Goal: Information Seeking & Learning: Check status

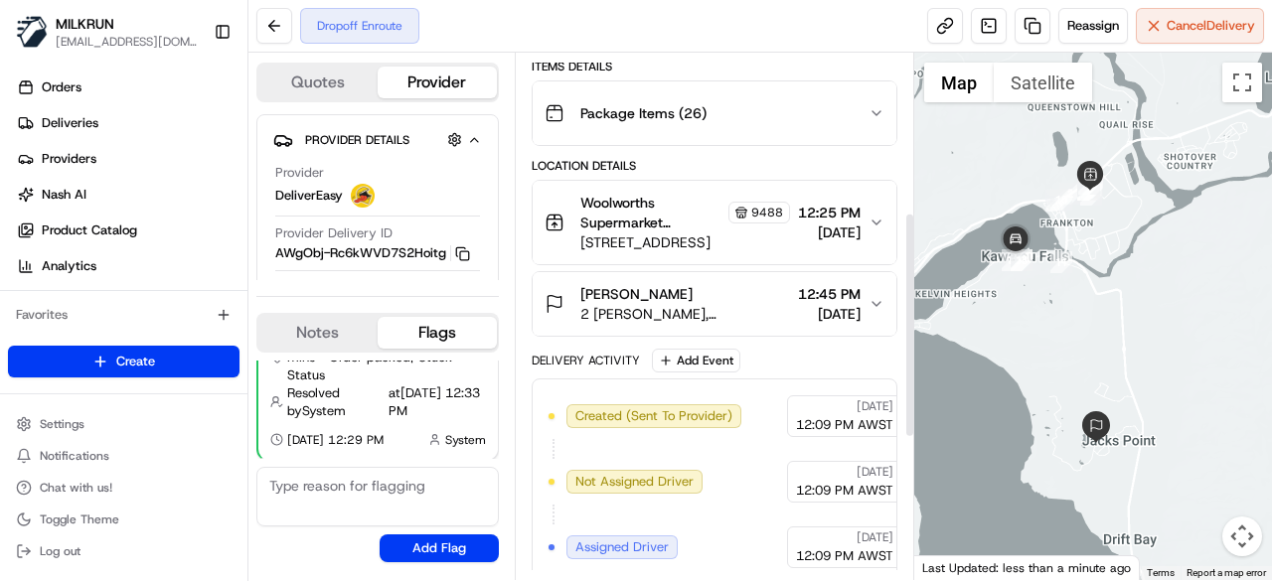
scroll to position [301, 0]
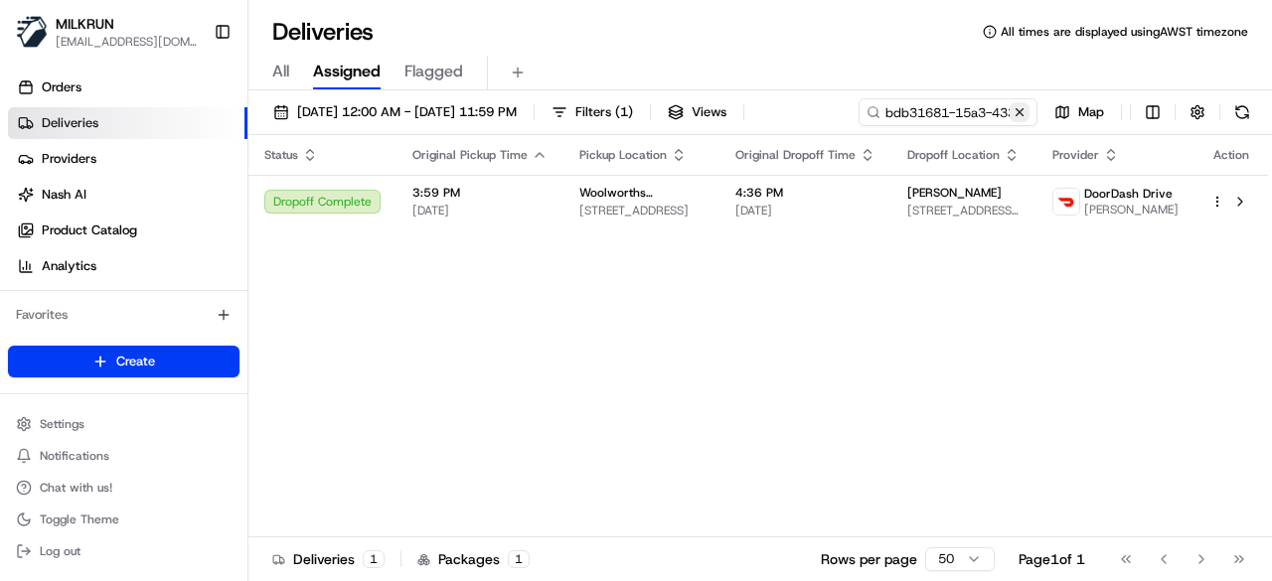
click at [1028, 119] on button at bounding box center [1020, 112] width 20 height 20
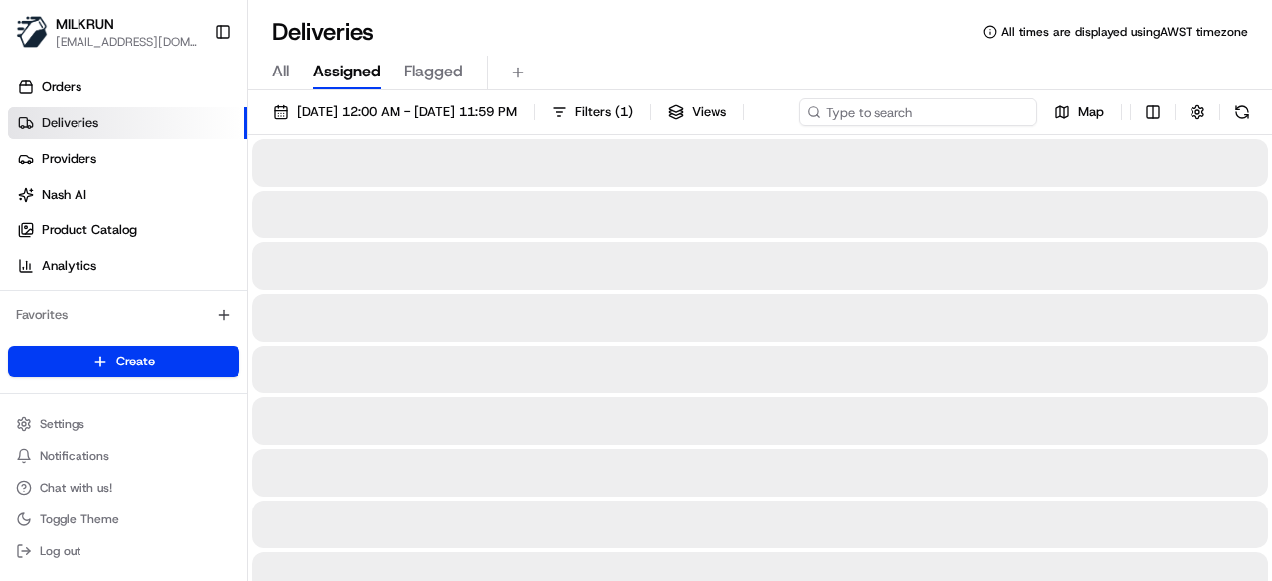
click at [968, 120] on div "[DATE] 12:00 AM - [DATE] 11:59 PM Filters ( 1 ) Views Map" at bounding box center [760, 116] width 1024 height 37
paste input "4591b6a4-9bd7-48bd-b255-10e1df5bf925"
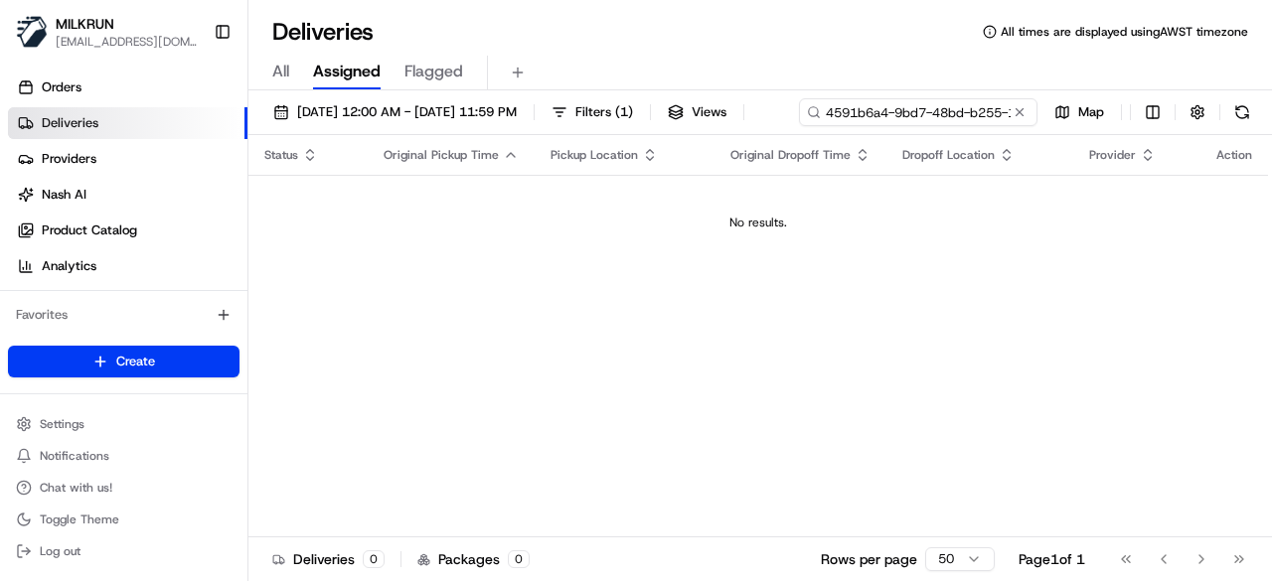
drag, startPoint x: 338, startPoint y: 148, endPoint x: 272, endPoint y: 146, distance: 65.6
click at [799, 126] on div "4591b6a4-9bd7-48bd-b255-10e1df5bf925" at bounding box center [918, 112] width 239 height 28
click at [799, 126] on input "4591b6a4-9bd7-48bd-b255-10e1df5bf925" at bounding box center [918, 112] width 239 height 28
type input "4591b6a4-9bd7-48bd-b255-10e1df5bf925"
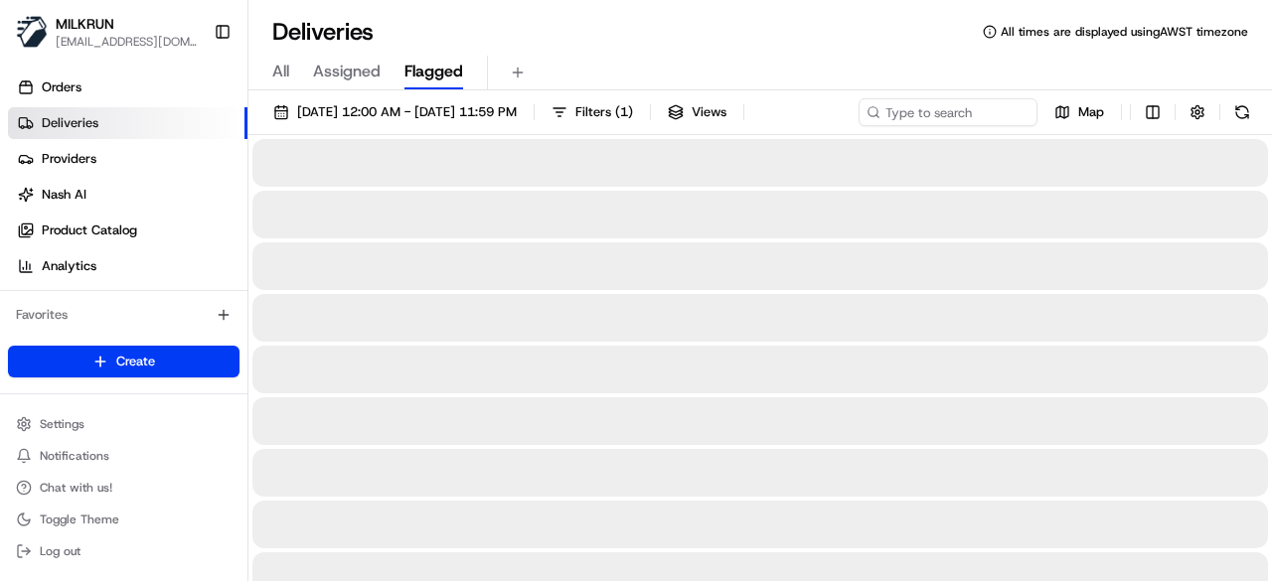
click at [409, 56] on button "Flagged" at bounding box center [433, 73] width 59 height 34
click at [276, 80] on span "All" at bounding box center [280, 72] width 17 height 24
click at [884, 110] on div "11/08/2025 12:00 AM - 11/08/2025 11:59 PM Filters Views Map" at bounding box center [760, 116] width 1024 height 37
paste input "4591b6a4-9bd7-48bd-b255-10e1df5bf925"
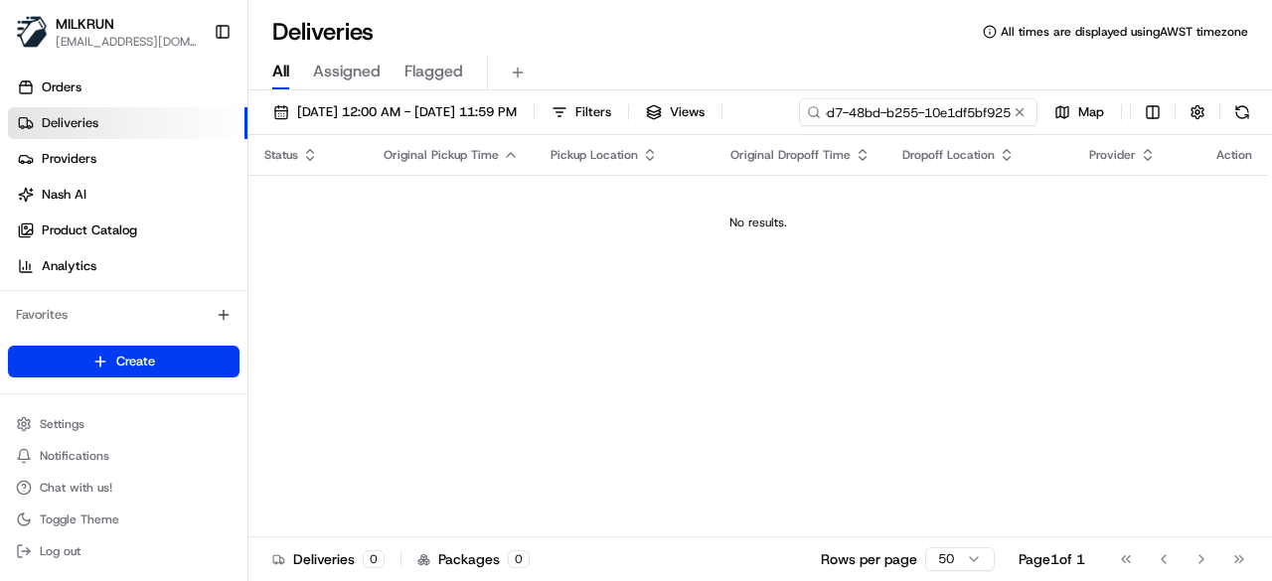
type input "4591b6a4-9bd7-48bd-b255-10e1df5bf925"
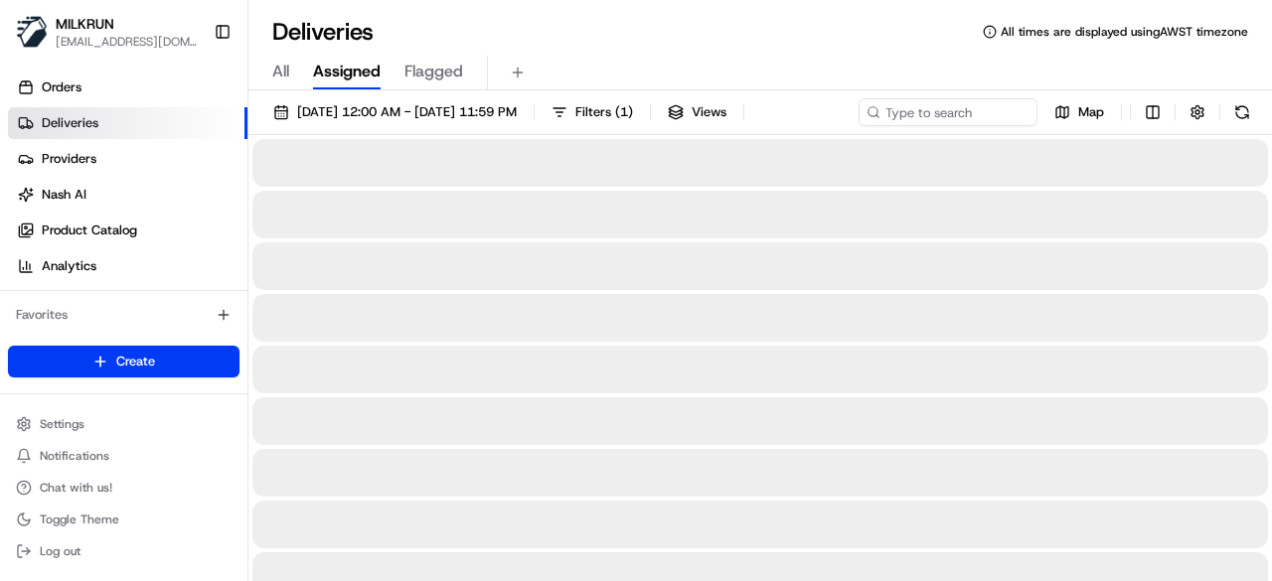
click at [360, 70] on span "Assigned" at bounding box center [347, 72] width 68 height 24
click at [926, 118] on div "11/08/2025 12:00 AM - 11/08/2025 11:59 PM Filters ( 1 ) Views Map" at bounding box center [760, 116] width 1024 height 37
paste input "4591b6a4-9bd7-48bd-b255-10e1df5bf925"
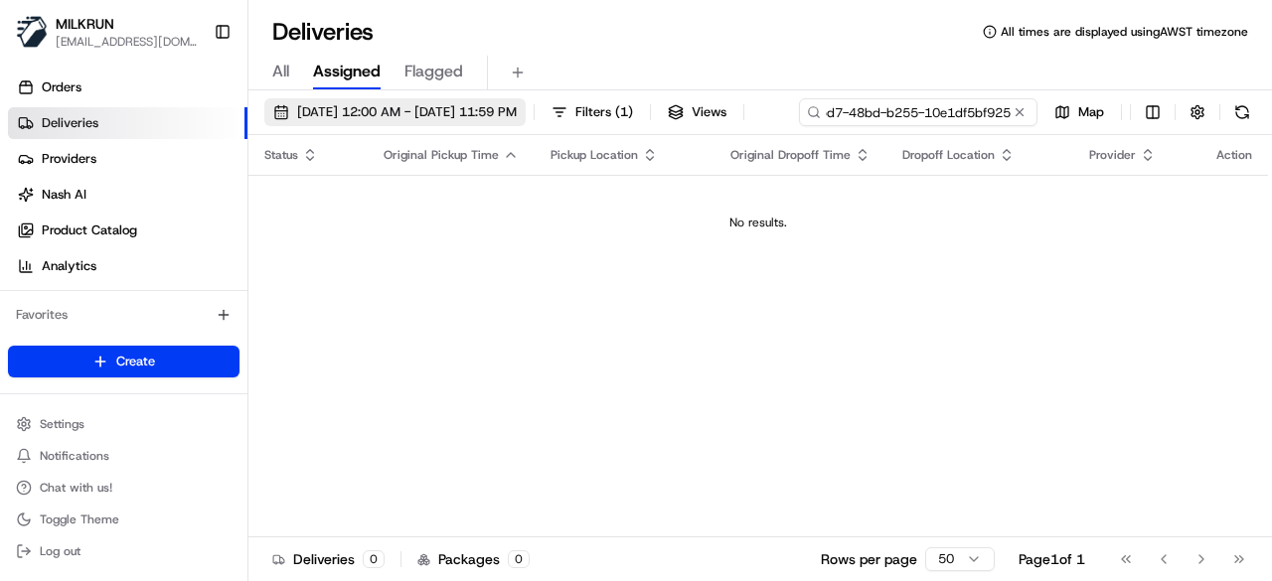
type input "4591b6a4-9bd7-48bd-b255-10e1df5bf925"
click at [498, 118] on span "11/08/2025 12:00 AM - 11/08/2025 11:59 PM" at bounding box center [407, 112] width 220 height 18
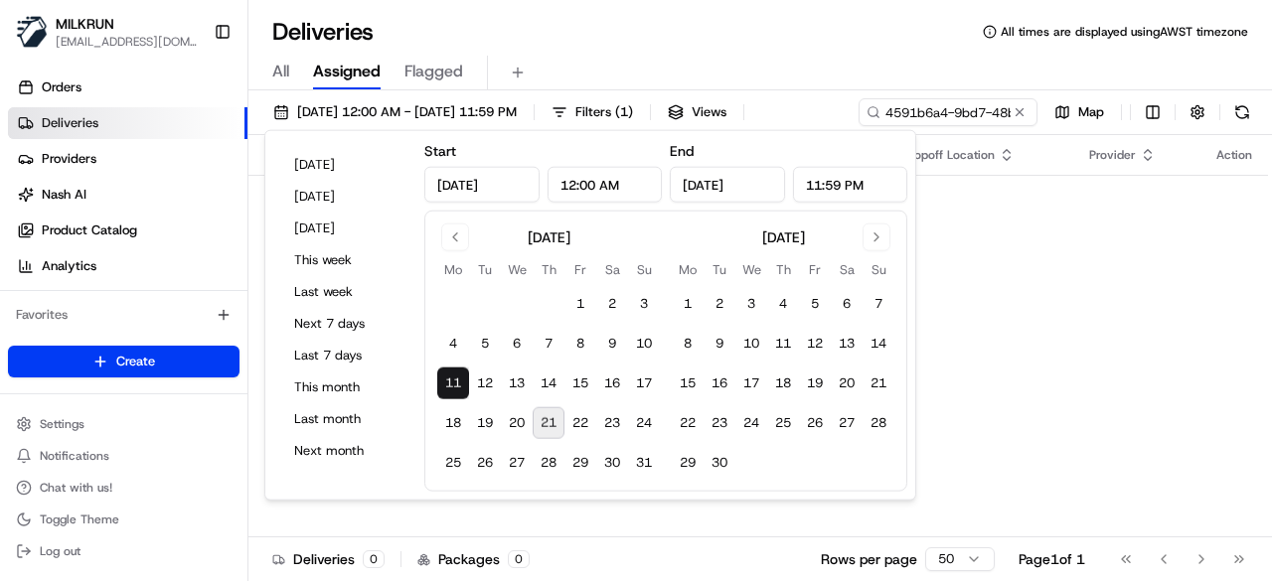
click at [1036, 313] on div "Status Original Pickup Time Pickup Location Original Dropoff Time Dropoff Locat…" at bounding box center [758, 336] width 1020 height 402
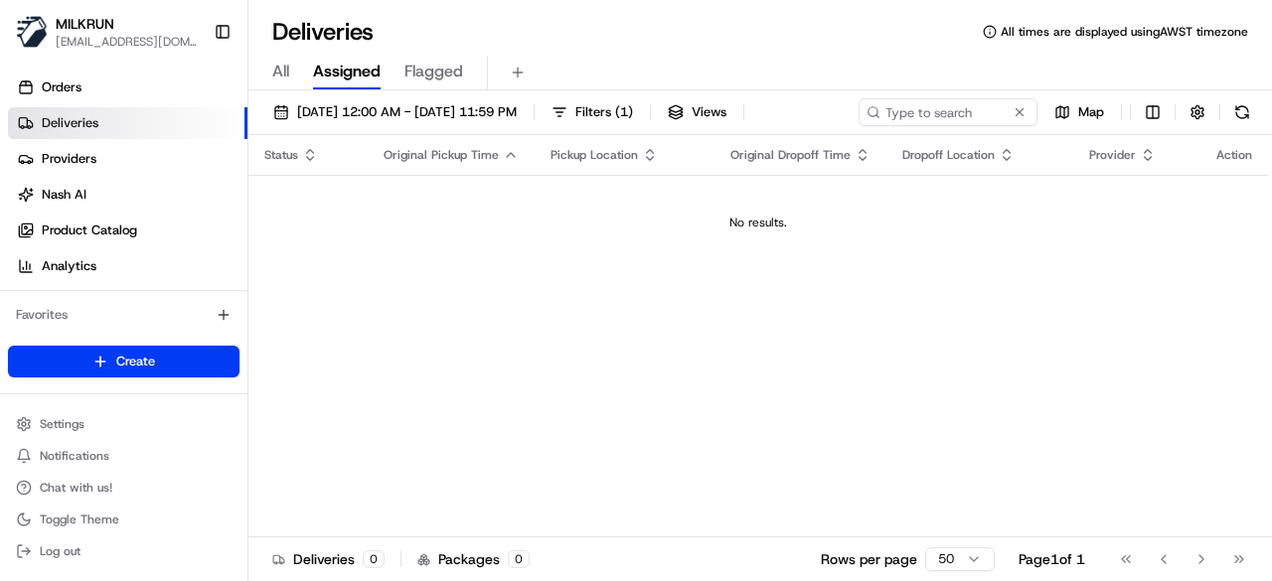
click at [435, 76] on span "Flagged" at bounding box center [433, 72] width 59 height 24
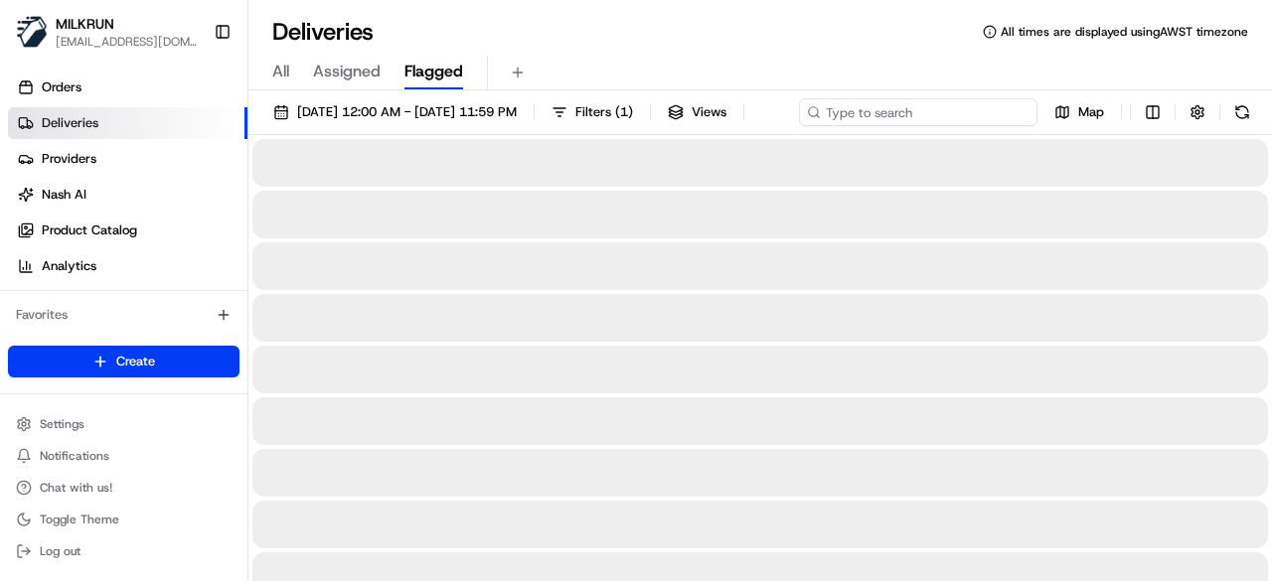
click at [927, 114] on div "11/08/2025 12:00 AM - 11/08/2025 11:59 PM Filters ( 1 ) Views Map" at bounding box center [760, 116] width 1024 height 37
paste input "4591b6a4-9bd7-48bd-b255-10e1df5bf925"
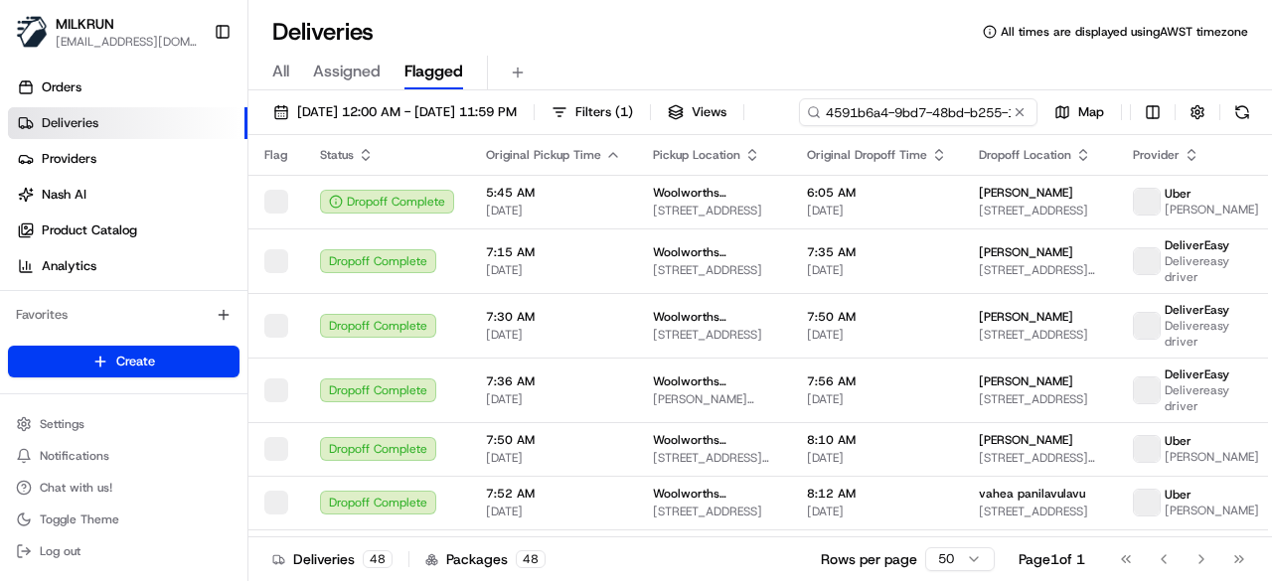
scroll to position [0, 92]
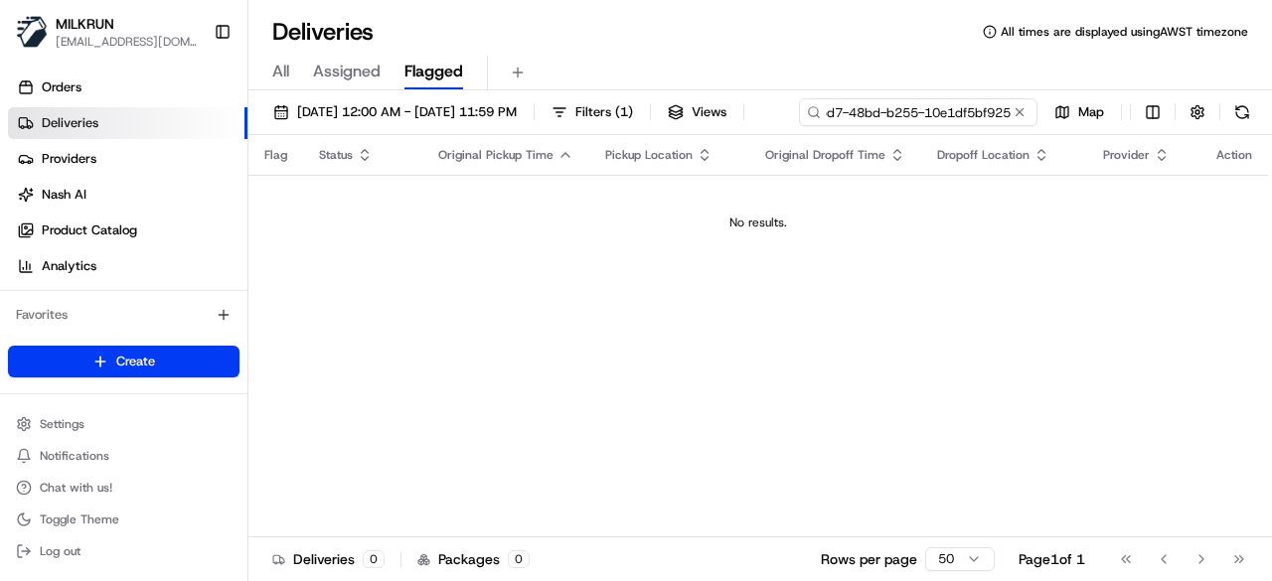
type input "4591b6a4-9bd7-48bd-b255-10e1df5bf925"
click at [271, 73] on div "All Assigned Flagged" at bounding box center [760, 73] width 1024 height 35
click at [994, 116] on div "11/08/2025 12:00 AM - 11/08/2025 11:59 PM Filters ( 1 ) Views 4591b6a4-9bd7-48b…" at bounding box center [760, 116] width 1024 height 37
click at [485, 152] on div "11/08/2025 12:00 AM - 11/08/2025 11:59 PM Filters ( 1 ) Views 4591b6a4-9bd7-48b…" at bounding box center [760, 337] width 1024 height 495
click at [1024, 119] on button at bounding box center [1020, 112] width 20 height 20
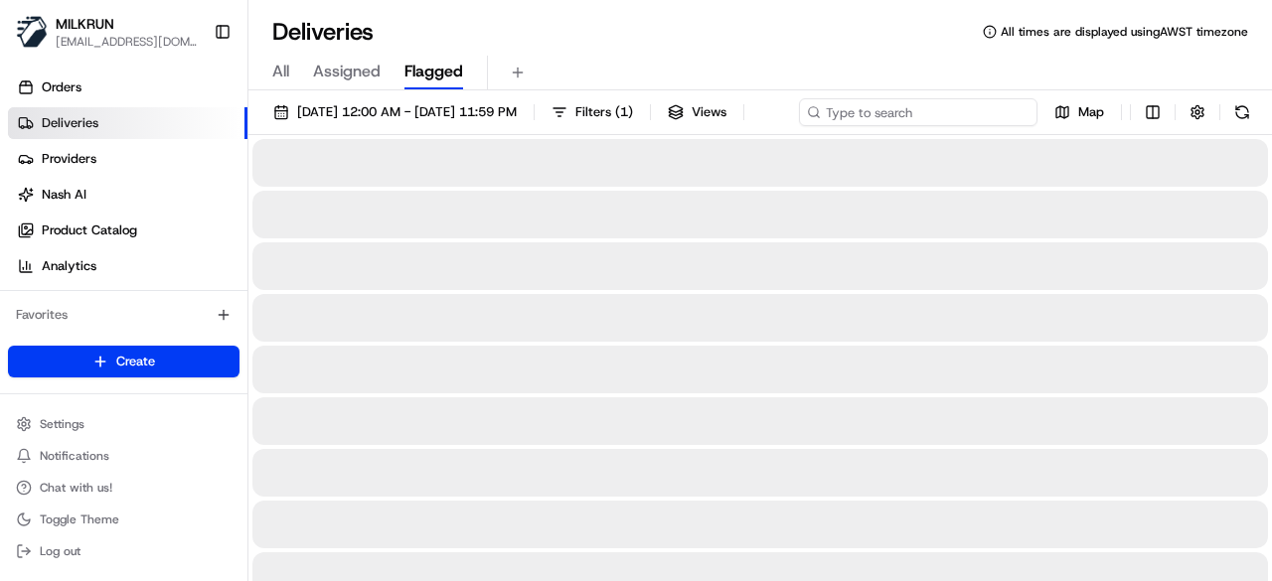
click at [952, 117] on div "11/08/2025 12:00 AM - 11/08/2025 11:59 PM Filters ( 1 ) Views Map" at bounding box center [760, 116] width 1024 height 37
paste input "4591b6a4-9bd7-48bd-b255-10e1df5bf925"
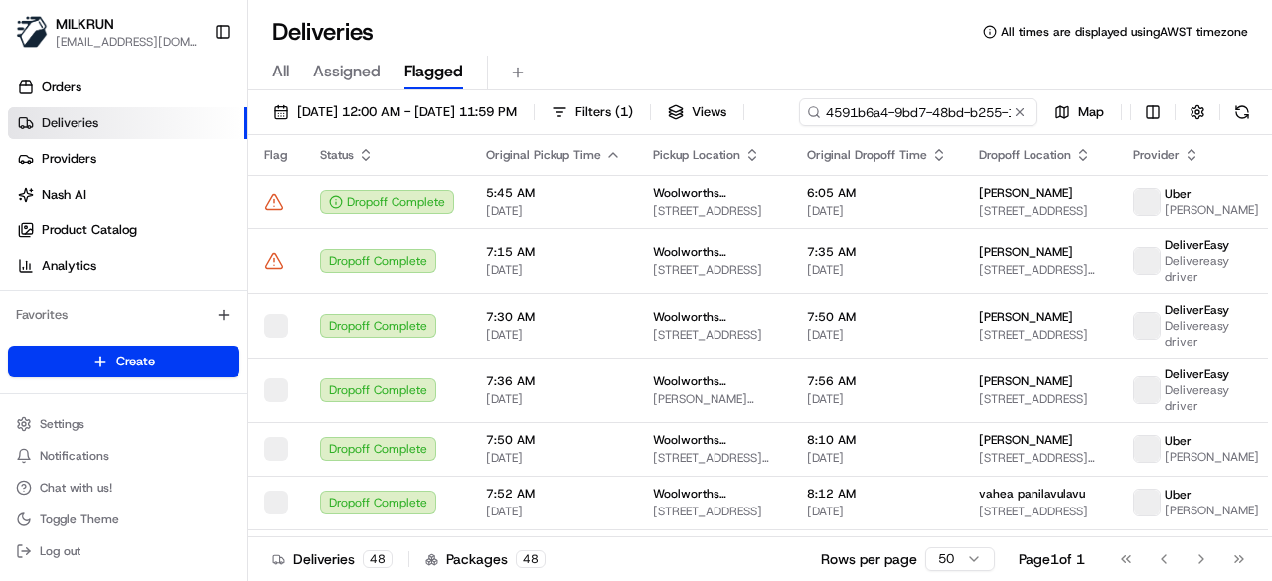
scroll to position [0, 92]
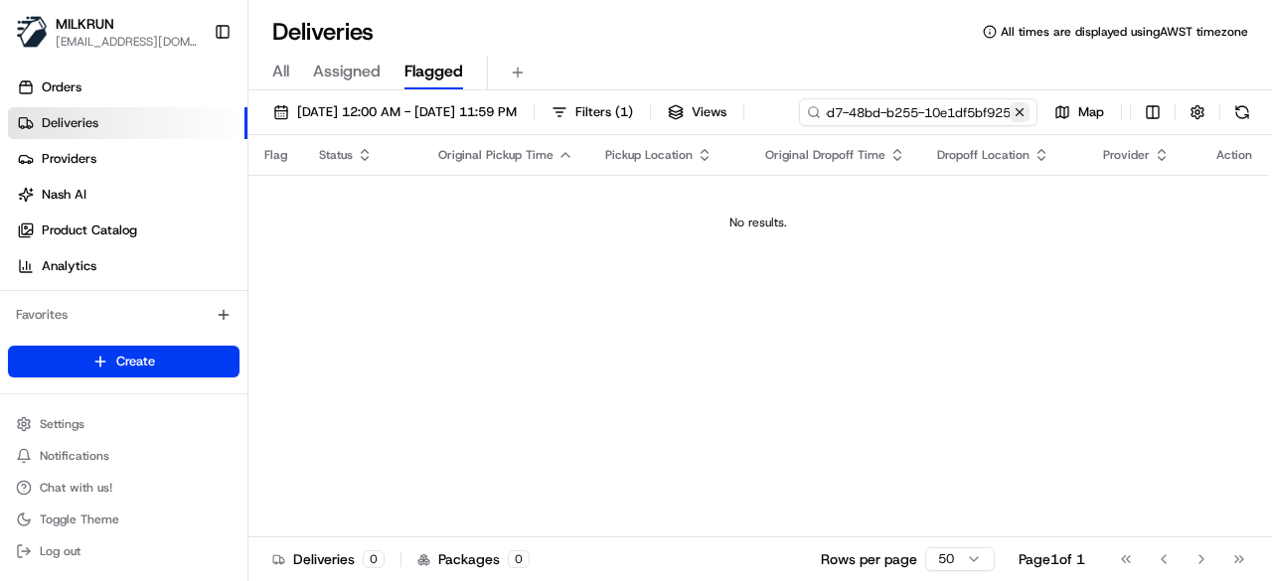
type input "4591b6a4-9bd7-48bd-b255-10e1df5bf925"
click at [488, 154] on div "11/08/2025 12:00 AM - 11/08/2025 11:59 PM Filters ( 1 ) Views 4591b6a4-9bd7-48b…" at bounding box center [760, 337] width 1024 height 495
click at [1021, 118] on button at bounding box center [1020, 112] width 20 height 20
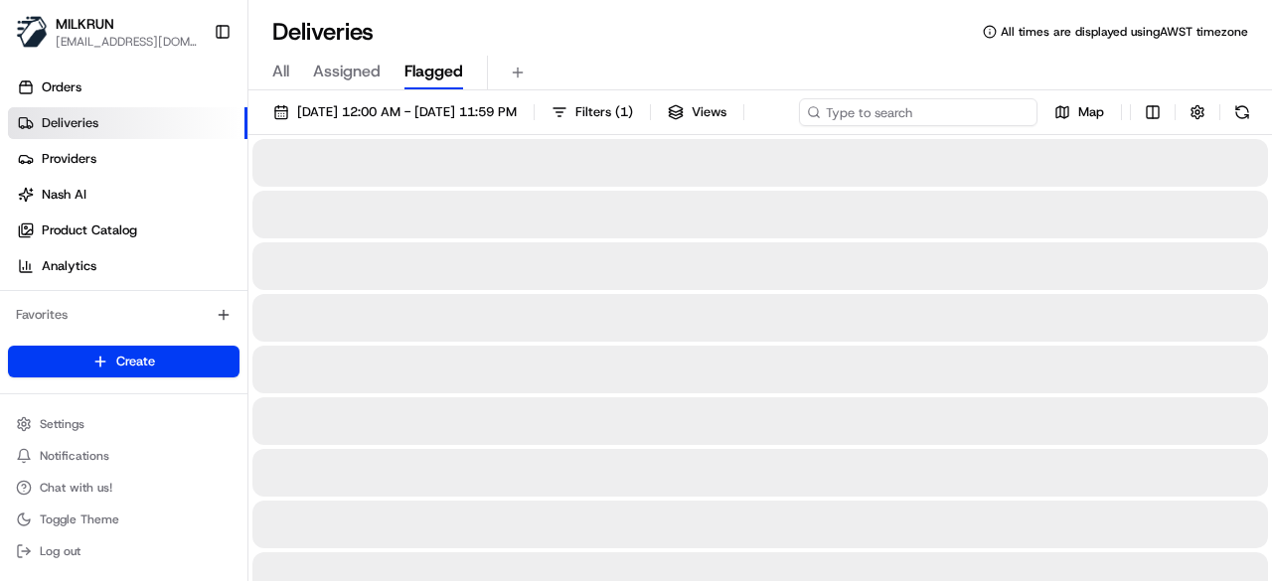
click at [908, 117] on div "11/08/2025 12:00 AM - 11/08/2025 11:59 PM Filters ( 1 ) Views Map" at bounding box center [760, 116] width 1024 height 37
paste input "4591b6a4-9bd7-48bd-b255-10e1df5bf925"
type input "4591b6a4-9bd7-48bd-b255-10e1df5bf925"
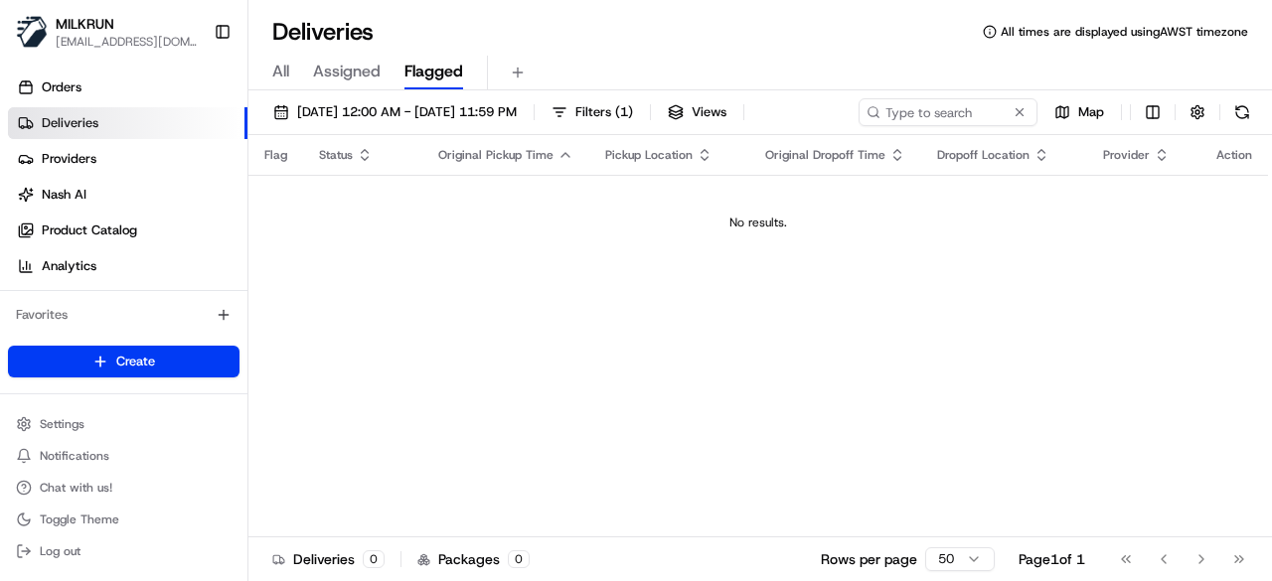
click at [322, 75] on span "Assigned" at bounding box center [347, 72] width 68 height 24
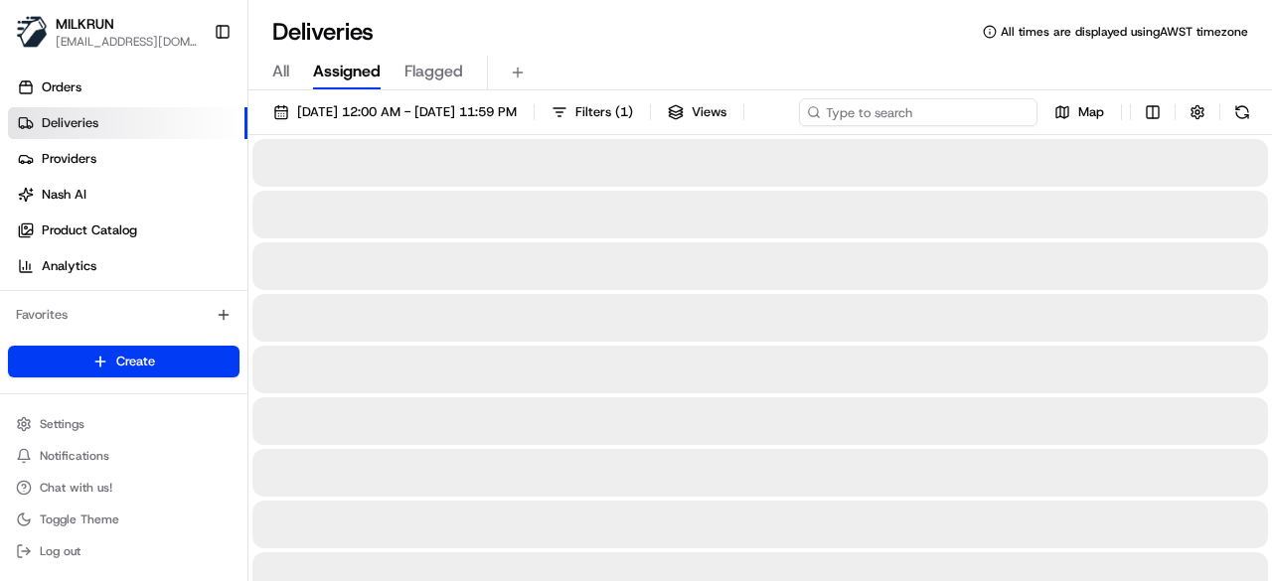
click at [886, 113] on div "11/08/2025 12:00 AM - 11/08/2025 11:59 PM Filters ( 1 ) Views Map" at bounding box center [760, 116] width 1024 height 37
paste input "4591b6a4-9bd7-48bd-b255-10e1df5bf925"
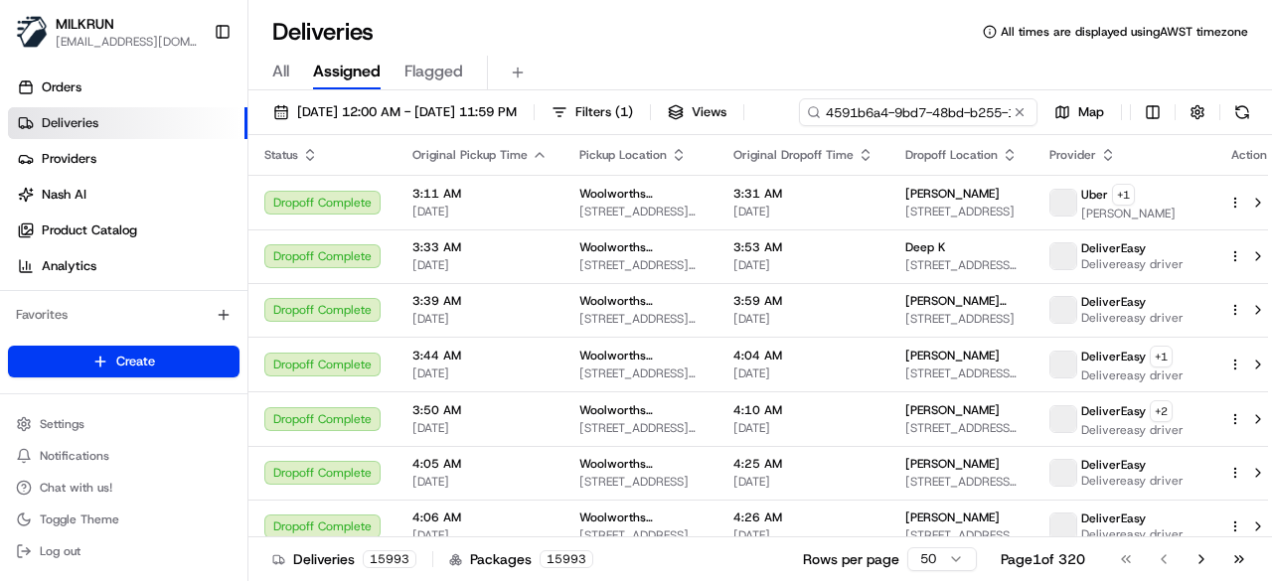
scroll to position [0, 92]
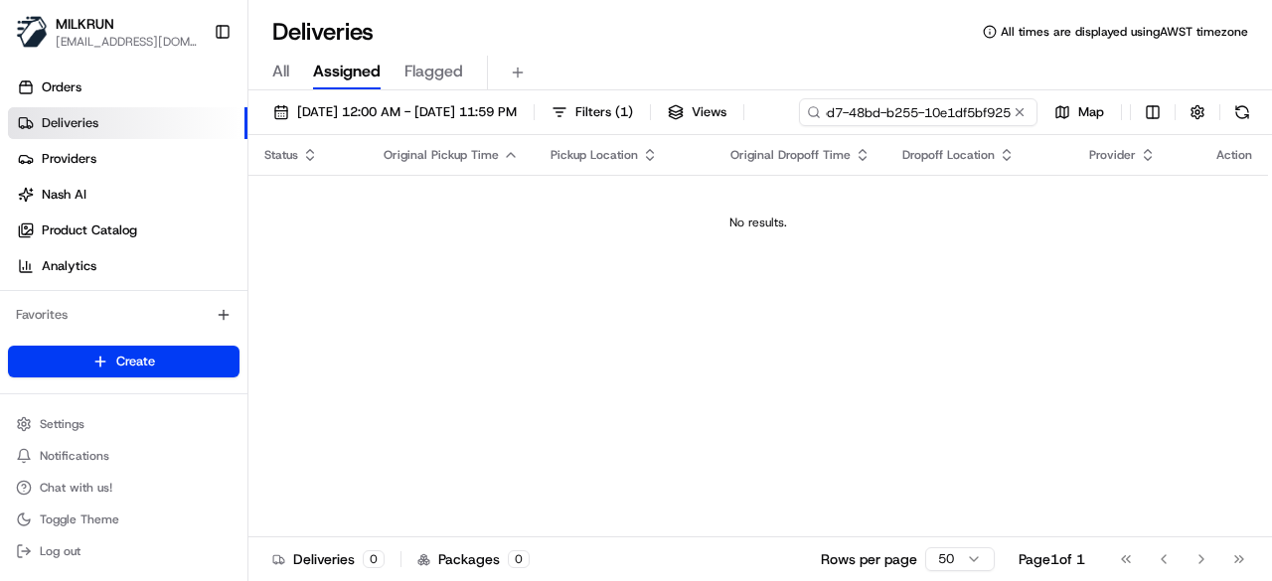
type input "4591b6a4-9bd7-48bd-b255-10e1df5bf925"
click at [264, 76] on div "All Assigned Flagged" at bounding box center [760, 73] width 1024 height 35
click at [1014, 114] on button at bounding box center [1020, 112] width 20 height 20
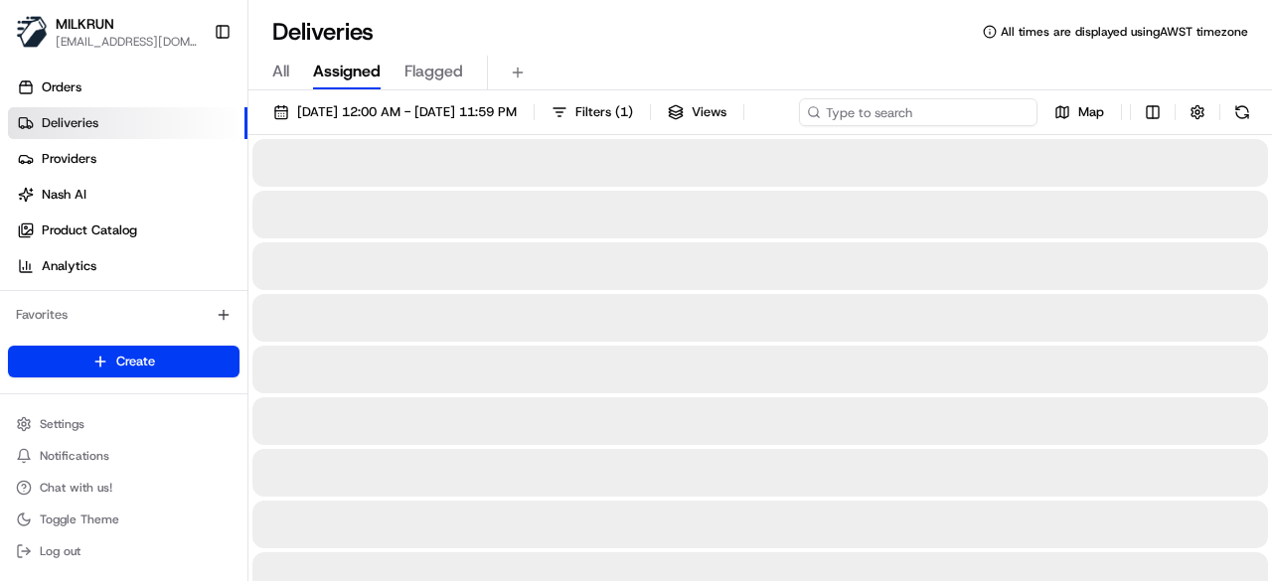
click at [914, 116] on div "11/08/2025 12:00 AM - 11/08/2025 11:59 PM Filters ( 1 ) Views Map" at bounding box center [760, 116] width 1024 height 37
paste input "4591b6a4-9bd7-48bd-b255-10e1df5bf925"
type input "4591b6a4-9bd7-48bd-b255-10e1df5bf925"
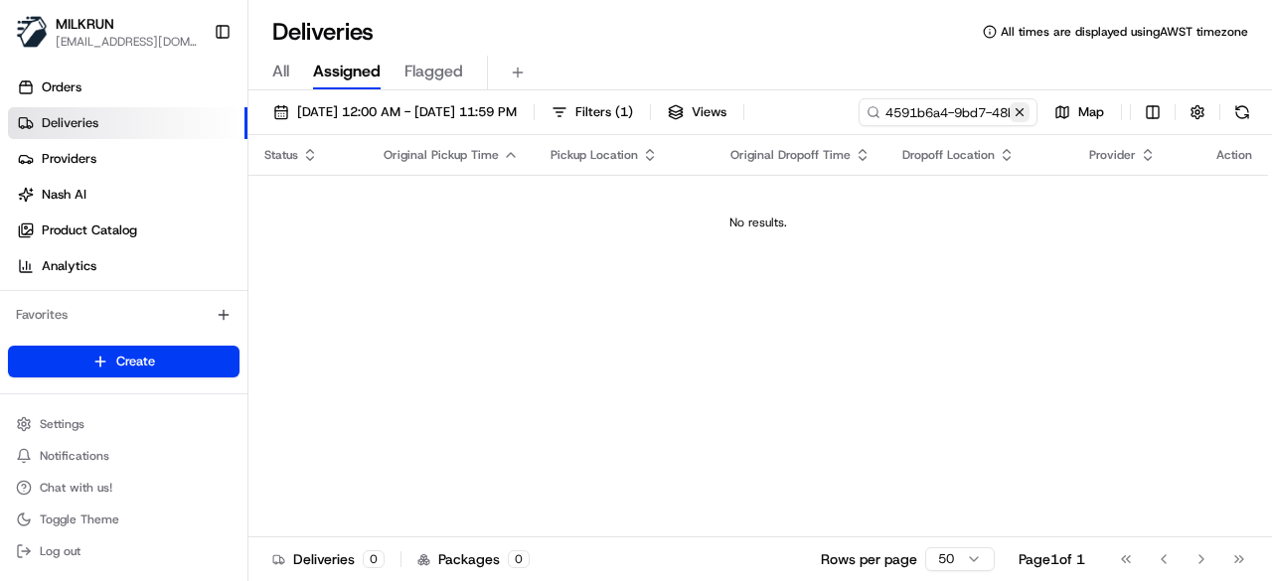
click at [490, 151] on div "11/08/2025 12:00 AM - 11/08/2025 11:59 PM Filters ( 1 ) Views 4591b6a4-9bd7-48b…" at bounding box center [760, 337] width 1024 height 495
click at [1025, 112] on button at bounding box center [1020, 112] width 20 height 20
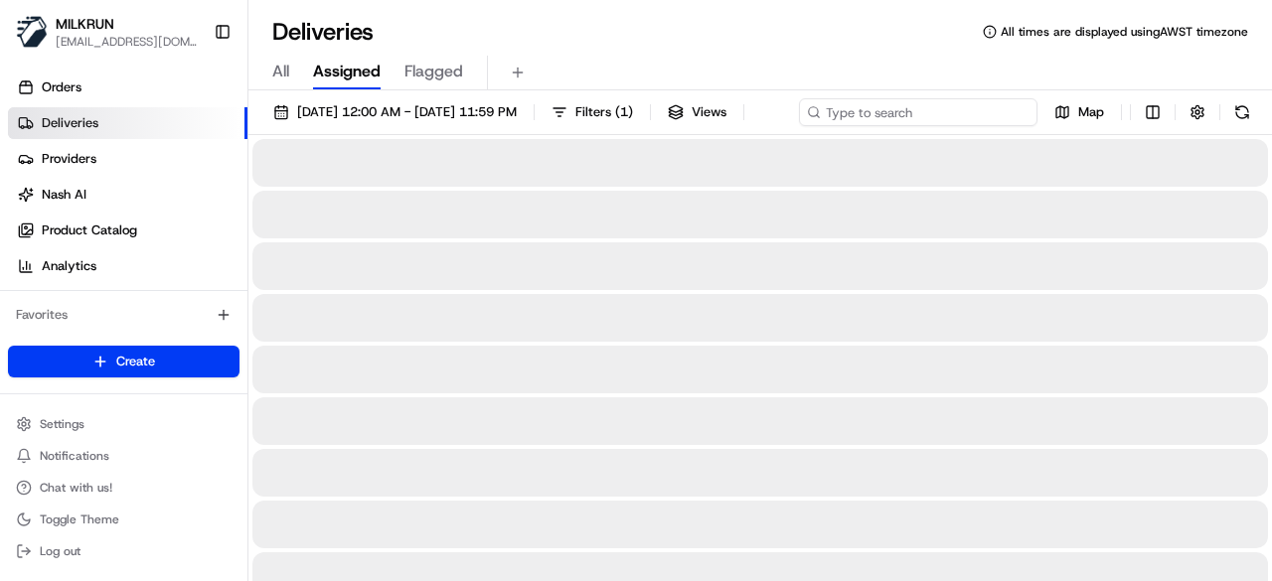
click at [966, 112] on div "11/08/2025 12:00 AM - 11/08/2025 11:59 PM Filters ( 1 ) Views Map" at bounding box center [760, 116] width 1024 height 37
paste input "/4591b6a4-9bd7-48bd-b255-10e1df5bf925/"
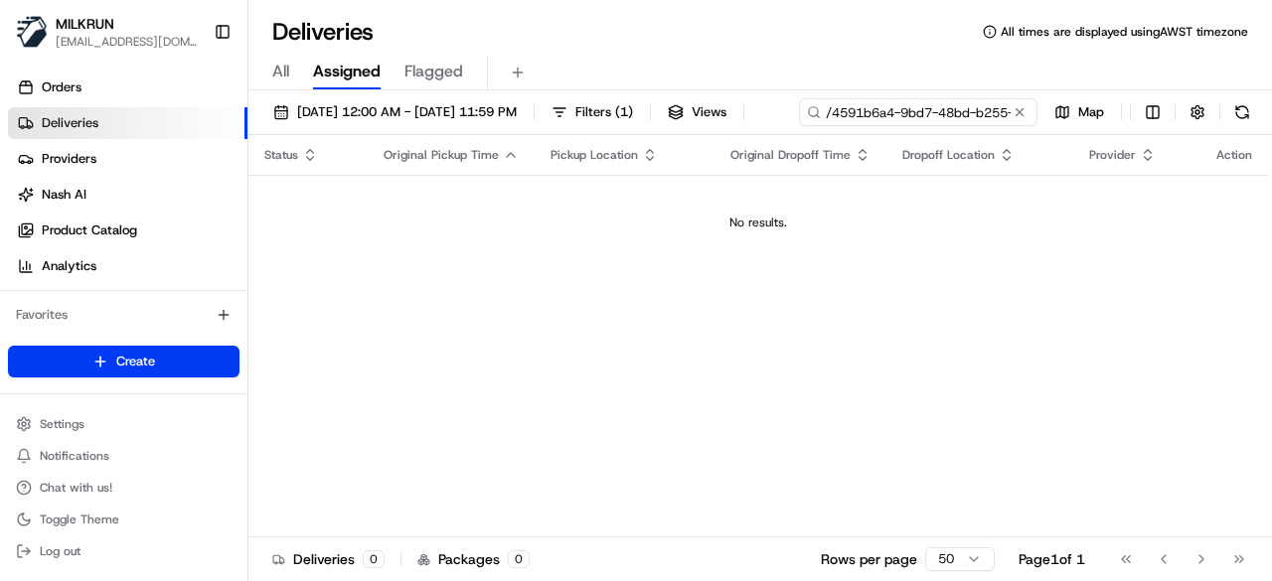
drag, startPoint x: 333, startPoint y: 148, endPoint x: 275, endPoint y: 146, distance: 57.7
click at [799, 126] on div "/4591b6a4-9bd7-48bd-b255-10e1df5bf925" at bounding box center [918, 112] width 239 height 28
click at [799, 126] on input "/4591b6a4-9bd7-48bd-b255-10e1df5bf925" at bounding box center [918, 112] width 239 height 28
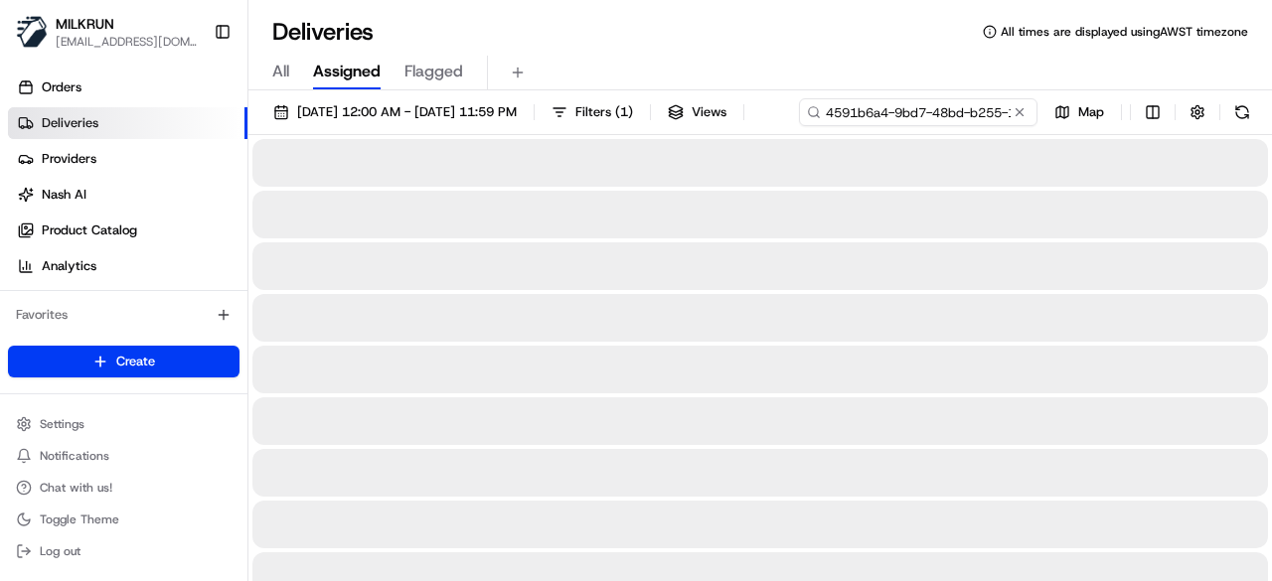
type input "4591b6a4-9bd7-48bd-b255-10e1df5bf925"
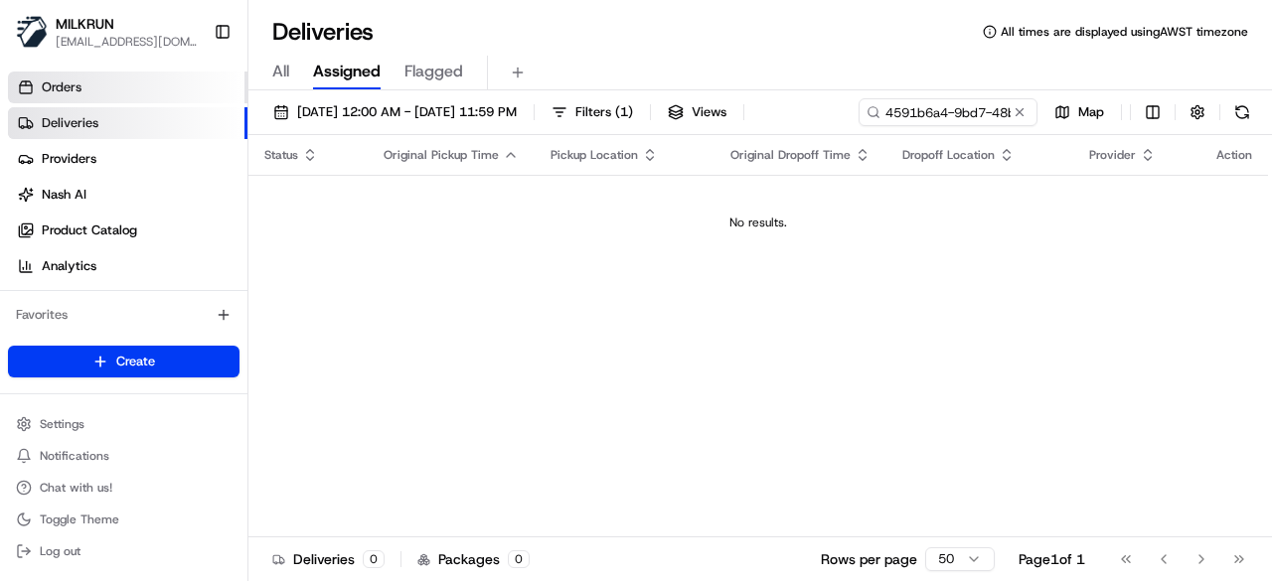
click at [10, 76] on link "Orders" at bounding box center [128, 88] width 240 height 32
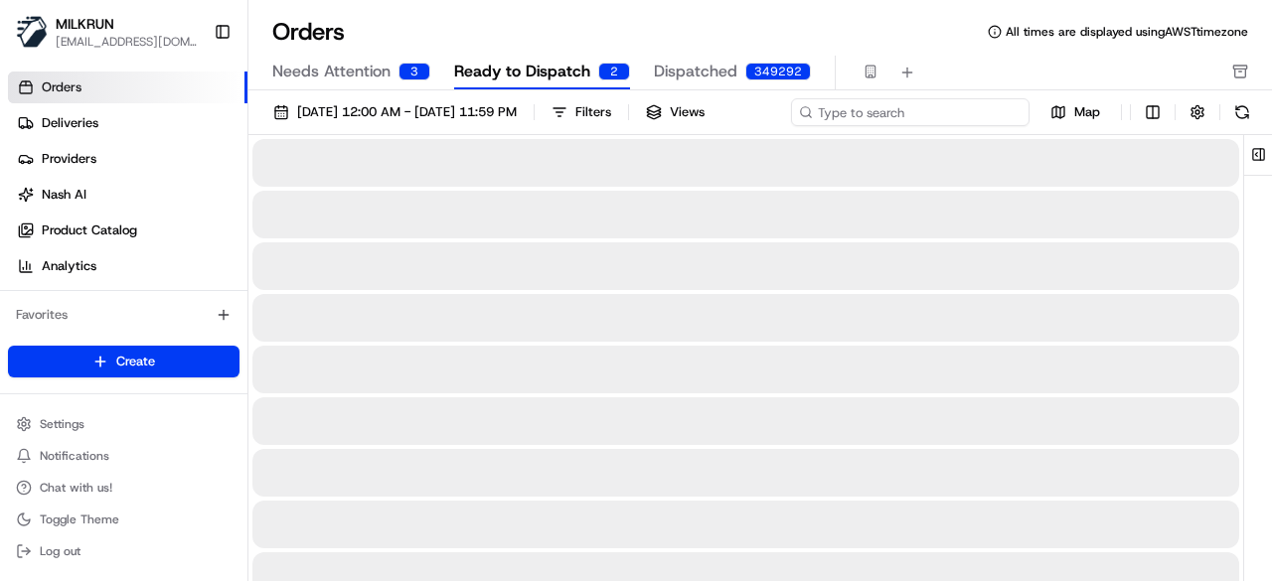
click at [927, 108] on div "01/08/2025 12:00 AM - 31/08/2025 11:59 PM Filters Views Map" at bounding box center [760, 116] width 1024 height 37
paste input "/4591b6a4-9bd7-48bd-b255-10e1df5bf925/"
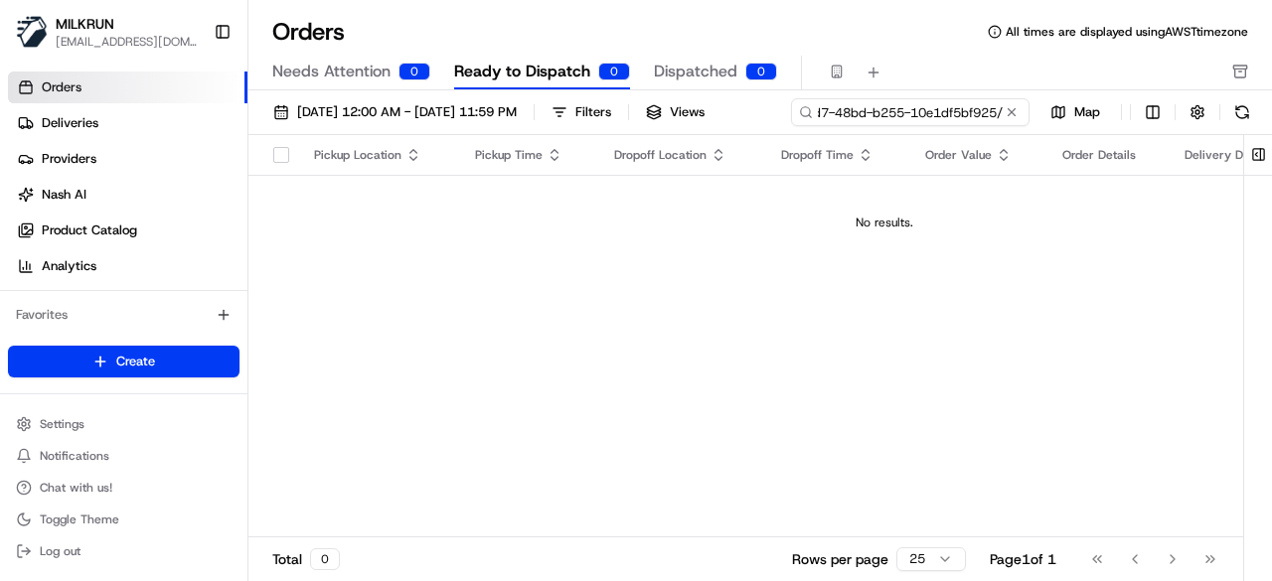
type input "/4591b6a4-9bd7-48bd-b255-10e1df5bf925/"
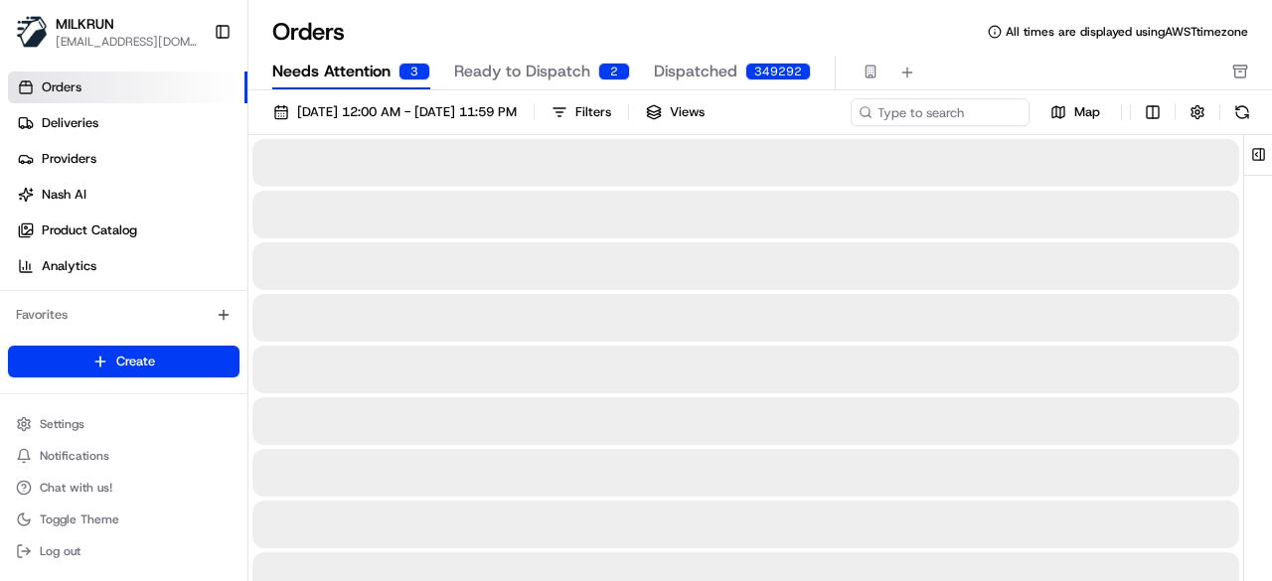
click at [329, 70] on span "Needs Attention" at bounding box center [331, 72] width 118 height 24
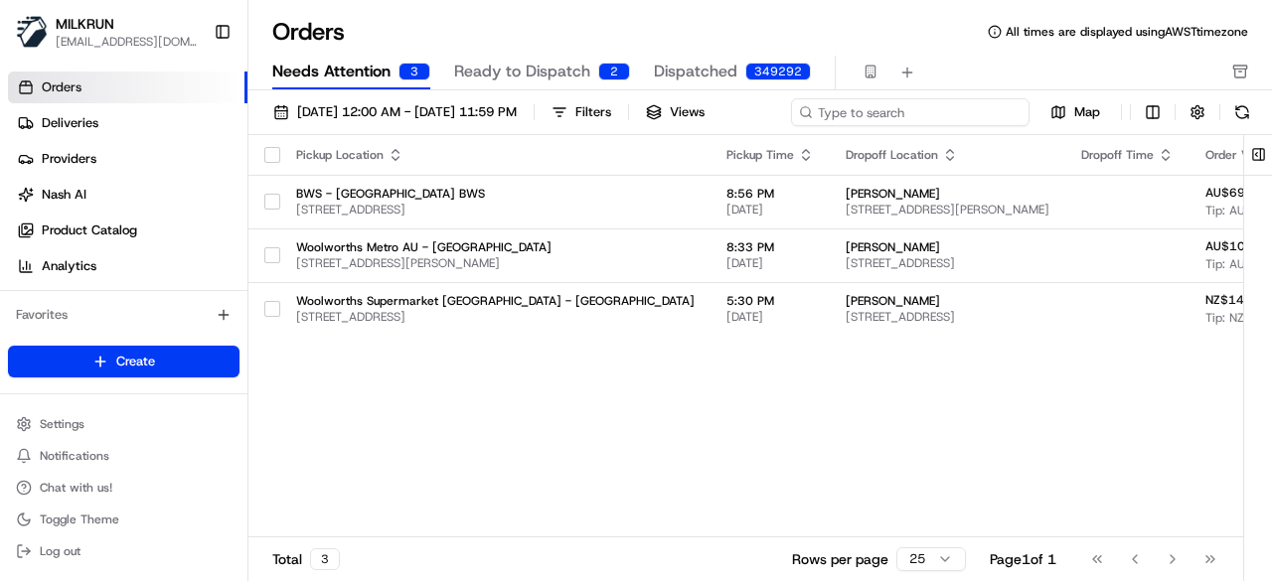
click at [900, 115] on input at bounding box center [910, 112] width 239 height 28
paste input "/4591b6a4-9bd7-48bd-b255-10e1df5bf925/"
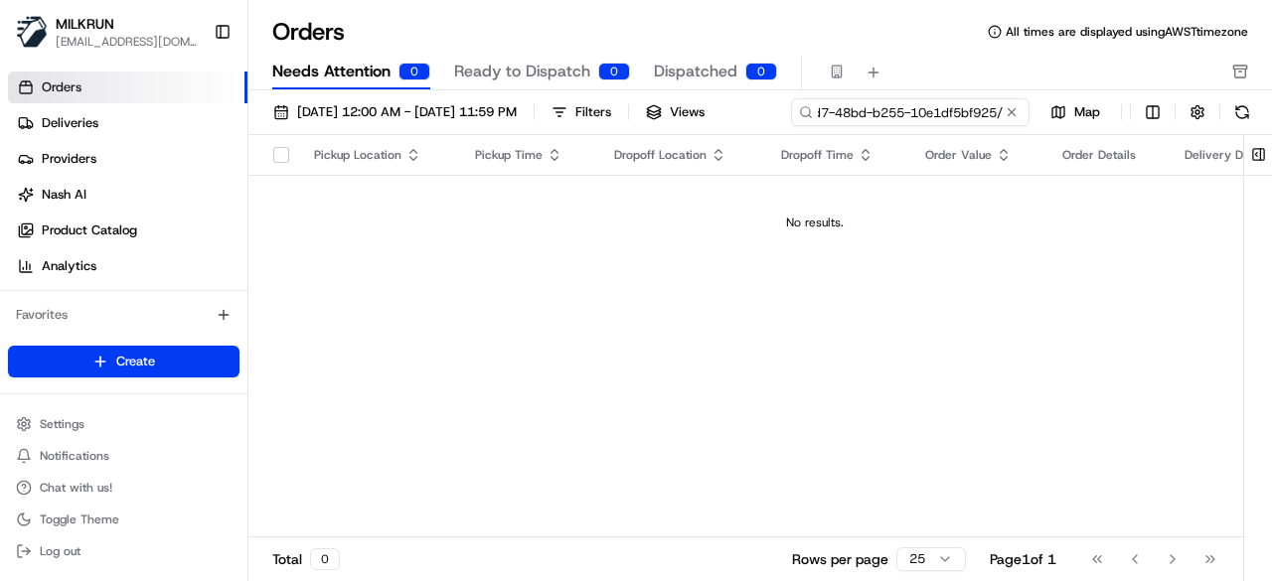
type input "/4591b6a4-9bd7-48bd-b255-10e1df5bf925/"
click at [684, 75] on span "Dispatched" at bounding box center [695, 72] width 83 height 24
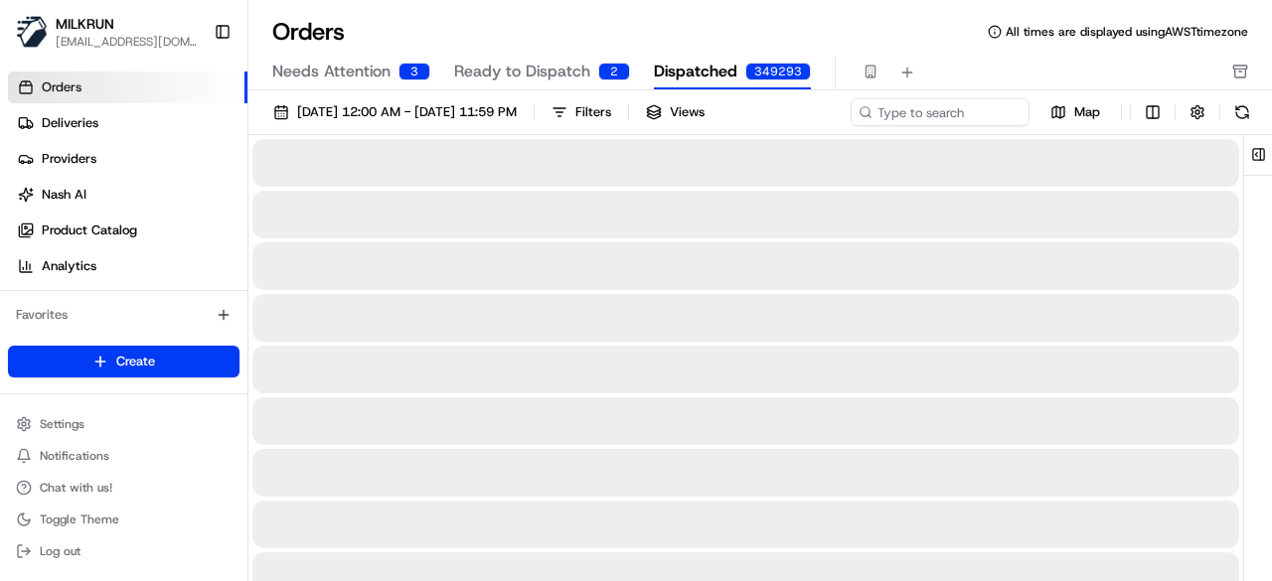
click at [512, 73] on span "Ready to Dispatch" at bounding box center [522, 72] width 136 height 24
click at [883, 122] on div "01/08/2025 12:00 AM - 31/08/2025 11:59 PM Filters Views Map" at bounding box center [760, 116] width 1024 height 37
paste input "/4591b6a4-9bd7-48bd-b255-10e1df5bf925/"
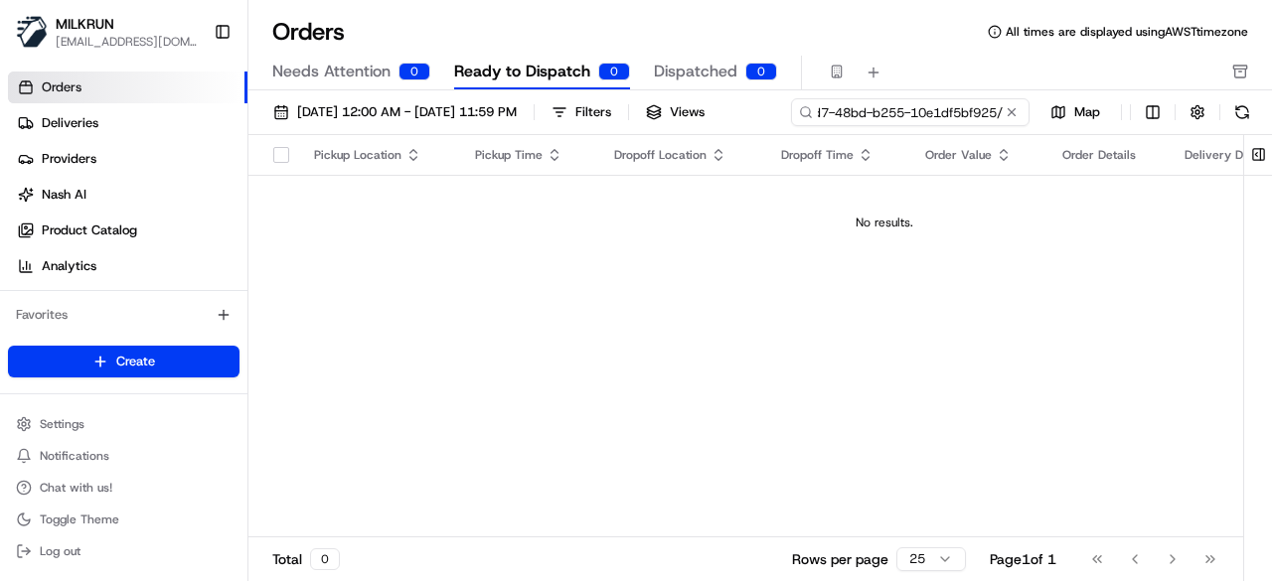
type input "/4591b6a4-9bd7-48bd-b255-10e1df5bf925/"
click at [304, 70] on span "Needs Attention" at bounding box center [331, 72] width 118 height 24
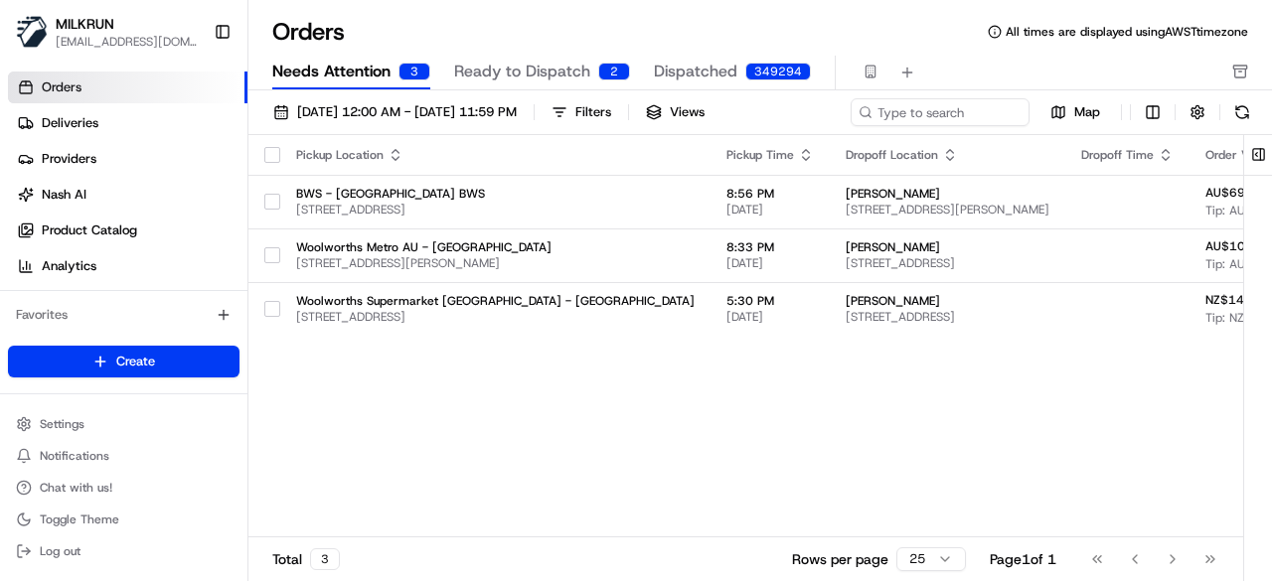
click at [517, 67] on span "Ready to Dispatch" at bounding box center [522, 72] width 136 height 24
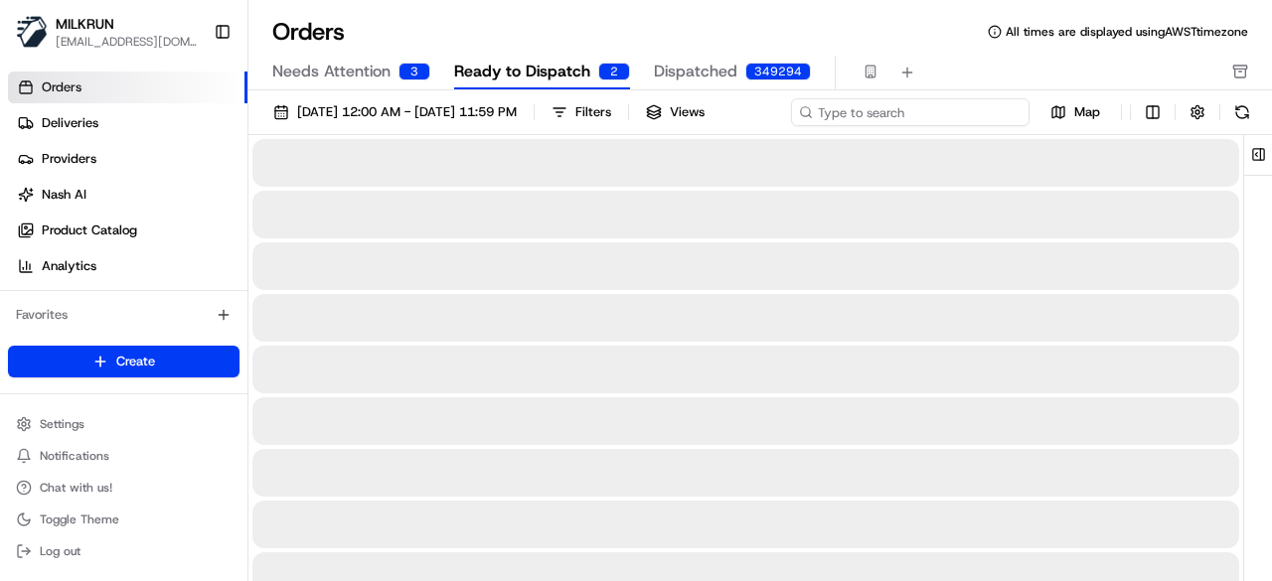
click at [878, 112] on input at bounding box center [910, 112] width 239 height 28
paste input "/4591b6a4-9bd7-48bd-b255-10e1df5bf925/"
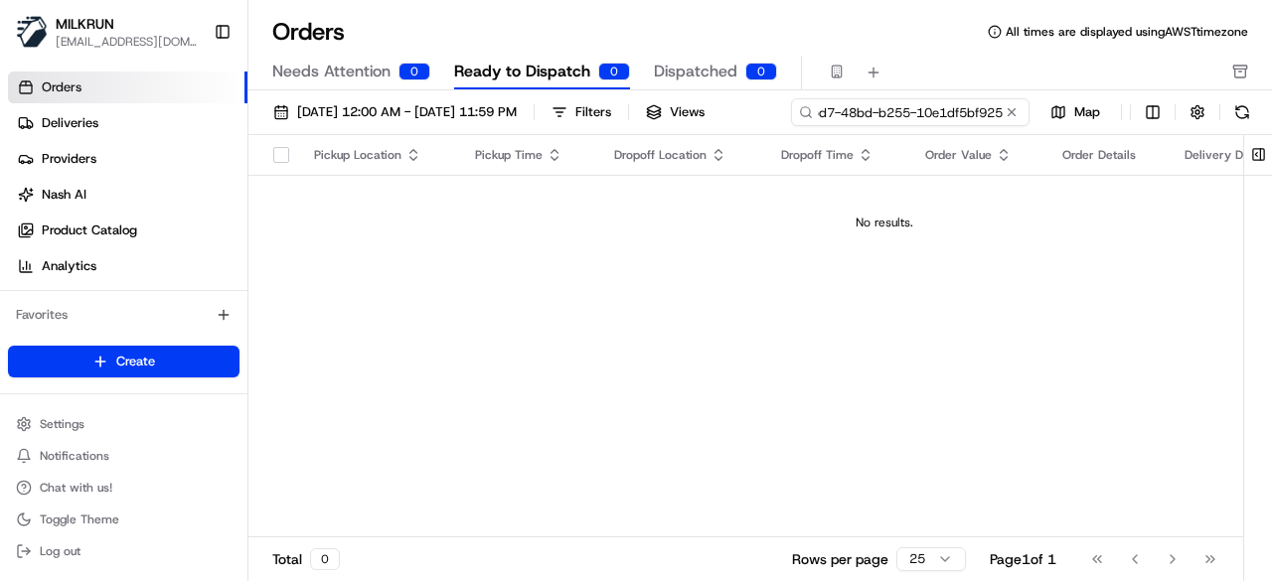
type input "/4591b6a4-9bd7-48bd-b255-10e1df5bf925"
click at [680, 65] on span "Dispatched" at bounding box center [695, 72] width 83 height 24
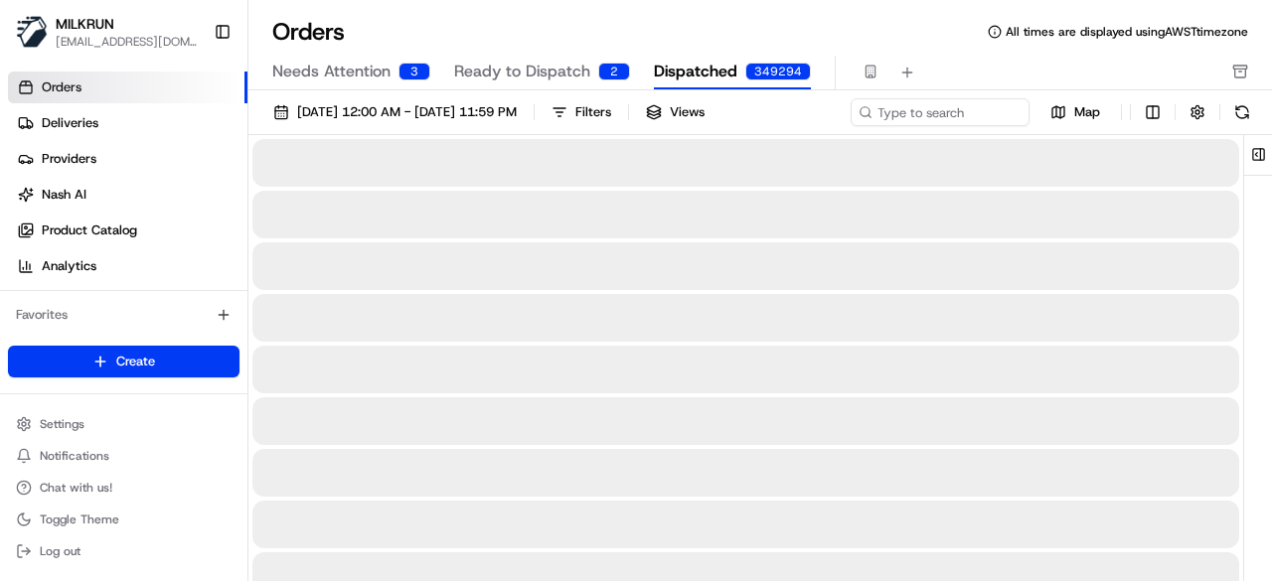
click at [337, 67] on span "Needs Attention" at bounding box center [331, 72] width 118 height 24
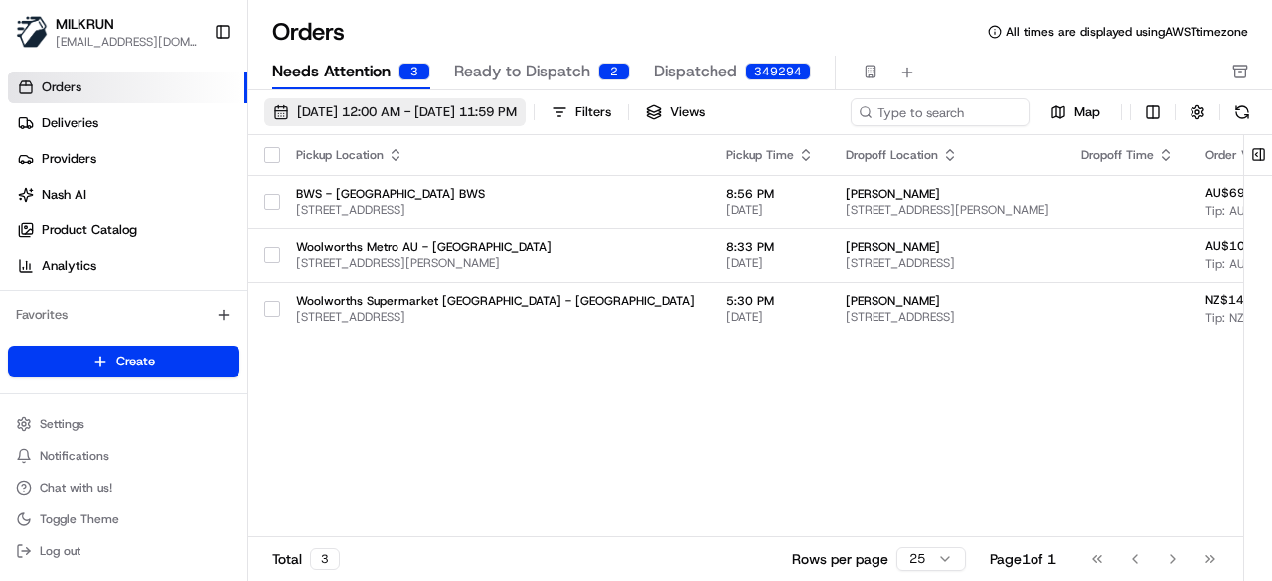
click at [488, 108] on span "01/08/2025 12:00 AM - 31/08/2025 11:59 PM" at bounding box center [407, 112] width 220 height 18
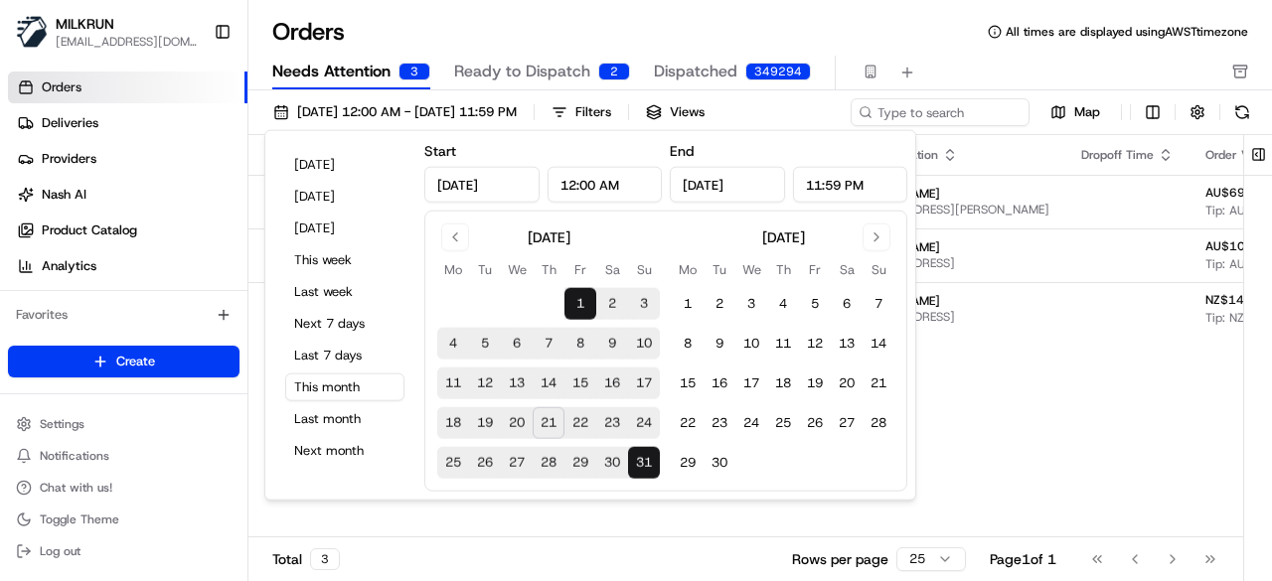
drag, startPoint x: 887, startPoint y: 95, endPoint x: 890, endPoint y: 105, distance: 10.4
click at [888, 101] on div "01/08/2025 12:00 AM - 31/08/2025 11:59 PM Filters Views Map Pickup Location Pic…" at bounding box center [760, 342] width 1024 height 504
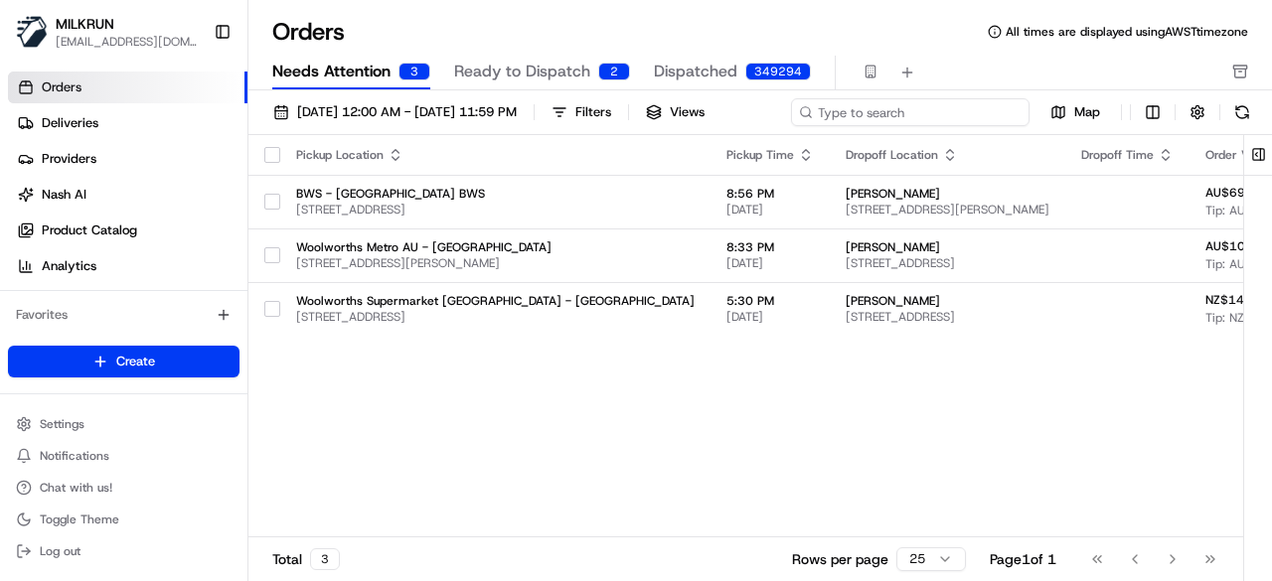
click at [938, 117] on input at bounding box center [910, 112] width 239 height 28
paste input "/4591b6a4-9bd7-48bd-b255-10e1df5bf925/"
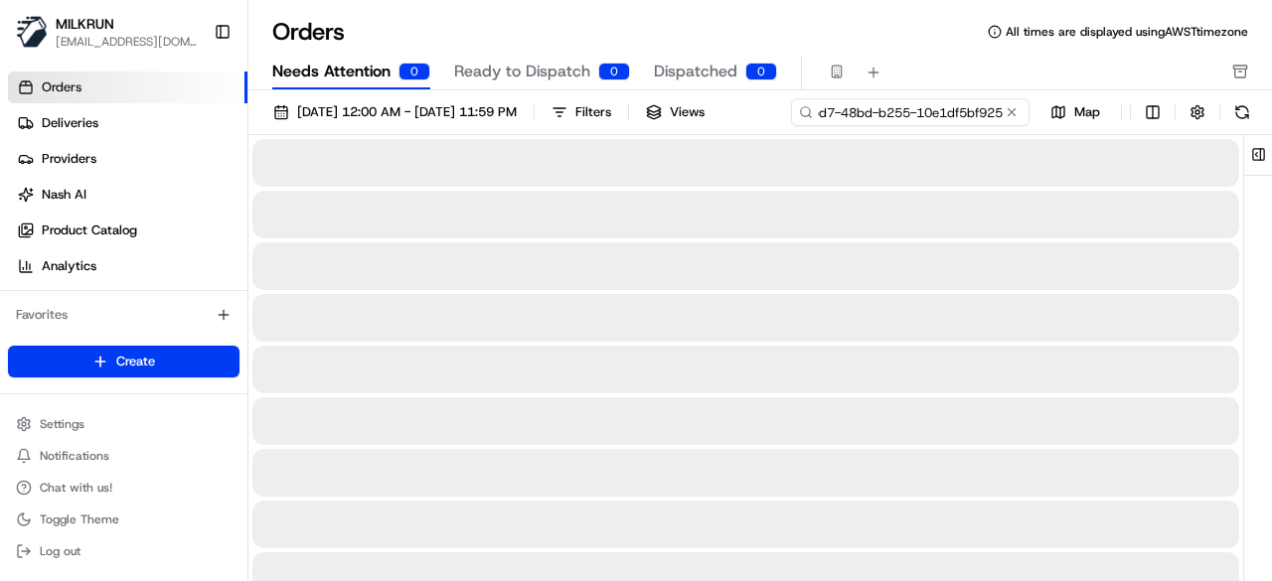
scroll to position [0, 99]
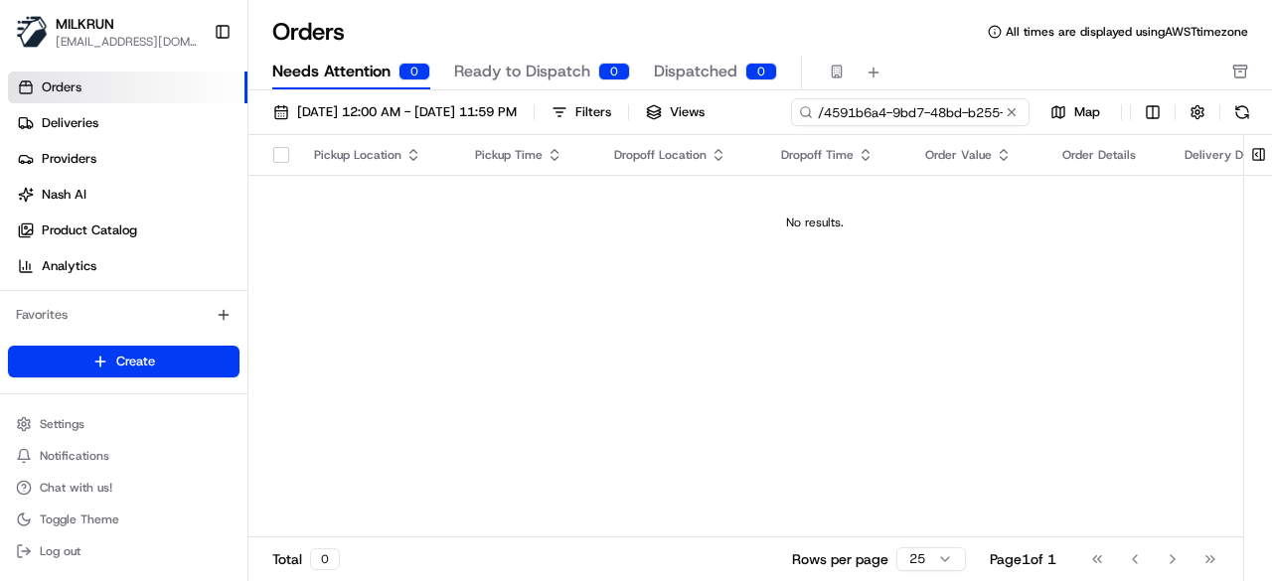
drag, startPoint x: 334, startPoint y: 148, endPoint x: 290, endPoint y: 148, distance: 43.7
click at [791, 126] on input "/4591b6a4-9bd7-48bd-b255-10e1df5bf925" at bounding box center [910, 112] width 239 height 28
type input "4591b6a4-9bd7-48bd-b255-10e1df5bf925"
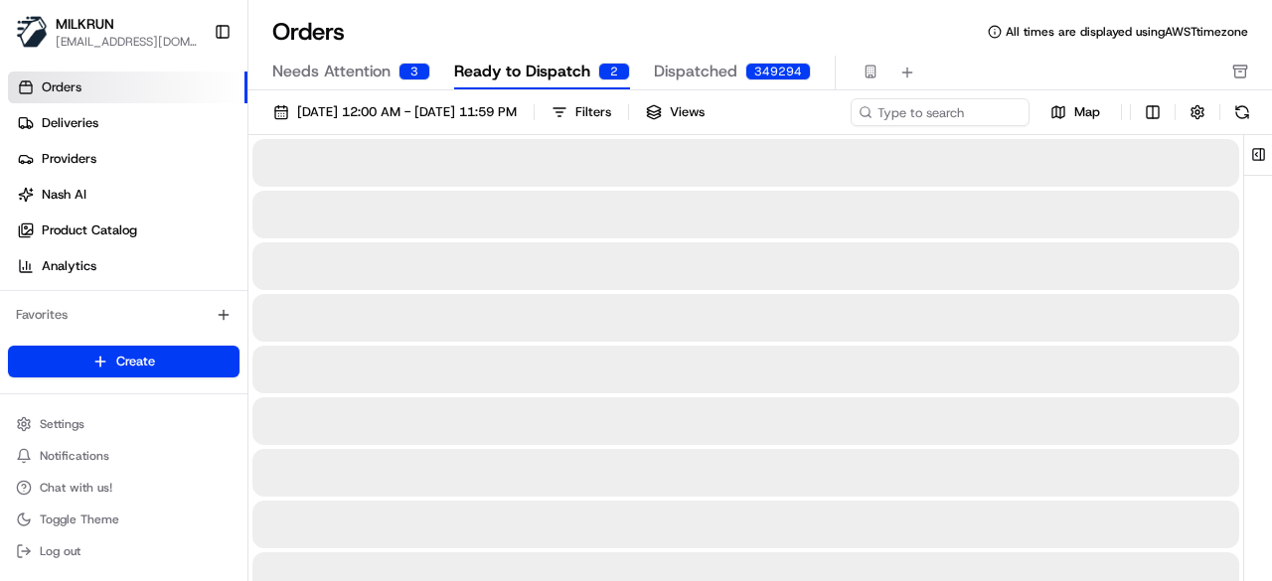
click at [505, 70] on span "Ready to Dispatch" at bounding box center [522, 72] width 136 height 24
click at [900, 114] on input at bounding box center [910, 112] width 239 height 28
paste input "/4591b6a4-9bd7-48bd-b255-10e1df5bf925/"
drag, startPoint x: 430, startPoint y: 148, endPoint x: 306, endPoint y: 143, distance: 124.3
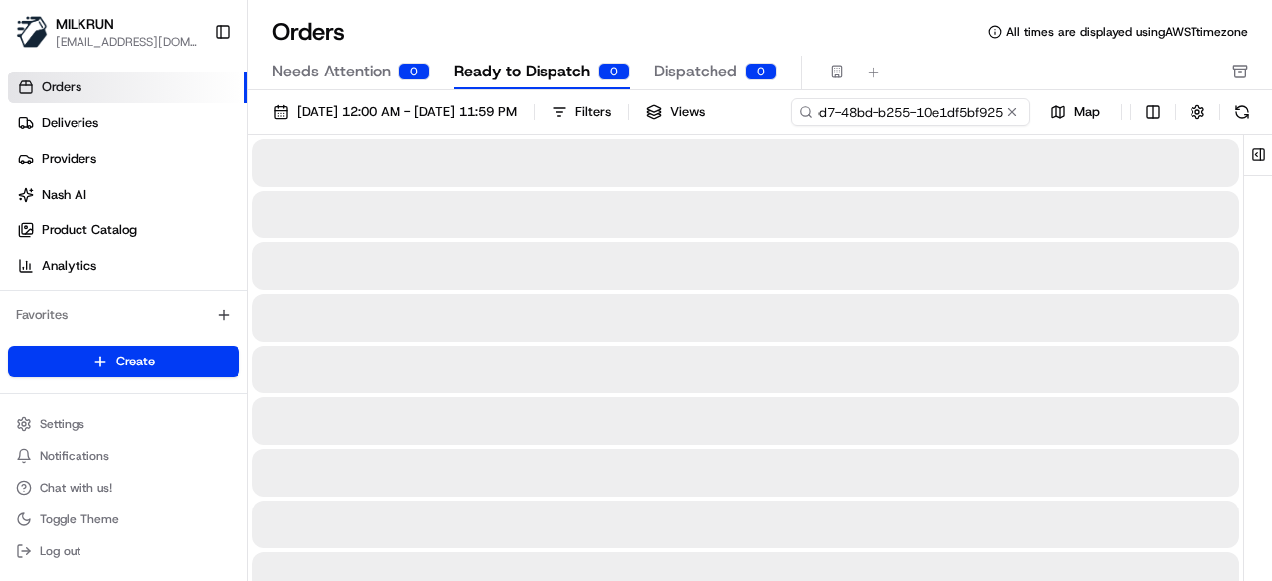
click at [791, 126] on input "/4591b6a4-9bd7-48bd-b255-10e1df5bf925" at bounding box center [910, 112] width 239 height 28
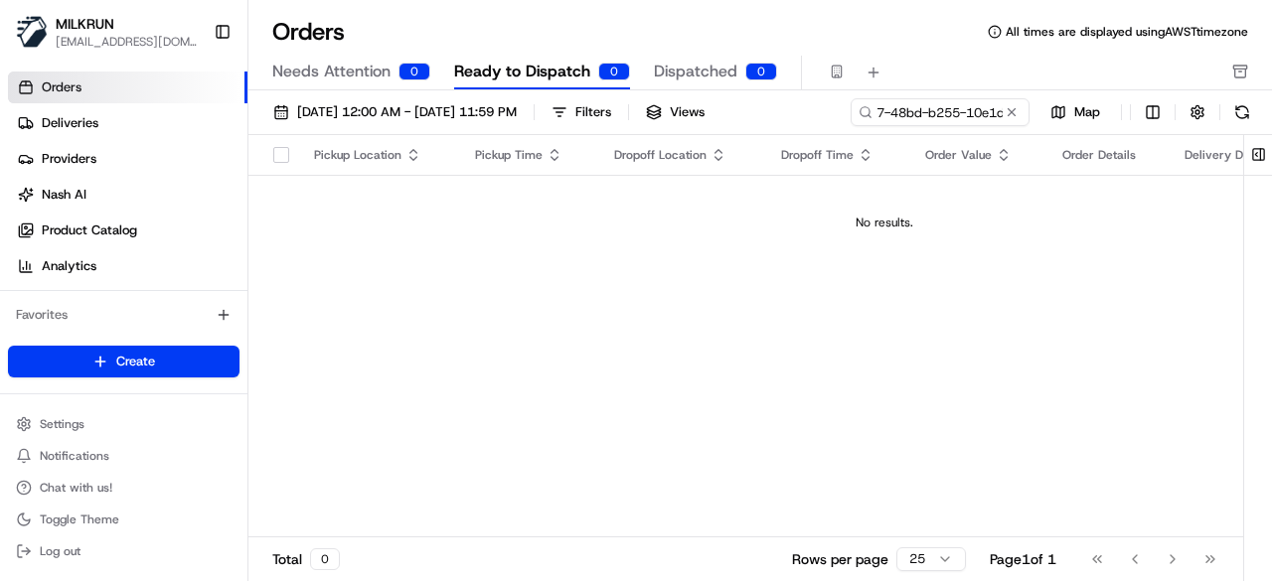
click at [360, 188] on table "Pickup Location Pickup Time Dropoff Location Dropoff Time Order Value Order Det…" at bounding box center [884, 202] width 1272 height 135
click at [882, 117] on div "01/08/2025 12:00 AM - 31/08/2025 11:59 PM Filters Views /4591b6a4-9bd7-48bd-b25…" at bounding box center [760, 116] width 1024 height 37
type input "4591b6a4-9bd7-48bd-b255-10e1df5bf925"
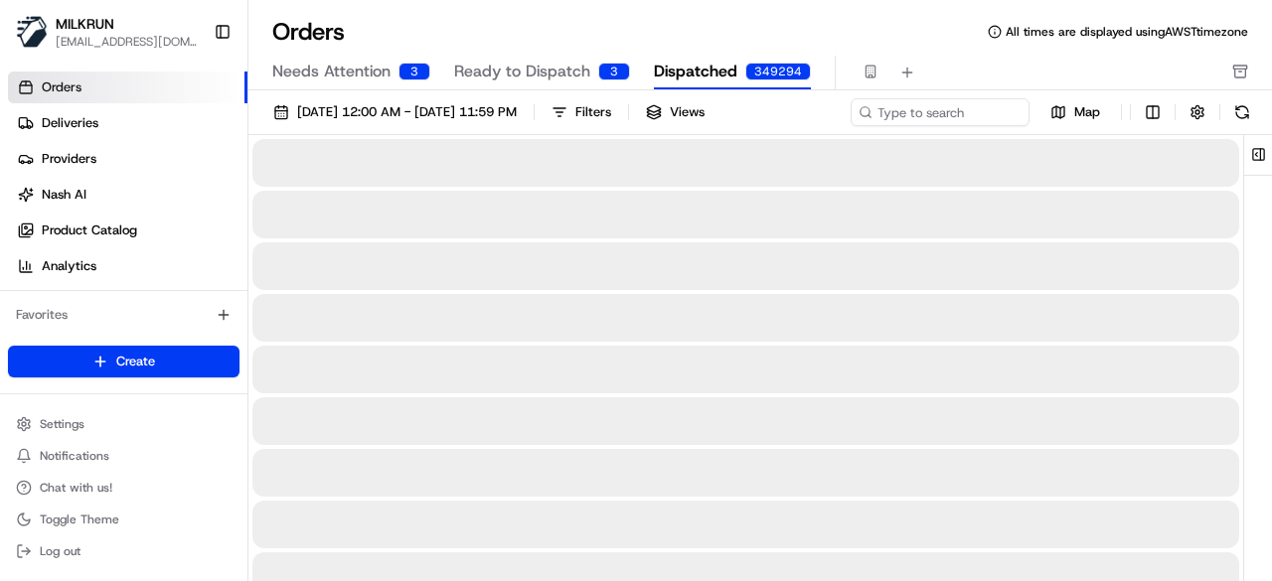
click at [674, 73] on span "Dispatched" at bounding box center [695, 72] width 83 height 24
click at [902, 99] on input at bounding box center [910, 112] width 239 height 28
paste input "/4591b6a4-9bd7-48bd-b255-10e1df5bf925/"
drag, startPoint x: 338, startPoint y: 134, endPoint x: 227, endPoint y: 140, distance: 111.5
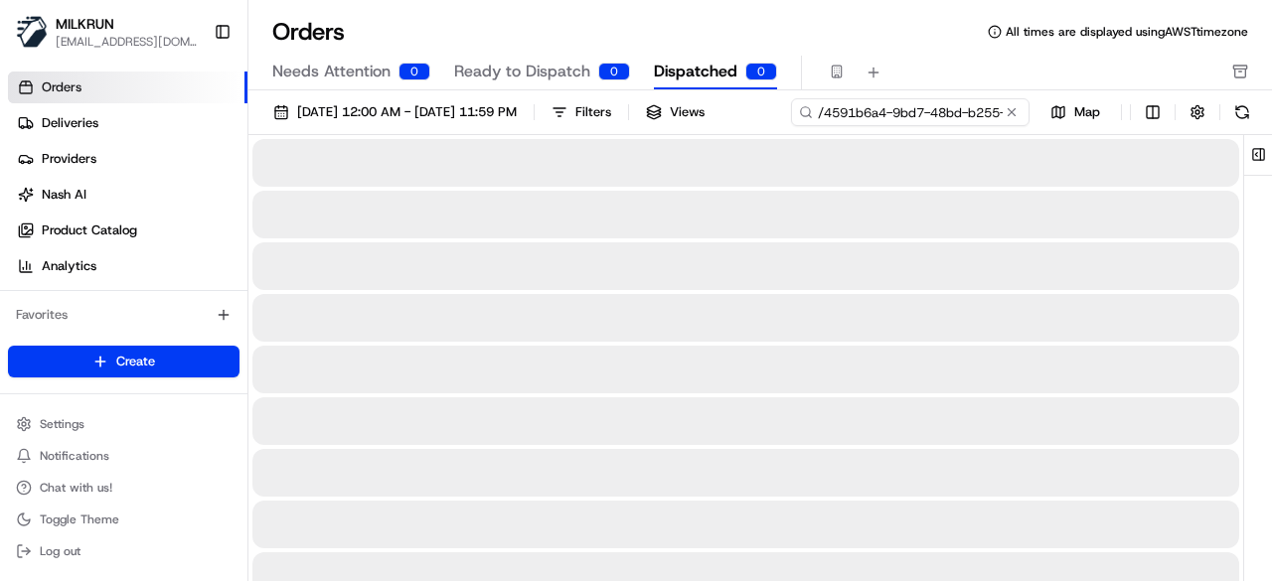
click at [227, 140] on div "MILKRUN pmonzon@woolworths.com.au Toggle Sidebar Orders Deliveries Providers Na…" at bounding box center [636, 290] width 1272 height 581
click at [791, 126] on input "/4591b6a4-9bd7-48bd-b255-10e1df5bf925" at bounding box center [910, 112] width 239 height 28
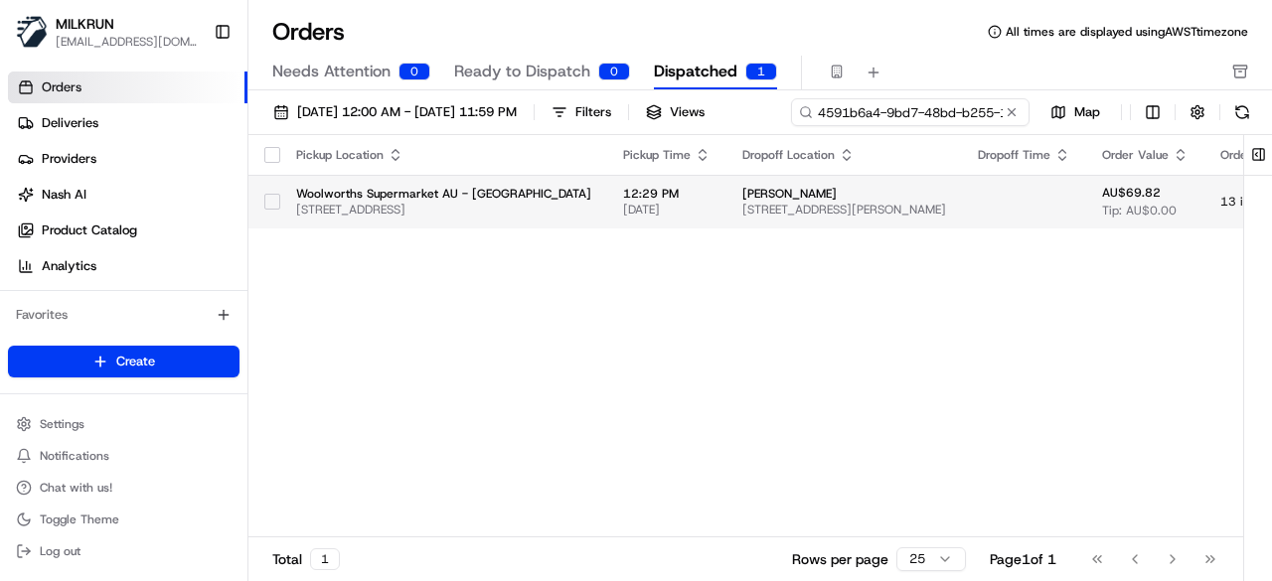
type input "4591b6a4-9bd7-48bd-b255-10e1df5bf925"
click at [1017, 231] on div "Pickup Location Pickup Time Dropoff Location Dropoff Time Order Value Order Det…" at bounding box center [892, 336] width 1288 height 402
click at [946, 214] on span "Unit 5/1A Belmont Ave, Wollstonecraft, NSW 2065, AU" at bounding box center [844, 210] width 204 height 16
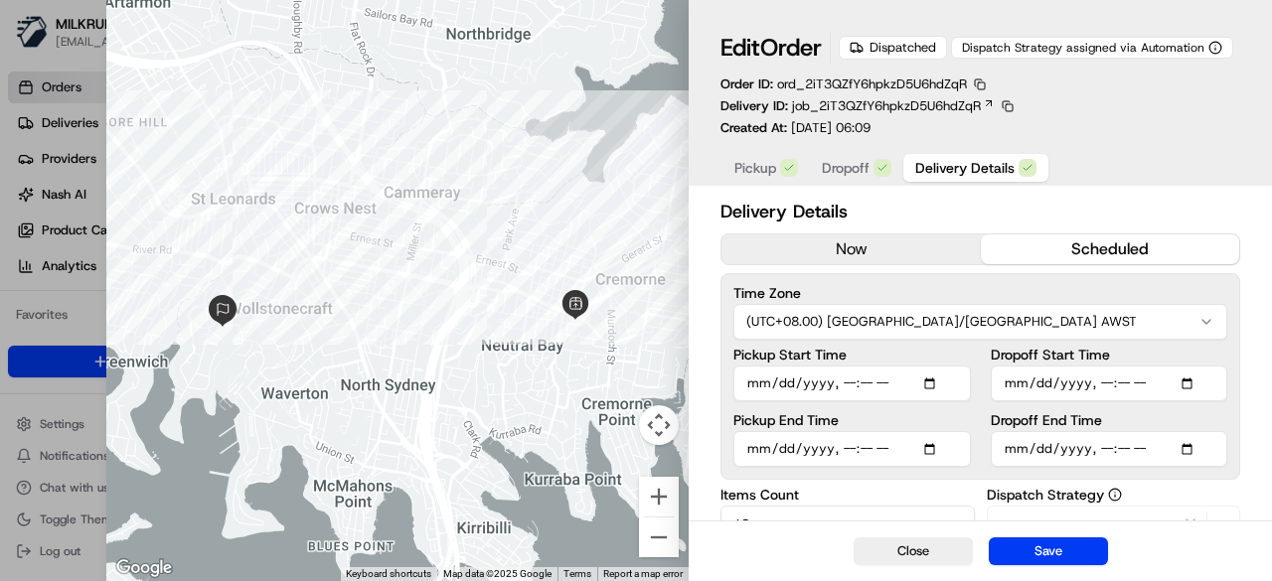
click at [936, 180] on button "Delivery Details" at bounding box center [975, 168] width 145 height 28
click at [894, 246] on button "now" at bounding box center [850, 250] width 258 height 30
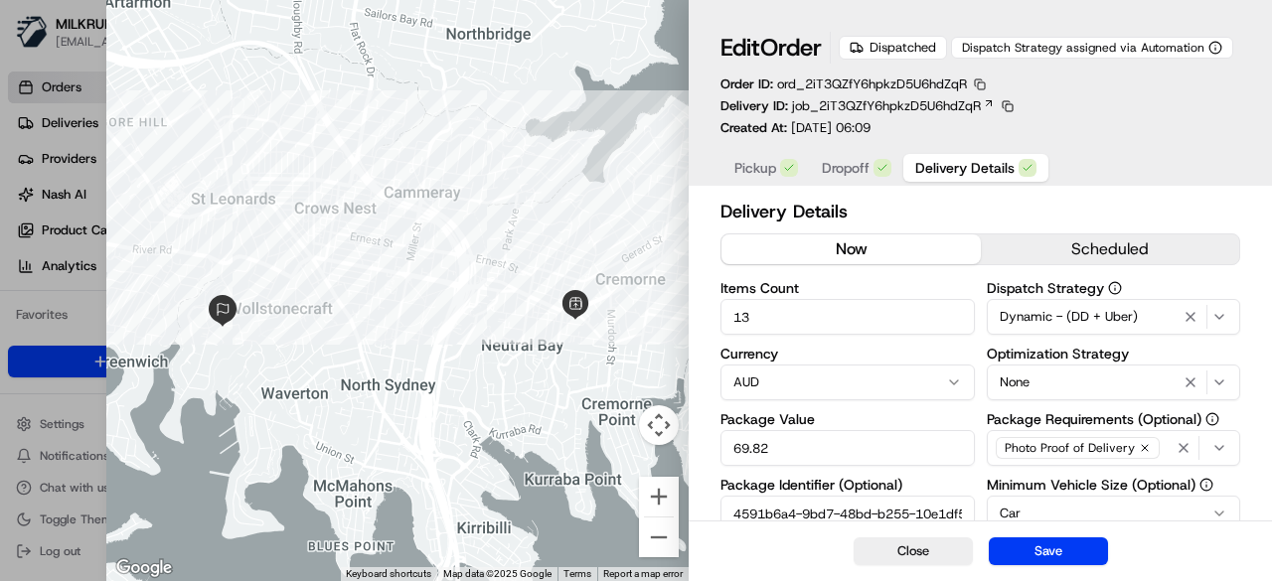
click at [979, 79] on button "button" at bounding box center [980, 85] width 18 height 18
click at [950, 111] on button "Copy ID" at bounding box center [982, 114] width 181 height 24
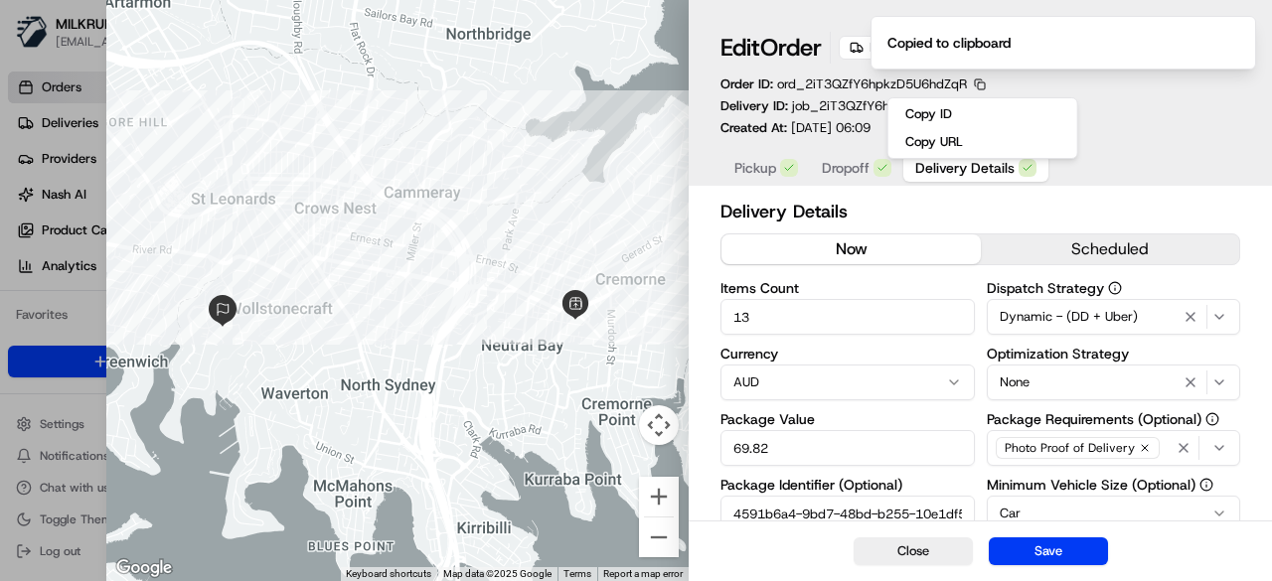
type input "1"
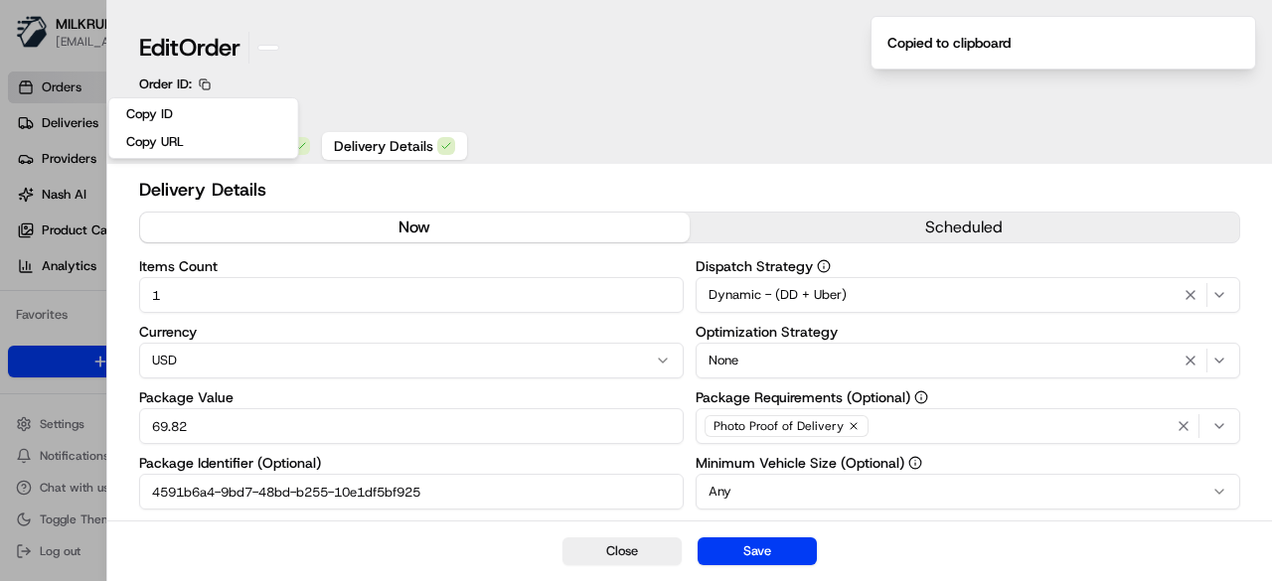
click at [0, 353] on div at bounding box center [636, 290] width 1272 height 581
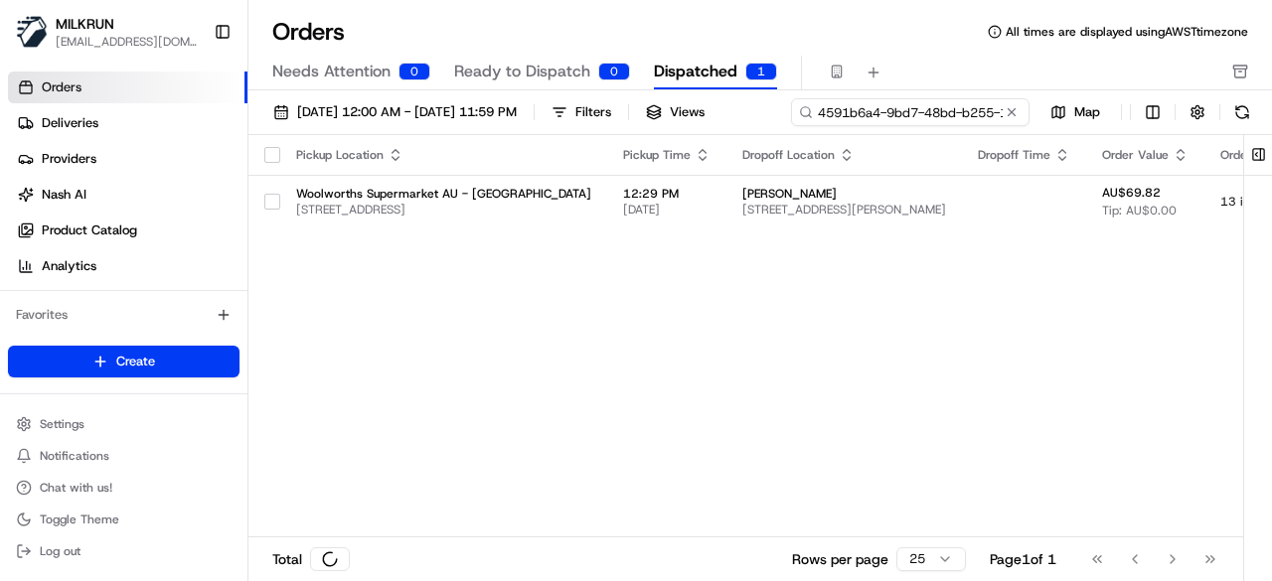
click at [933, 105] on input "4591b6a4-9bd7-48bd-b255-10e1df5bf925" at bounding box center [910, 112] width 239 height 28
click at [933, 105] on div "01/08/2025 12:00 AM - 31/08/2025 11:59 PM Filters Views 4591b6a4-9bd7-48bd-b255…" at bounding box center [760, 116] width 1024 height 37
click at [933, 105] on input "4591b6a4-9bd7-48bd-b255-10e1df5bf925" at bounding box center [910, 112] width 239 height 28
click at [64, 94] on span "Orders" at bounding box center [62, 88] width 40 height 18
click at [942, 116] on div "01/08/2025 12:00 AM - 31/08/2025 11:59 PM Filters Views 4591b6a4-9bd7-48bd-b255…" at bounding box center [760, 116] width 1024 height 37
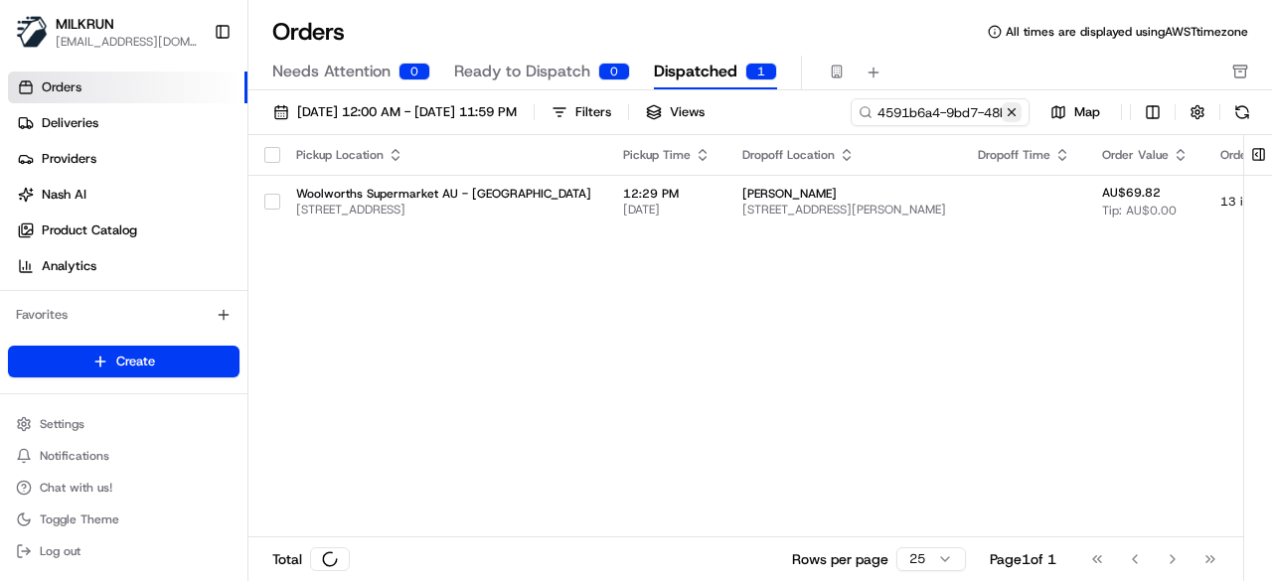
click at [476, 144] on div "01/08/2025 12:00 AM - 31/08/2025 11:59 PM Filters Views 4591b6a4-9bd7-48bd-b255…" at bounding box center [760, 342] width 1024 height 504
click at [1012, 112] on button at bounding box center [1012, 112] width 20 height 20
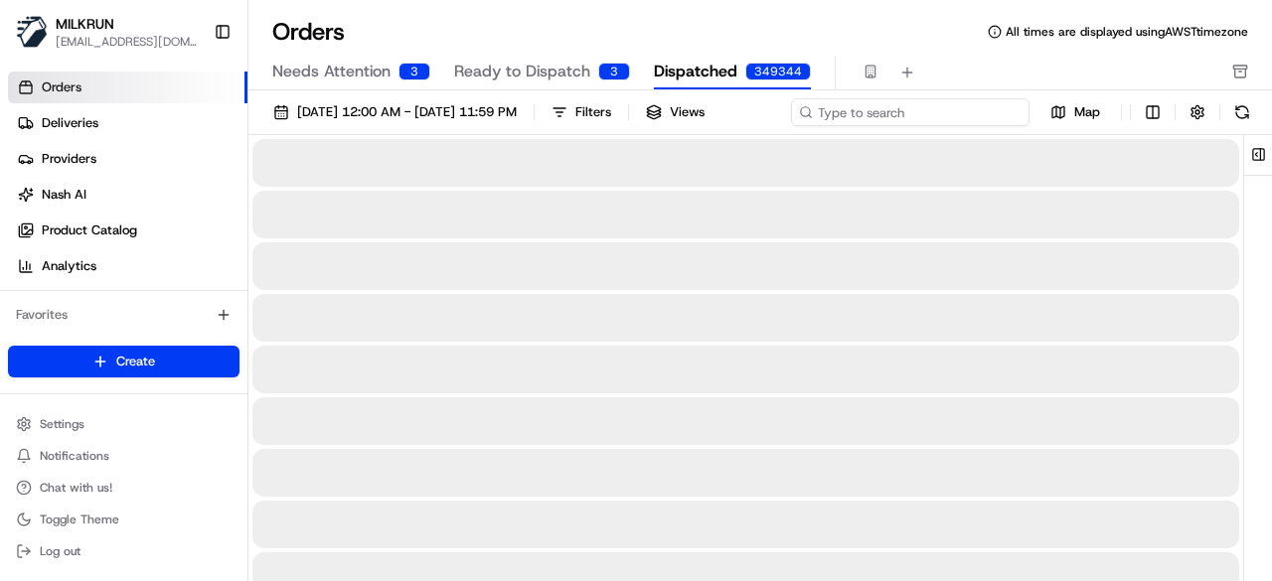
click at [937, 108] on div "01/08/2025 12:00 AM - 31/08/2025 11:59 PM Filters Views Map" at bounding box center [760, 116] width 1024 height 37
paste input "ord_2iT3QZfY6hpkzD5U6hdZqR"
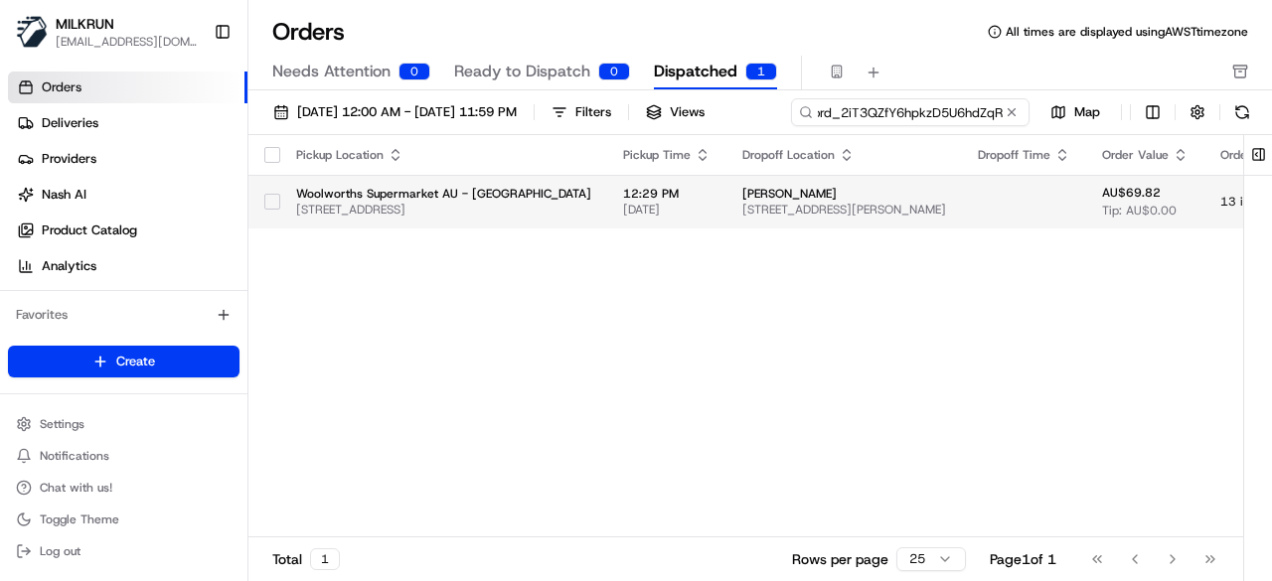
type input "ord_2iT3QZfY6hpkzD5U6hdZqR"
click at [429, 251] on div "Pickup Location Pickup Time Dropoff Location Dropoff Time Order Value Order Det…" at bounding box center [892, 336] width 1288 height 402
click at [449, 223] on td "Woolworths Supermarket AU - Neutral Bay Village 1-7 Rangers Rd, Neutral Bay, NS…" at bounding box center [443, 202] width 327 height 54
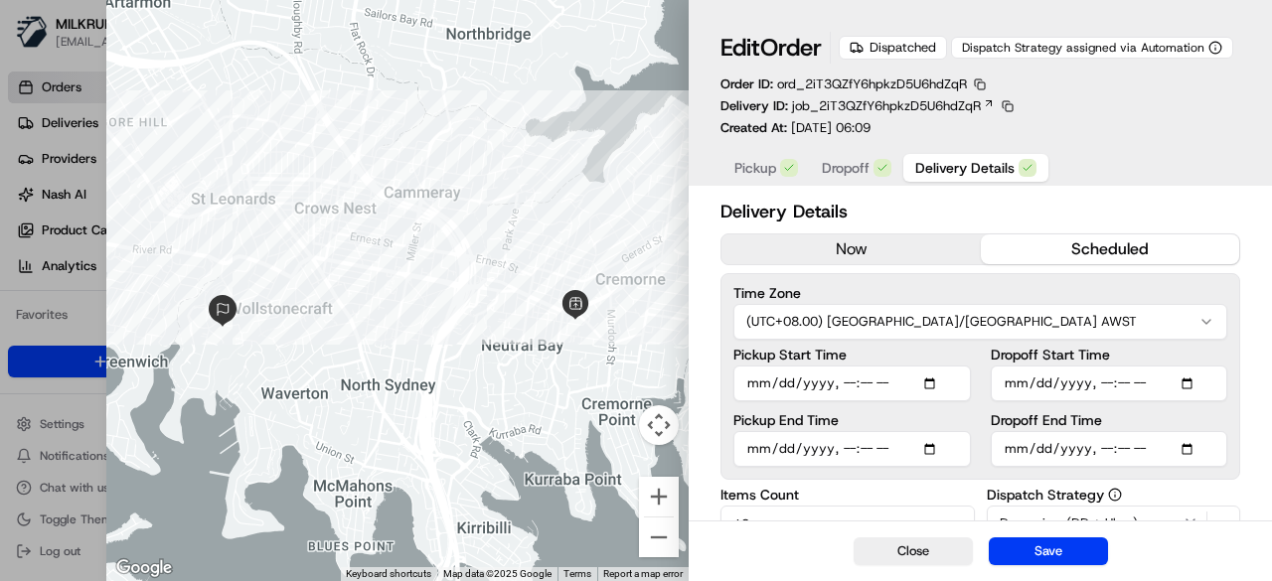
click at [865, 236] on button "now" at bounding box center [850, 250] width 258 height 30
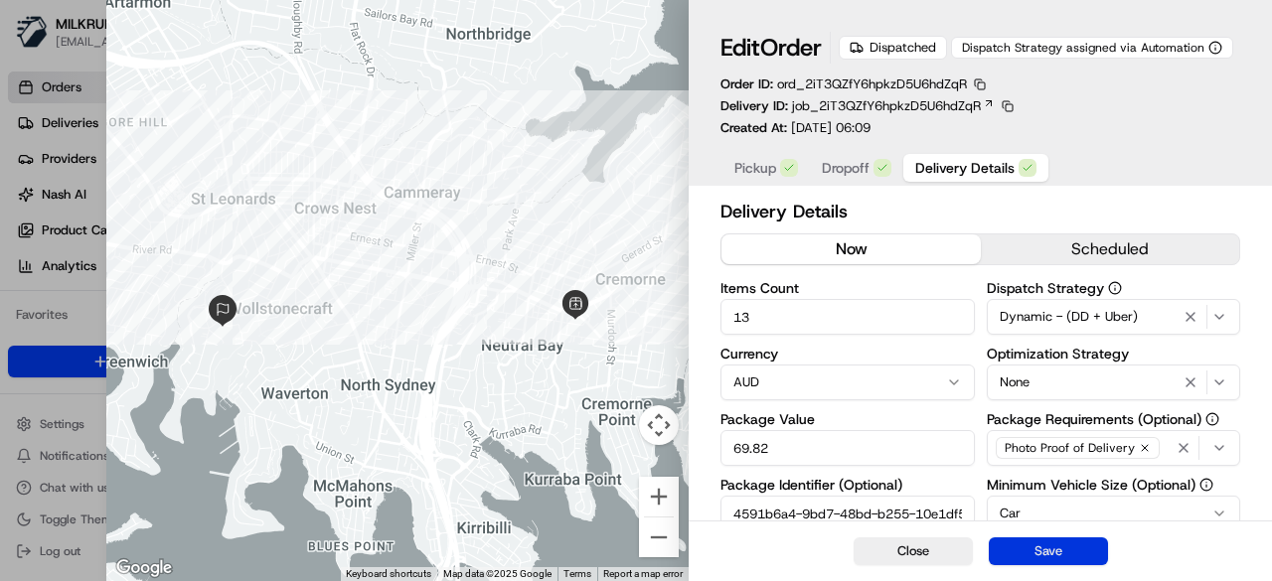
click at [1047, 546] on button "Save" at bounding box center [1048, 552] width 119 height 28
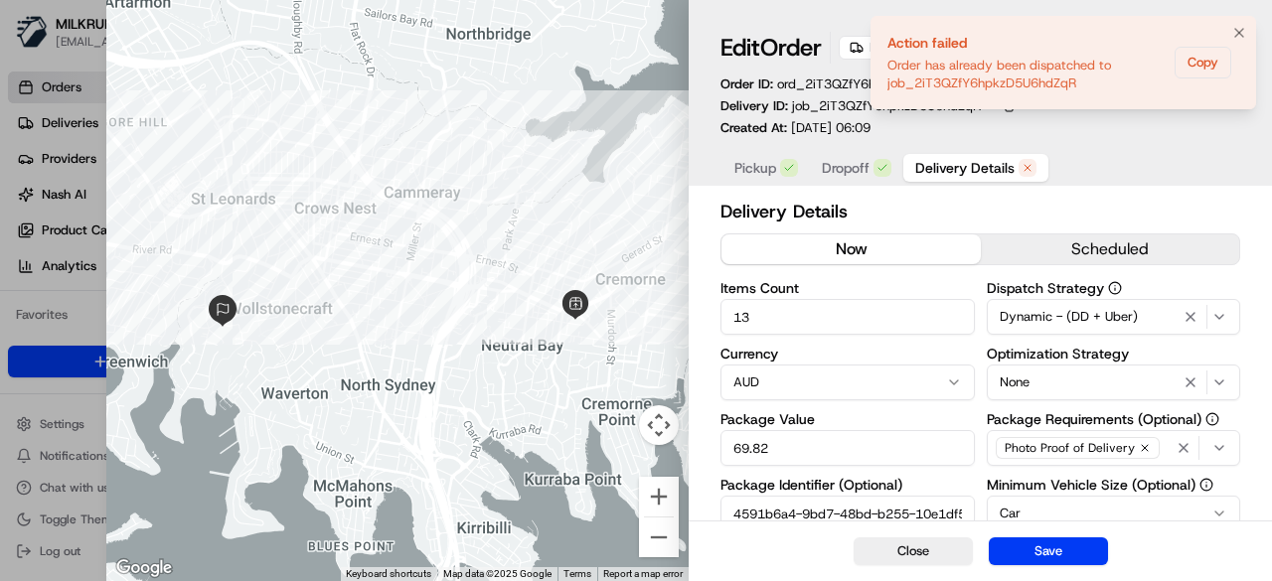
drag, startPoint x: 1085, startPoint y: 79, endPoint x: 939, endPoint y: 74, distance: 146.2
click at [939, 74] on div "Order has already been dispatched to job_2iT3QZfY6hpkzD5U6hdZqR" at bounding box center [1026, 75] width 279 height 36
click at [1214, 55] on button "Copy" at bounding box center [1203, 63] width 57 height 32
click at [1236, 39] on icon "Notifications (F8)" at bounding box center [1239, 33] width 16 height 16
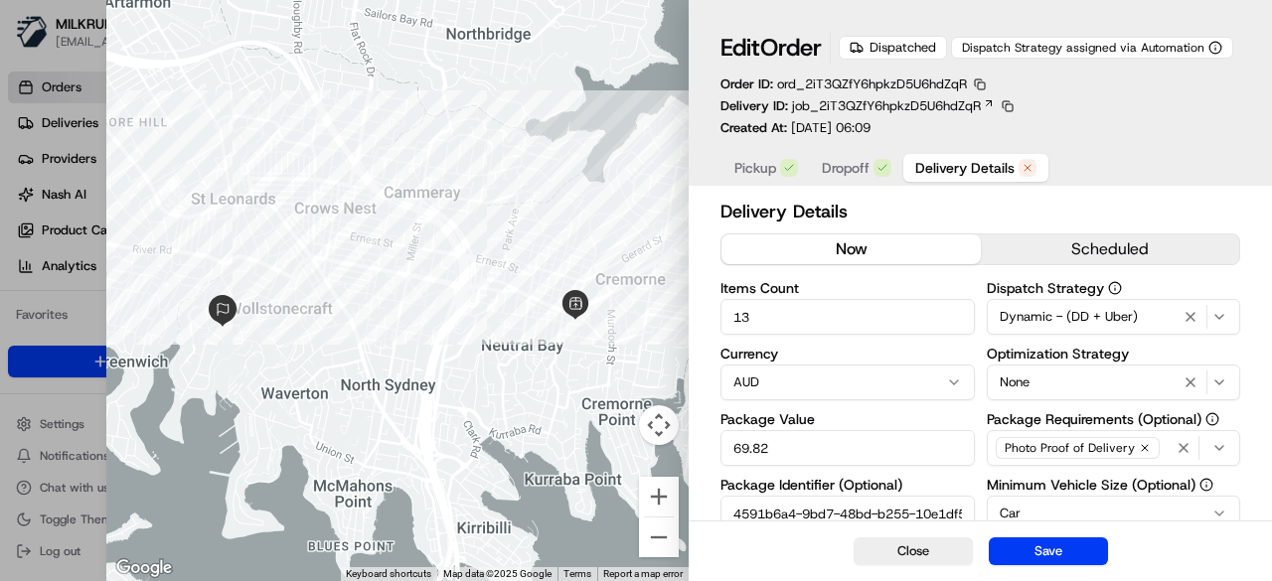
type input "1"
click at [0, 64] on div at bounding box center [636, 290] width 1272 height 581
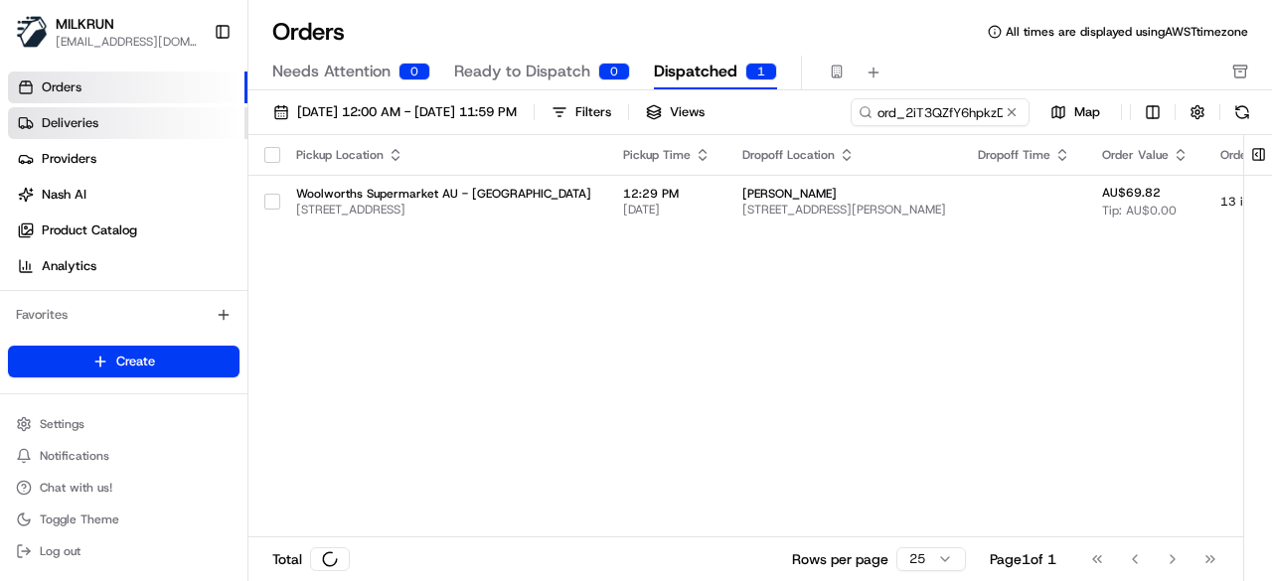
click at [126, 122] on link "Deliveries" at bounding box center [128, 123] width 240 height 32
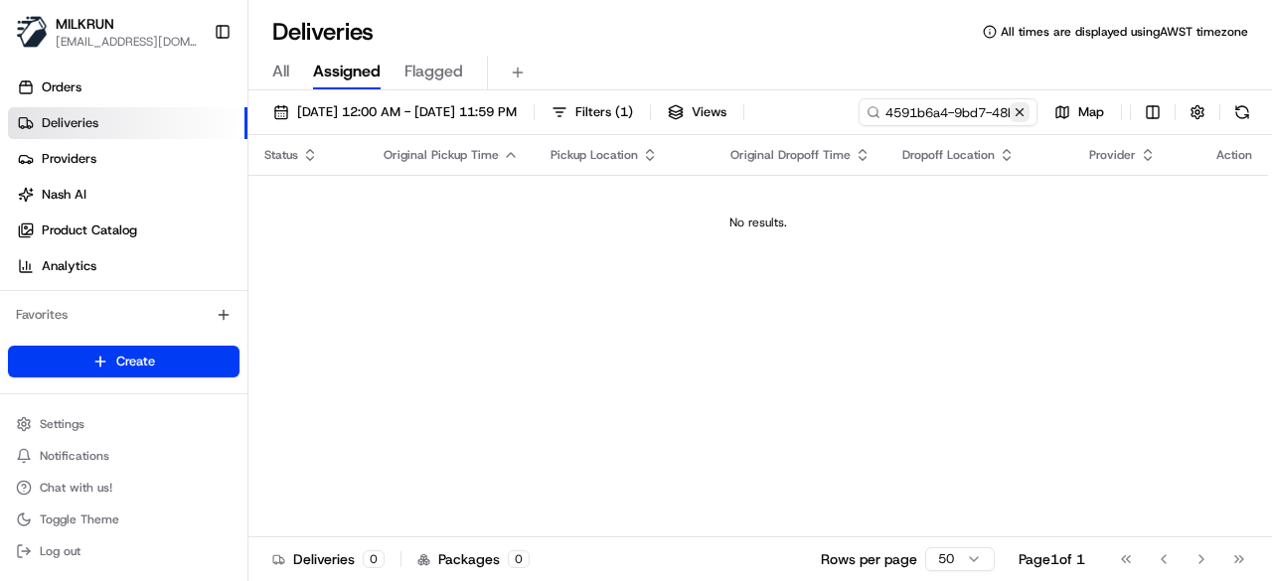
click at [1018, 112] on button at bounding box center [1020, 112] width 20 height 20
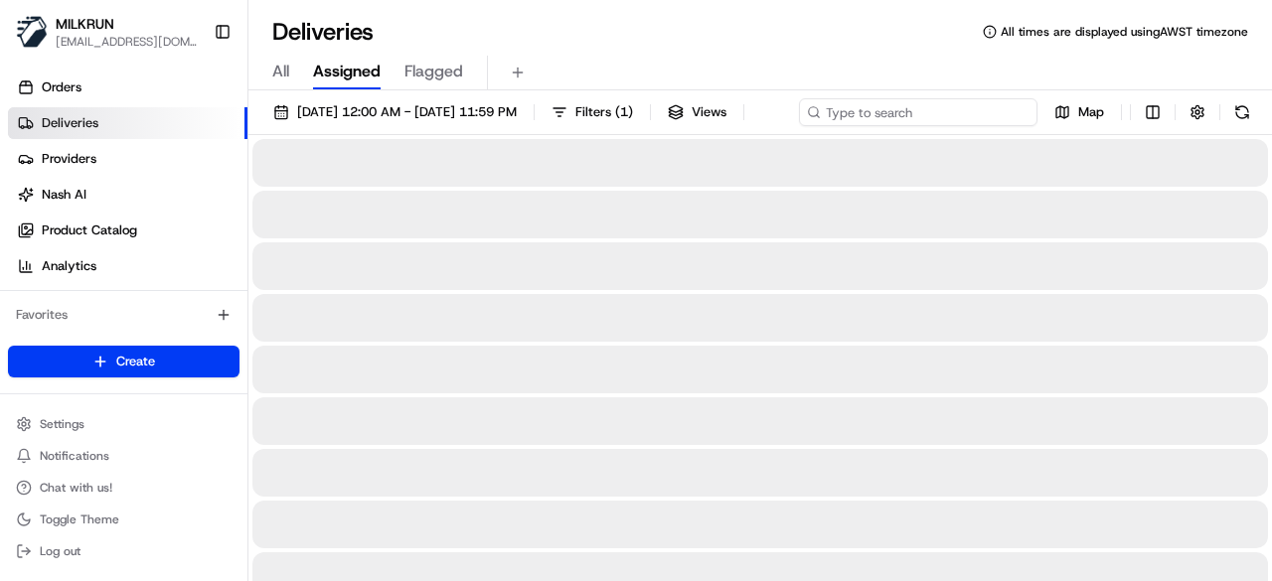
click at [924, 112] on div "11/08/2025 12:00 AM - 11/08/2025 11:59 PM Filters ( 1 ) Views Map" at bounding box center [760, 116] width 1024 height 37
paste input "Order has already been dispatched to job_2iT3QZfY6hpkzD5U6hdZqR"
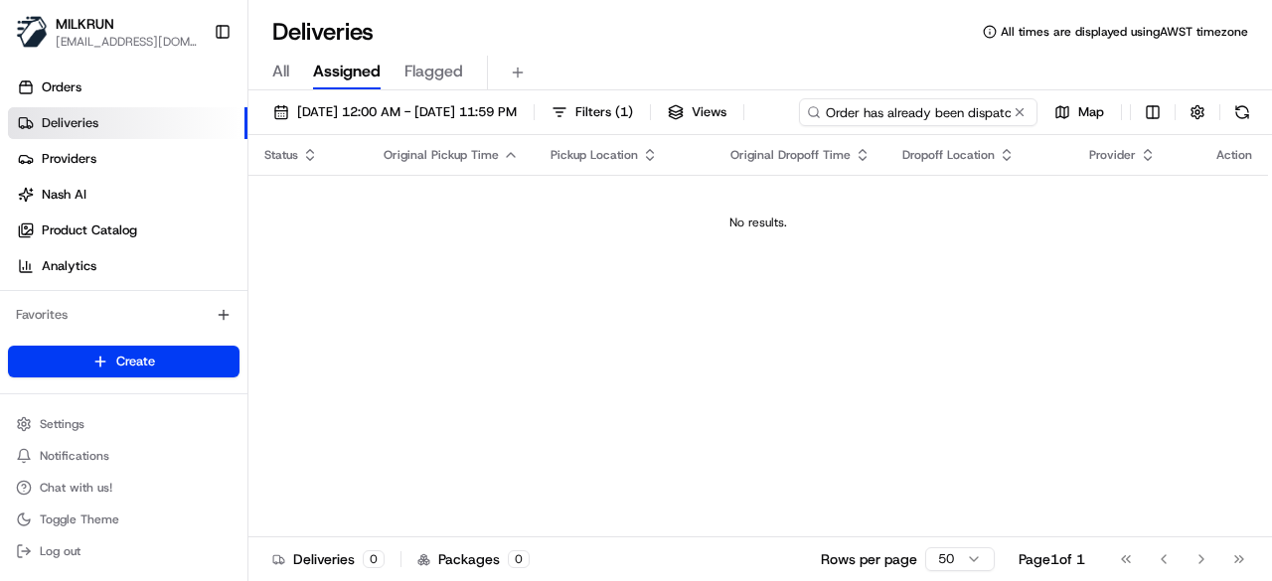
drag, startPoint x: 398, startPoint y: 136, endPoint x: 279, endPoint y: 136, distance: 118.3
click at [799, 126] on input "Order has already been dispatched to job_2iT3QZfY6hpkzD5U6hdZqR" at bounding box center [918, 112] width 239 height 28
drag, startPoint x: 464, startPoint y: 147, endPoint x: 276, endPoint y: 129, distance: 188.7
click at [276, 129] on div "11/08/2025 12:00 AM - 11/08/2025 11:59 PM Filters ( 1 ) Views Order has already…" at bounding box center [760, 116] width 1024 height 37
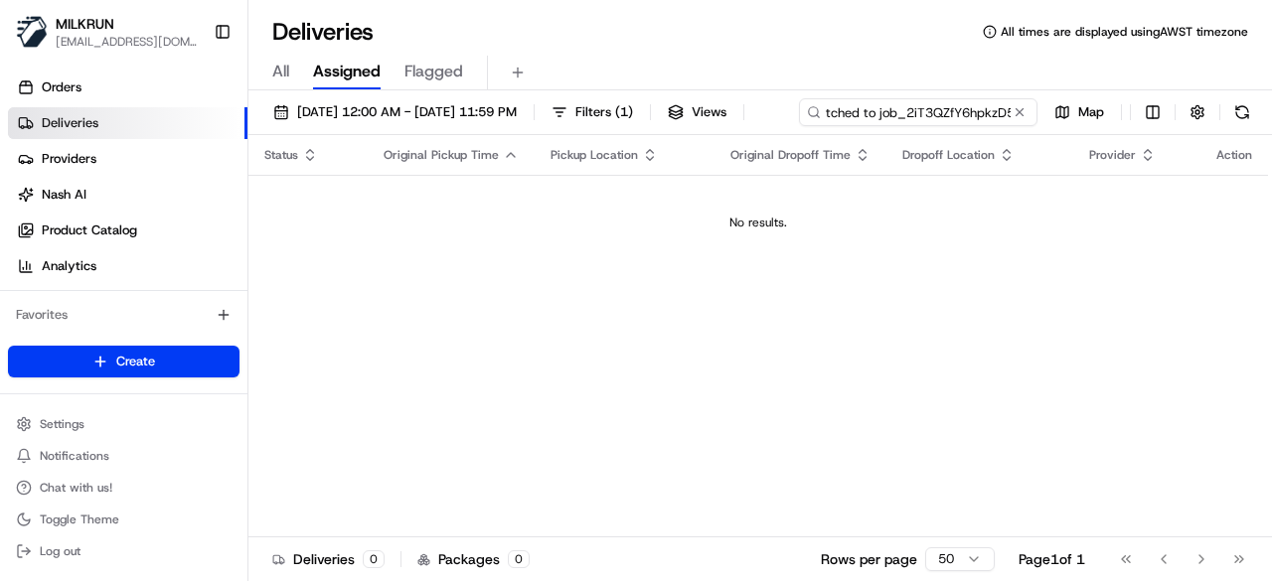
drag, startPoint x: 340, startPoint y: 146, endPoint x: 258, endPoint y: 137, distance: 82.0
click at [258, 135] on div "11/08/2025 12:00 AM - 11/08/2025 11:59 PM Filters ( 1 ) Views tched to job_2iT3…" at bounding box center [760, 116] width 1024 height 37
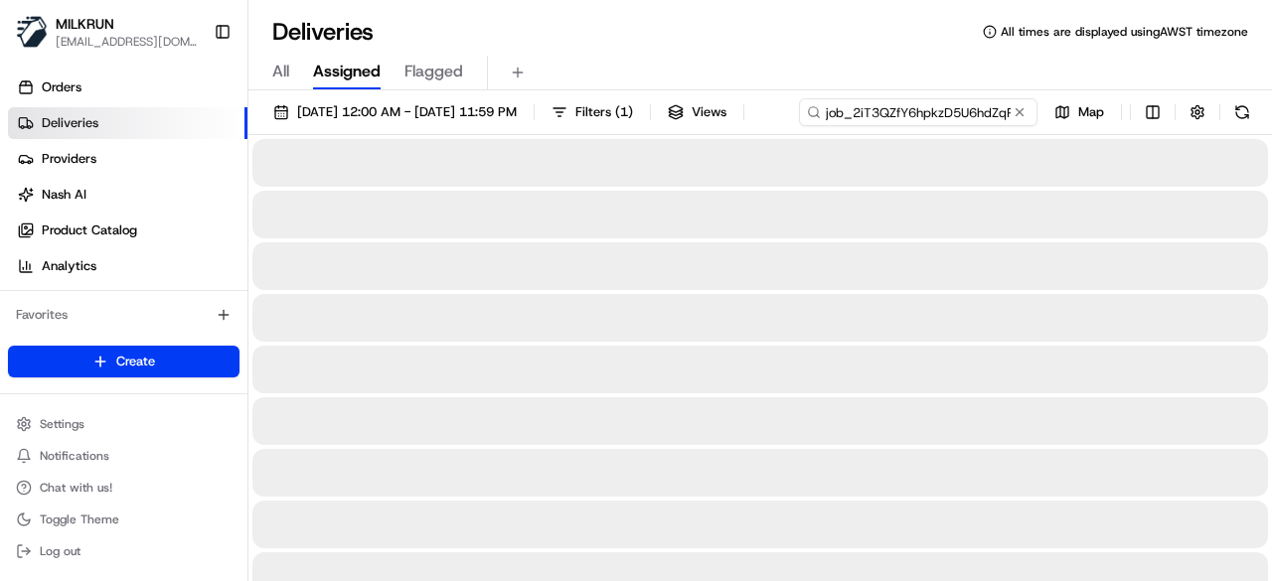
click at [799, 126] on input "job_2iT3QZfY6hpkzD5U6hdZqR" at bounding box center [918, 112] width 239 height 28
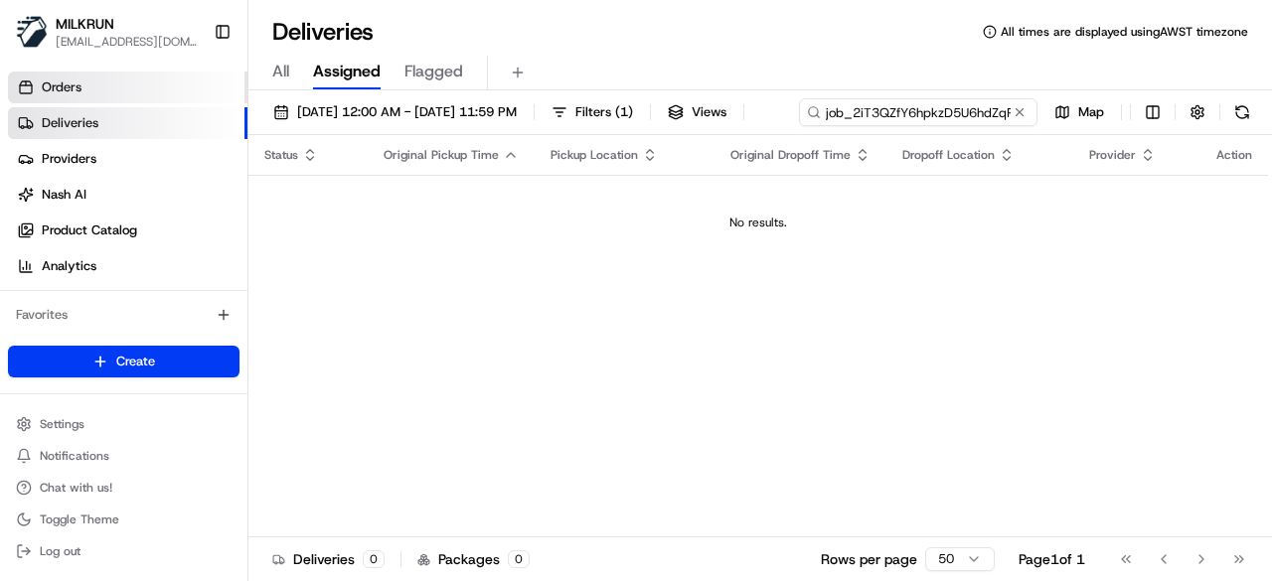
type input "job_2iT3QZfY6hpkzD5U6hdZqR"
click at [120, 87] on link "Orders" at bounding box center [128, 88] width 240 height 32
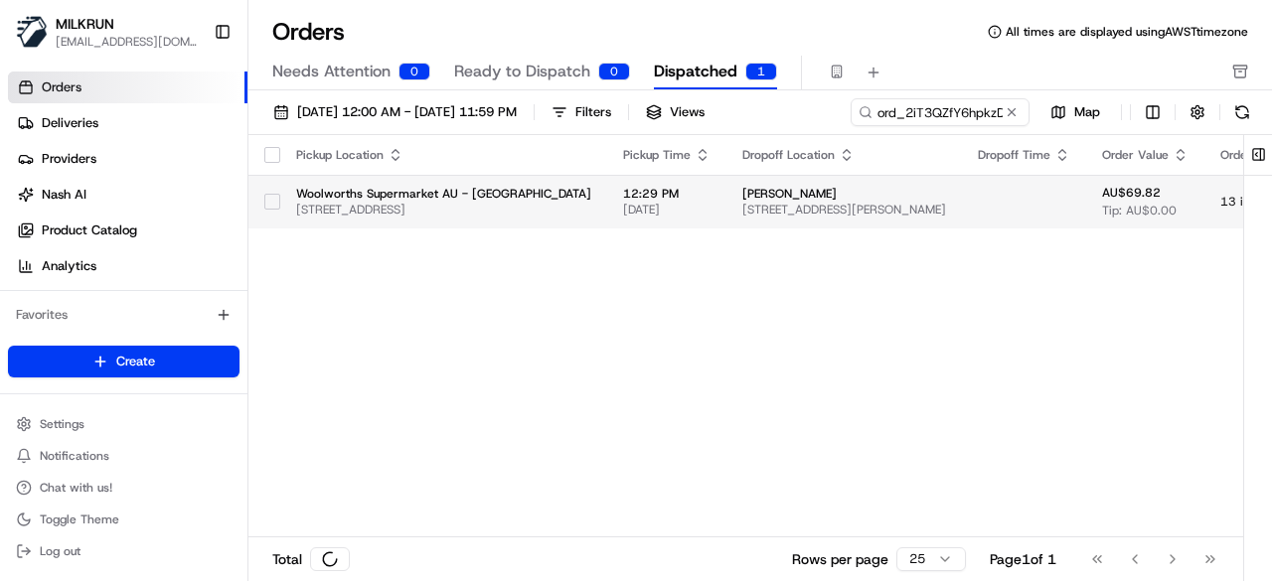
click at [726, 189] on td "Rose Matthias Unit 5/1A Belmont Ave, Wollstonecraft, NSW 2065, AU" at bounding box center [844, 202] width 236 height 54
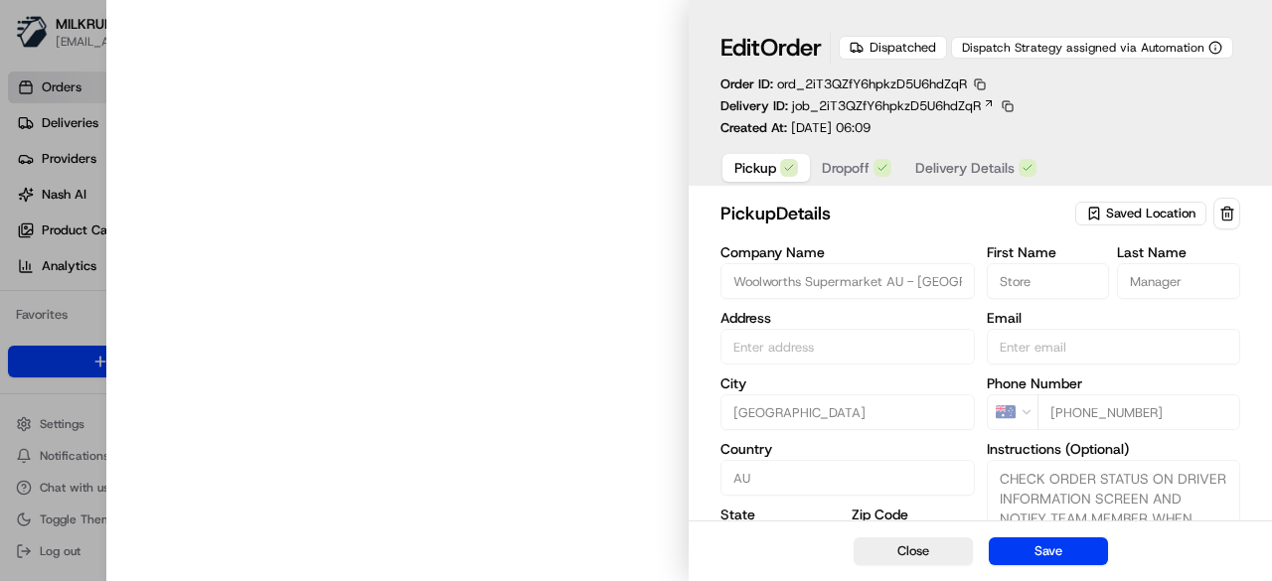
type input "1-7 Rangers Rd, Neutral Bay, NSW 2089, AU"
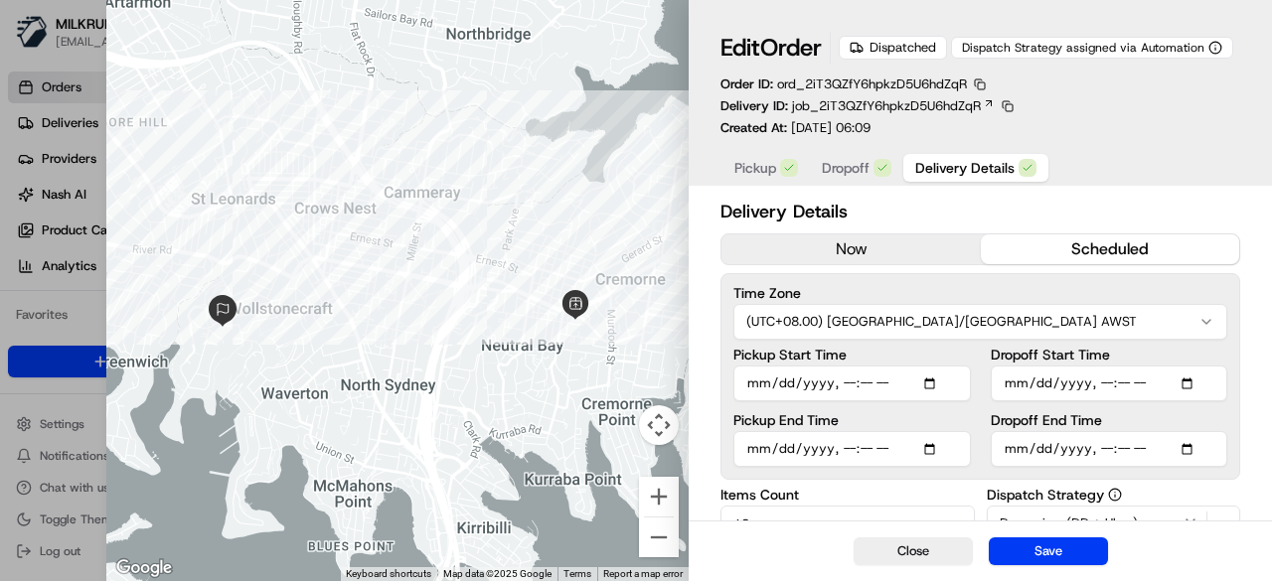
click at [954, 176] on span "Delivery Details" at bounding box center [964, 168] width 99 height 20
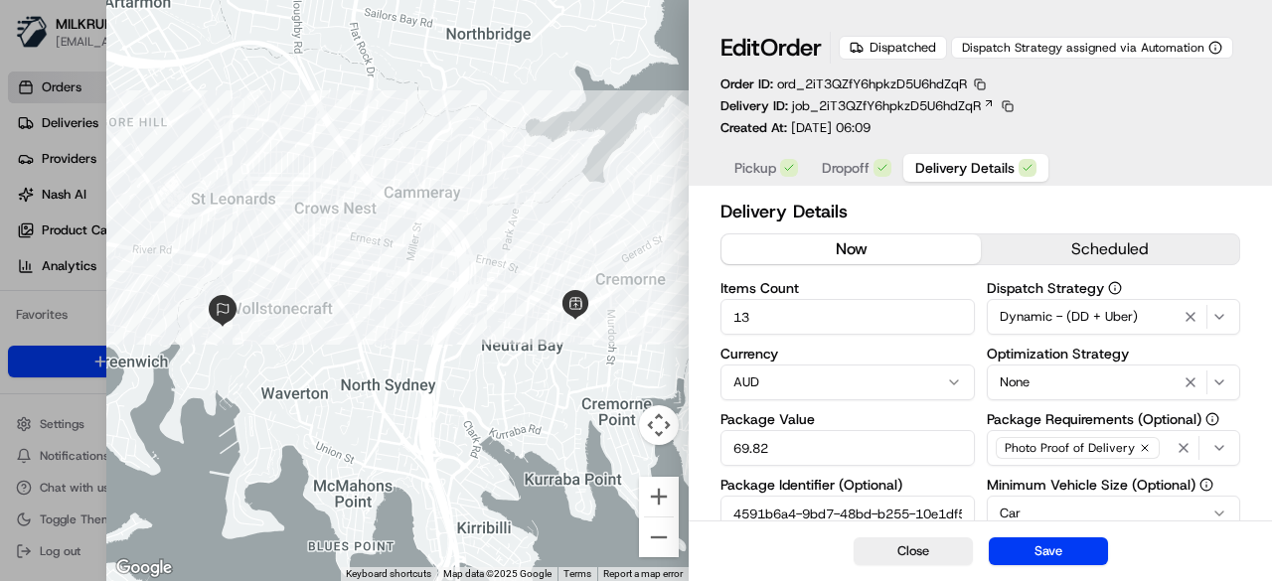
click at [901, 253] on button "now" at bounding box center [850, 250] width 258 height 30
click at [1057, 560] on button "Save" at bounding box center [1048, 552] width 119 height 28
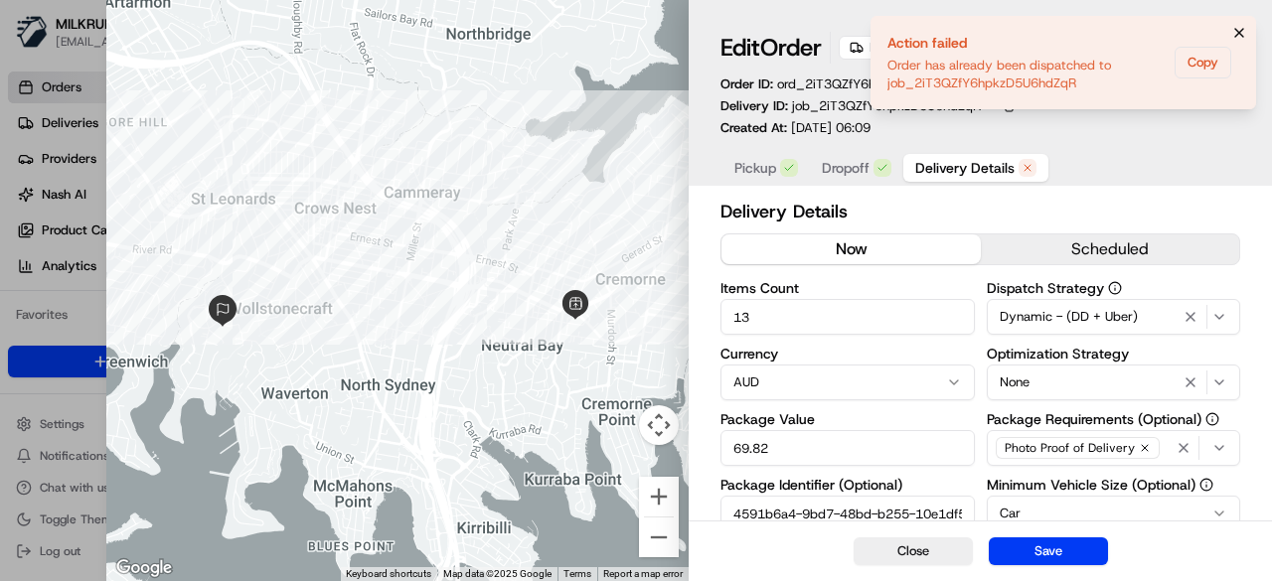
click at [1243, 29] on icon "Notifications (F8)" at bounding box center [1239, 33] width 8 height 8
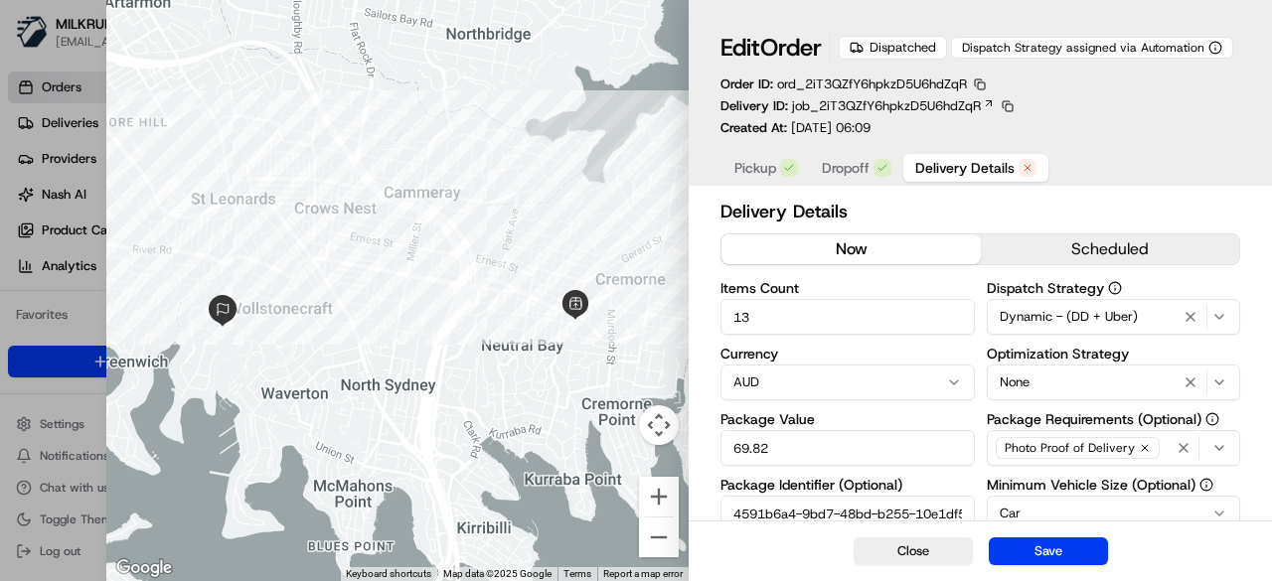
type input "1"
click at [42, 73] on div at bounding box center [636, 290] width 1272 height 581
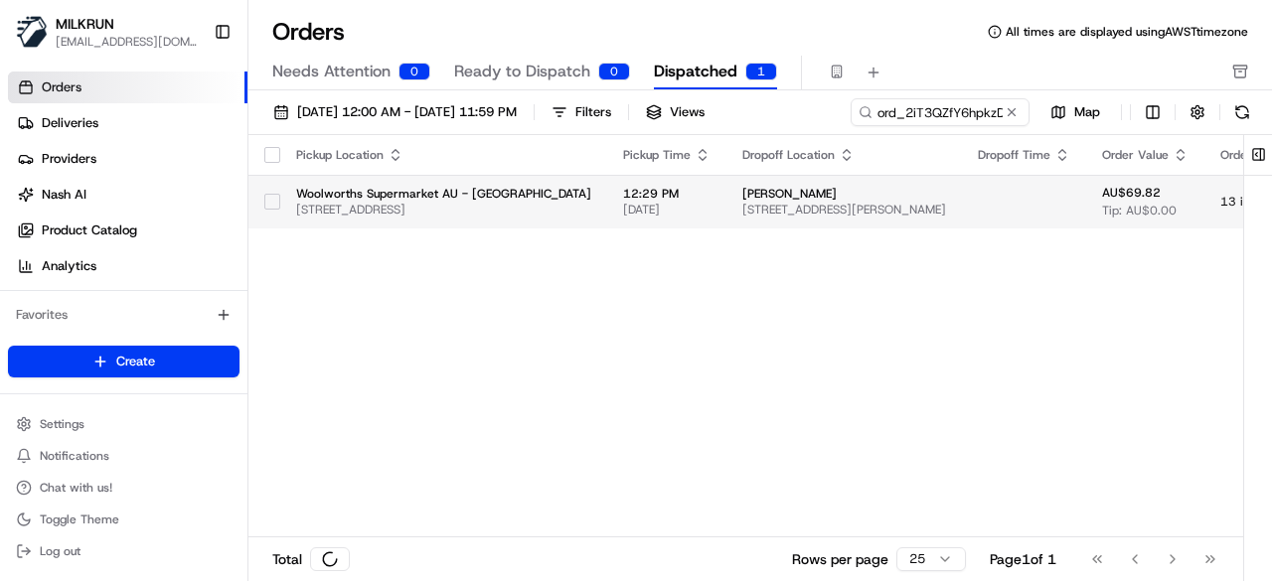
click at [1160, 187] on td "AU$69.82 Tip: AU$0.00" at bounding box center [1145, 202] width 118 height 54
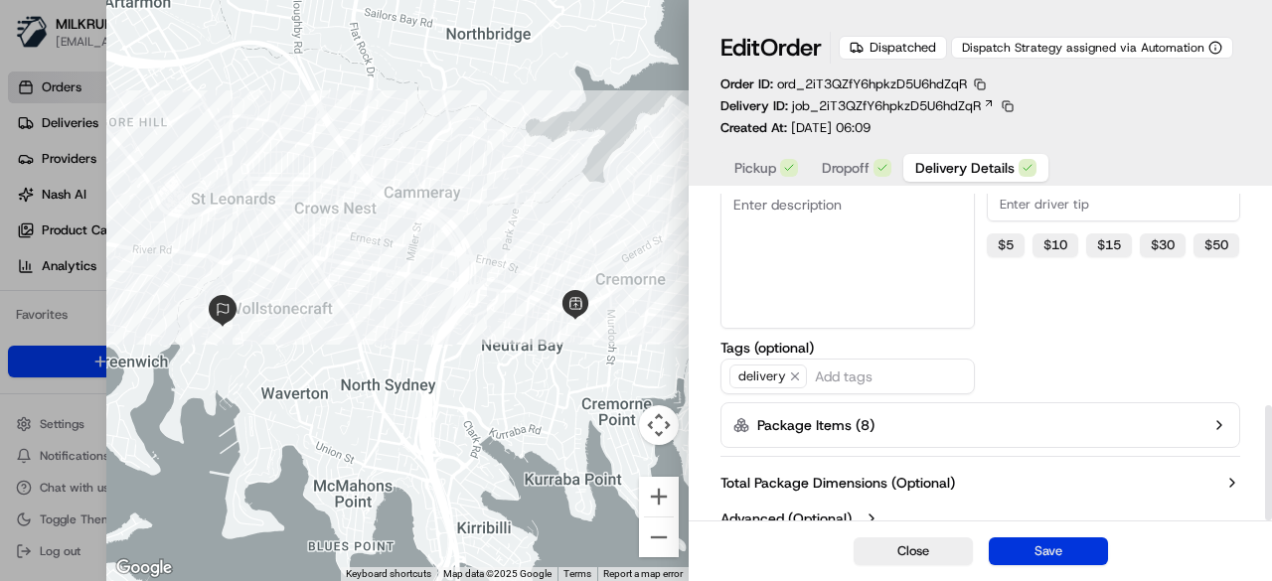
scroll to position [600, 0]
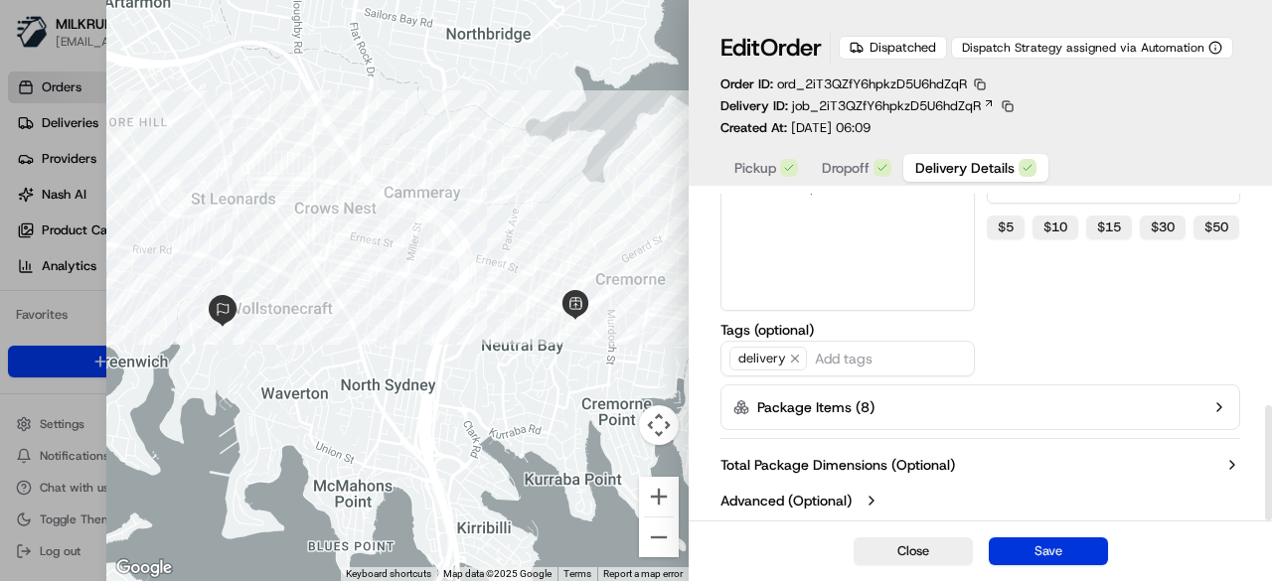
click at [1046, 552] on button "Save" at bounding box center [1048, 552] width 119 height 28
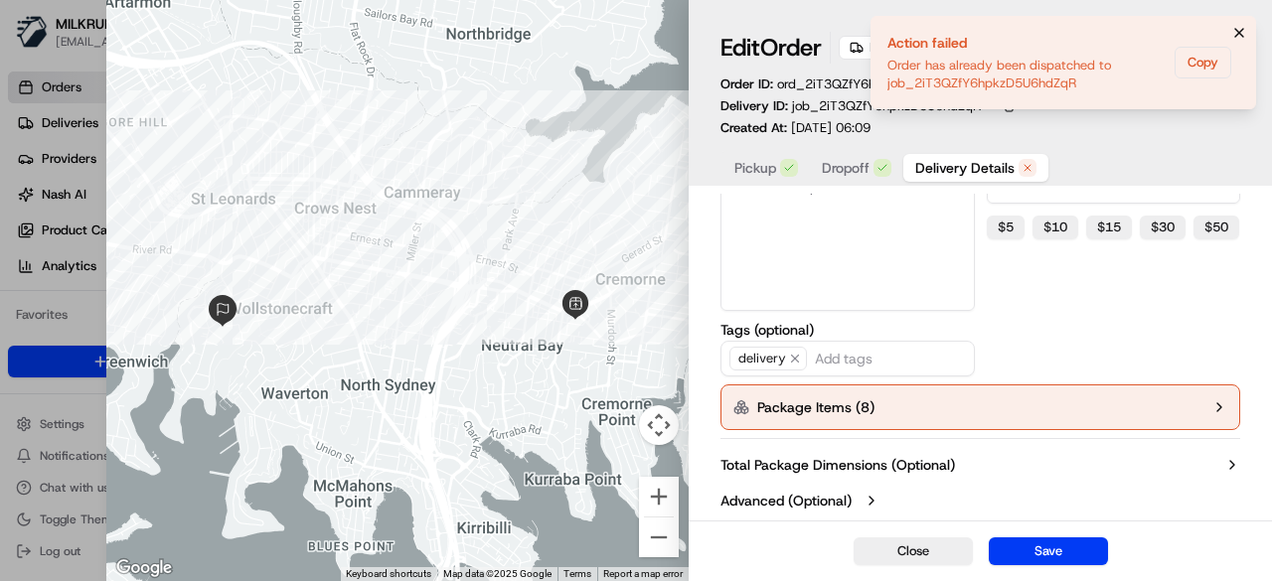
click at [1230, 31] on button "Notifications (F8)" at bounding box center [1239, 33] width 24 height 24
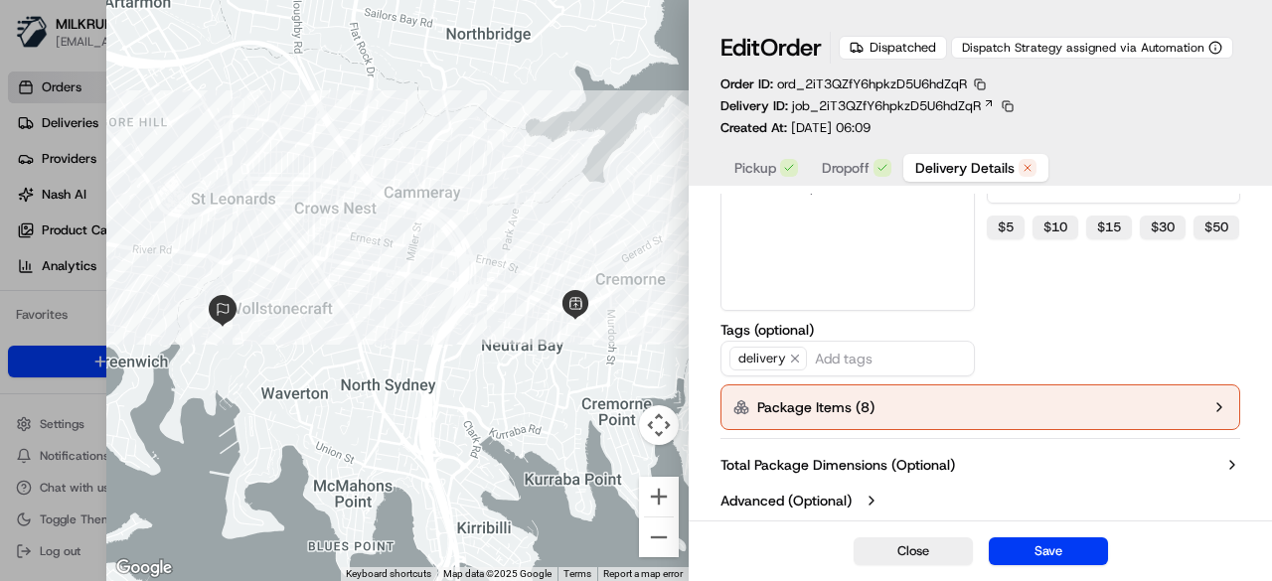
click at [878, 56] on div "Dispatched" at bounding box center [893, 48] width 108 height 24
click at [881, 52] on div "Dispatched" at bounding box center [893, 48] width 108 height 24
click at [940, 462] on label "Total Package Dimensions (Optional)" at bounding box center [838, 465] width 235 height 20
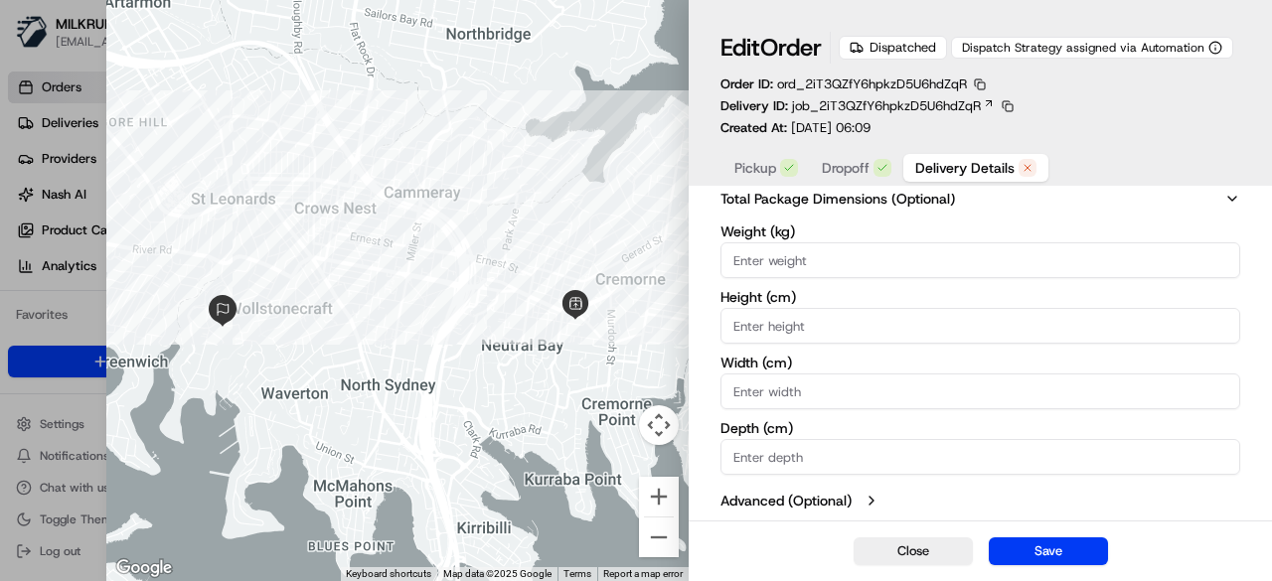
click at [917, 547] on button "Close" at bounding box center [913, 552] width 119 height 28
type input "1"
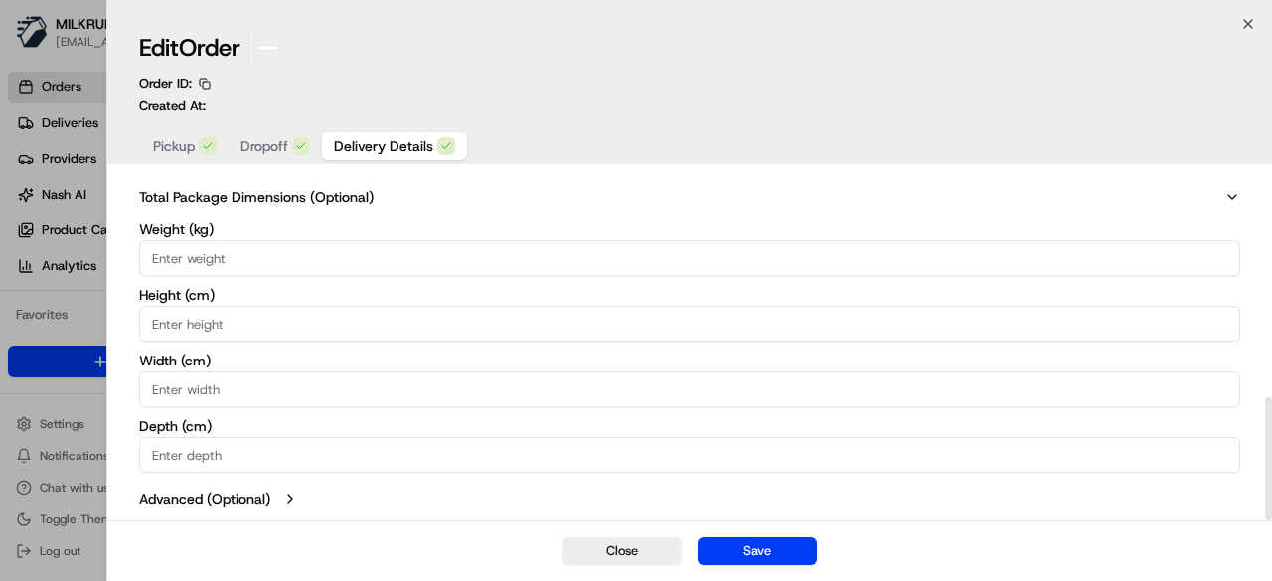
scroll to position [639, 0]
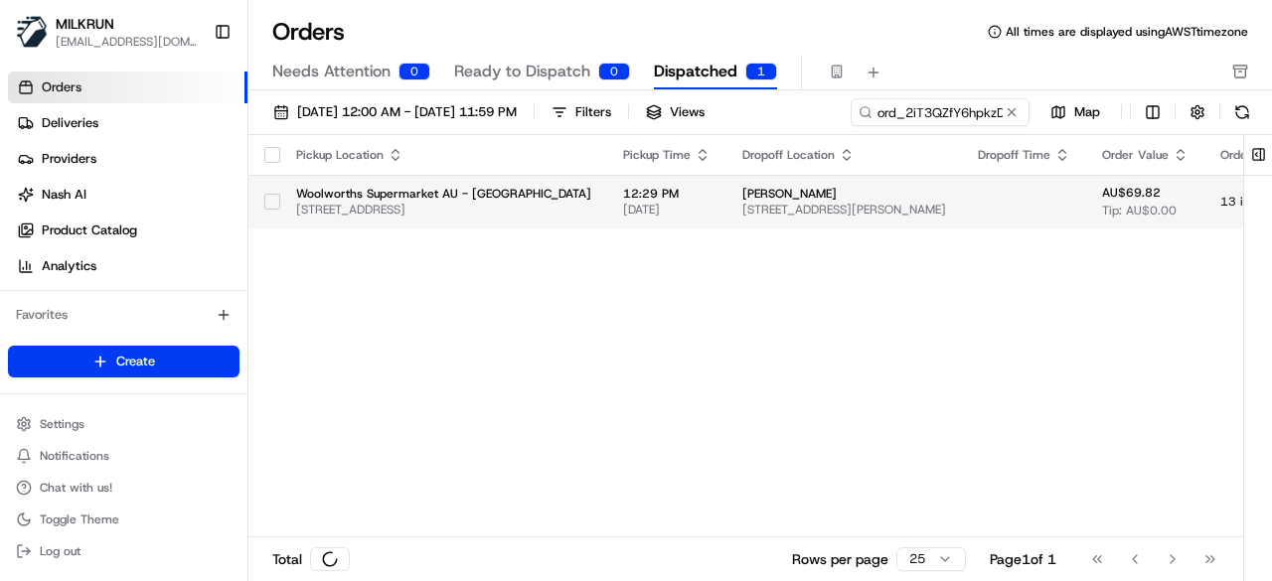
click at [946, 211] on span "Unit 5/1A Belmont Ave, Wollstonecraft, NSW 2065, AU" at bounding box center [844, 210] width 204 height 16
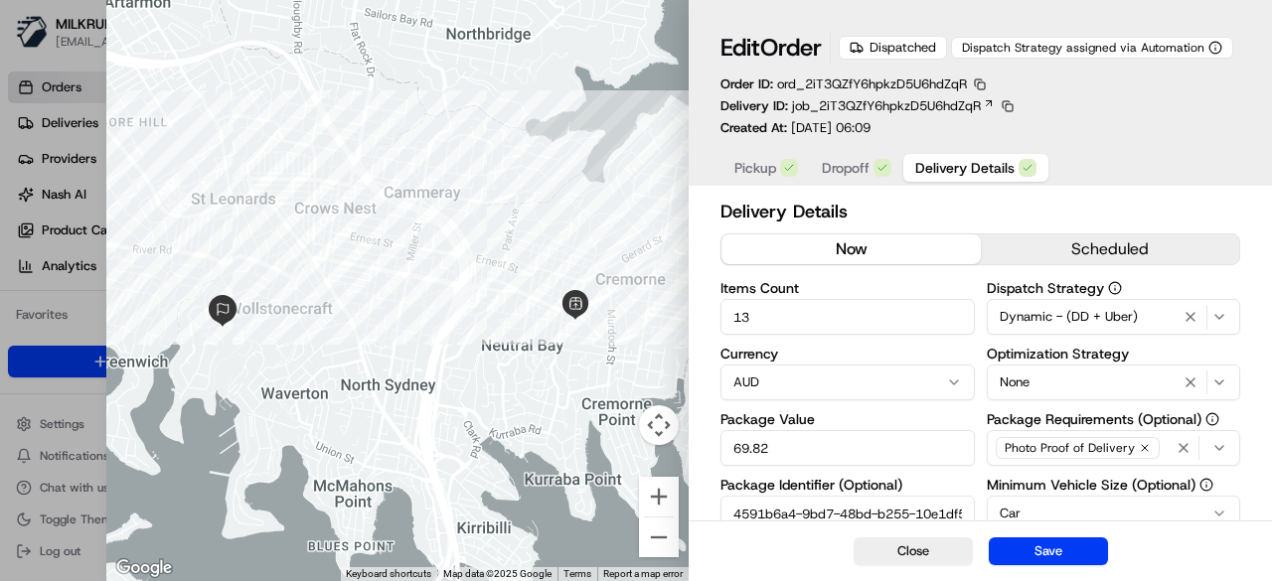
click at [842, 255] on button "now" at bounding box center [850, 250] width 258 height 30
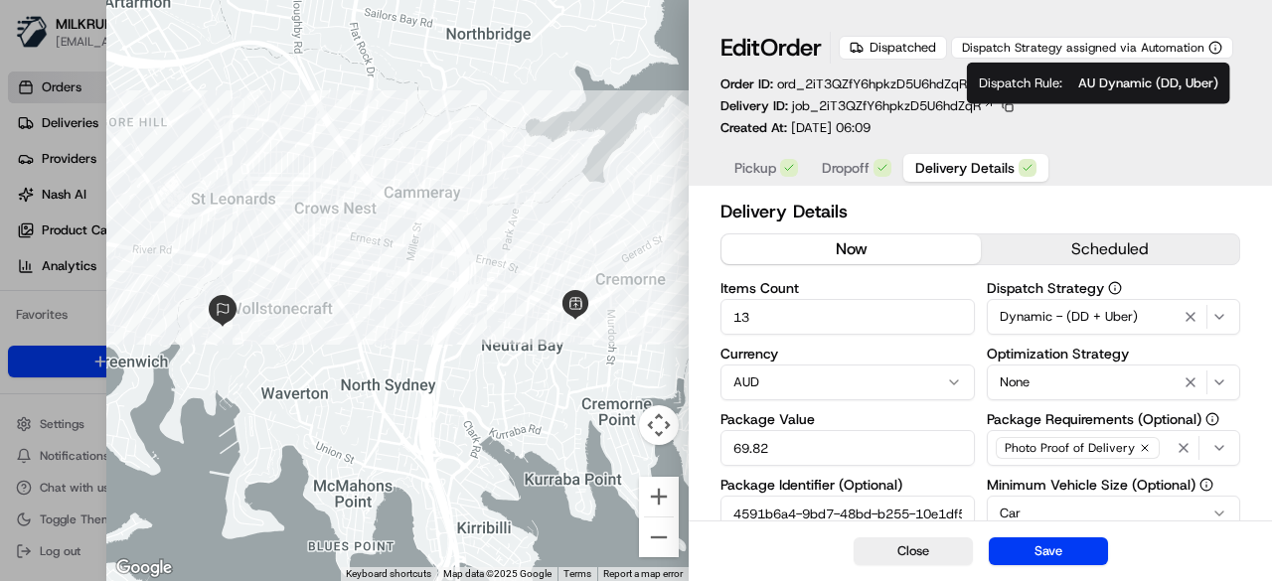
click at [1213, 45] on icon "button" at bounding box center [1215, 48] width 14 height 14
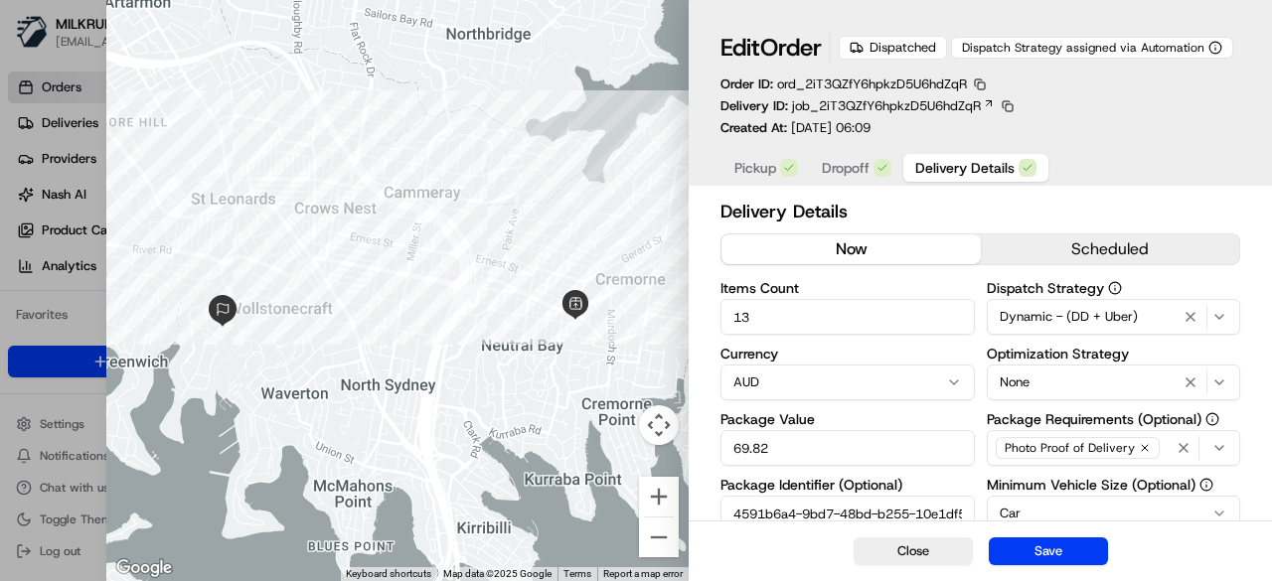
click at [1214, 45] on icon "button" at bounding box center [1215, 48] width 14 height 14
click at [1216, 46] on icon "button" at bounding box center [1215, 48] width 14 height 14
click at [1214, 50] on icon "button" at bounding box center [1215, 48] width 14 height 14
type input "1"
click at [0, 342] on div at bounding box center [636, 290] width 1272 height 581
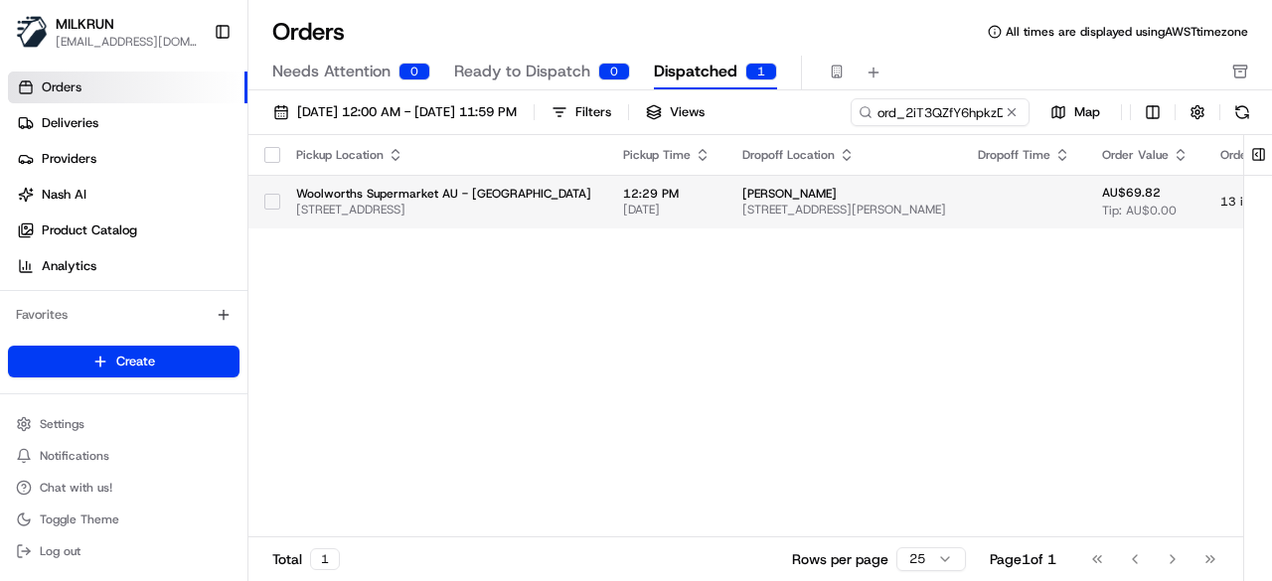
click at [822, 220] on td "Rose Matthias Unit 5/1A Belmont Ave, Wollstonecraft, NSW 2065, AU" at bounding box center [844, 202] width 236 height 54
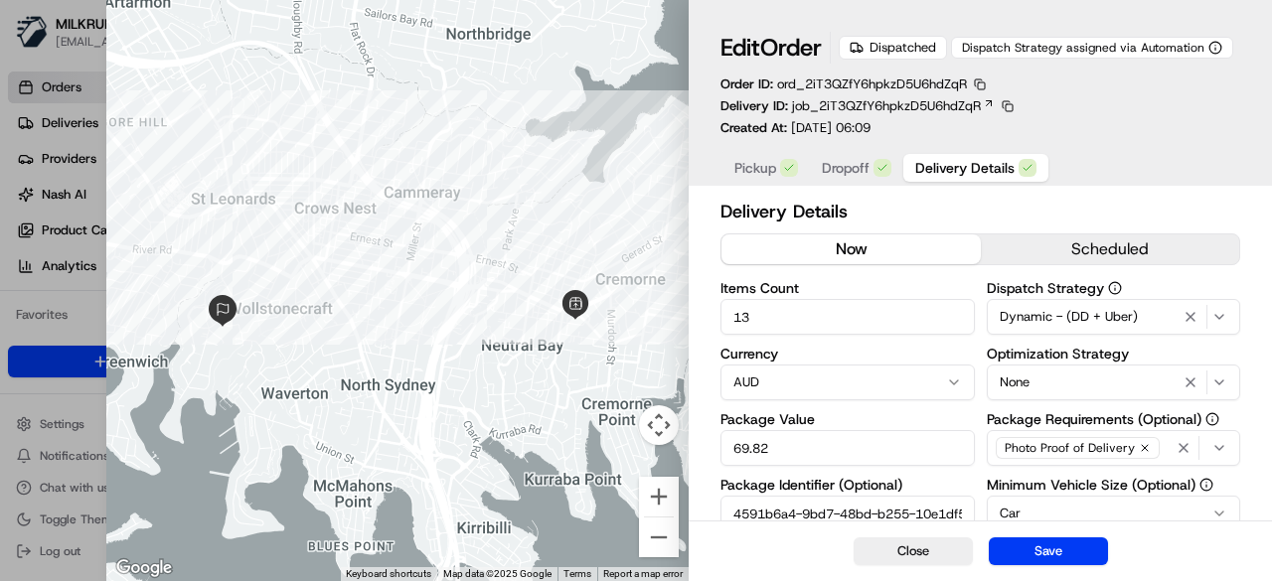
click at [850, 245] on button "now" at bounding box center [850, 250] width 258 height 30
type input "1"
click at [0, 253] on div at bounding box center [636, 290] width 1272 height 581
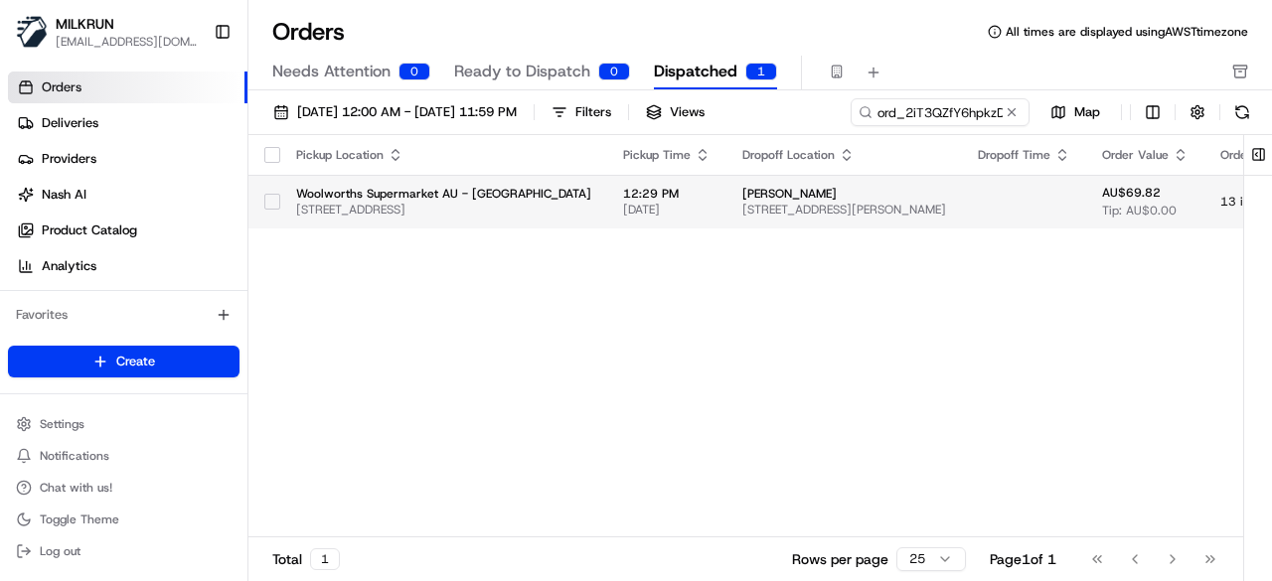
click at [950, 220] on td "Rose Matthias Unit 5/1A Belmont Ave, Wollstonecraft, NSW 2065, AU" at bounding box center [844, 202] width 236 height 54
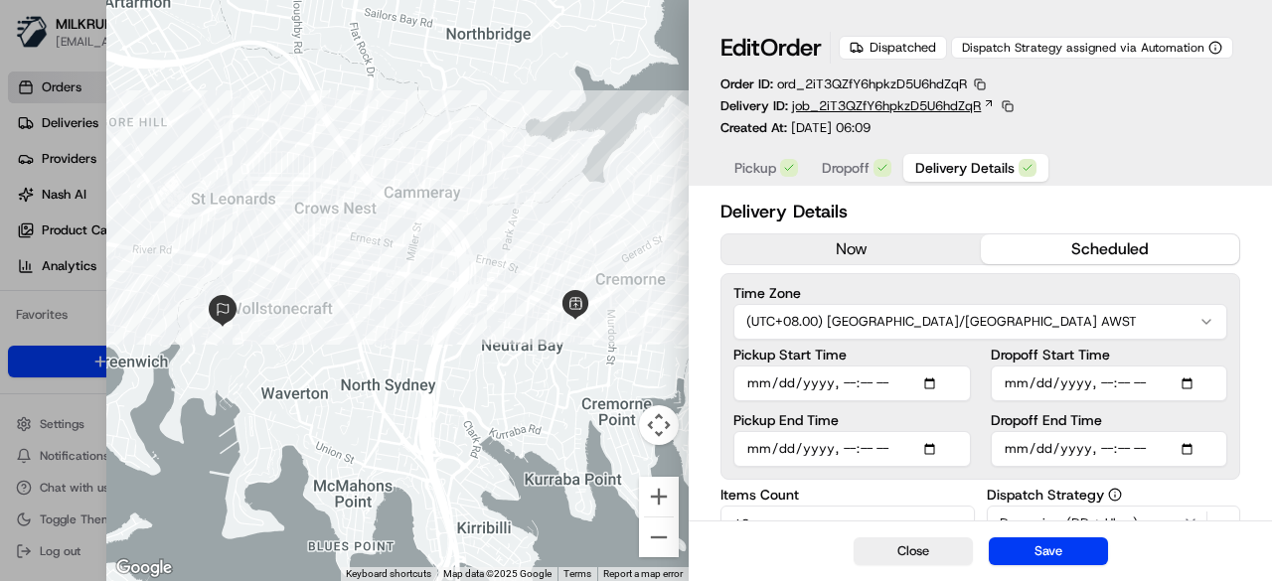
click at [856, 107] on span "job_2iT3QZfY6hpkzD5U6hdZqR" at bounding box center [886, 106] width 189 height 18
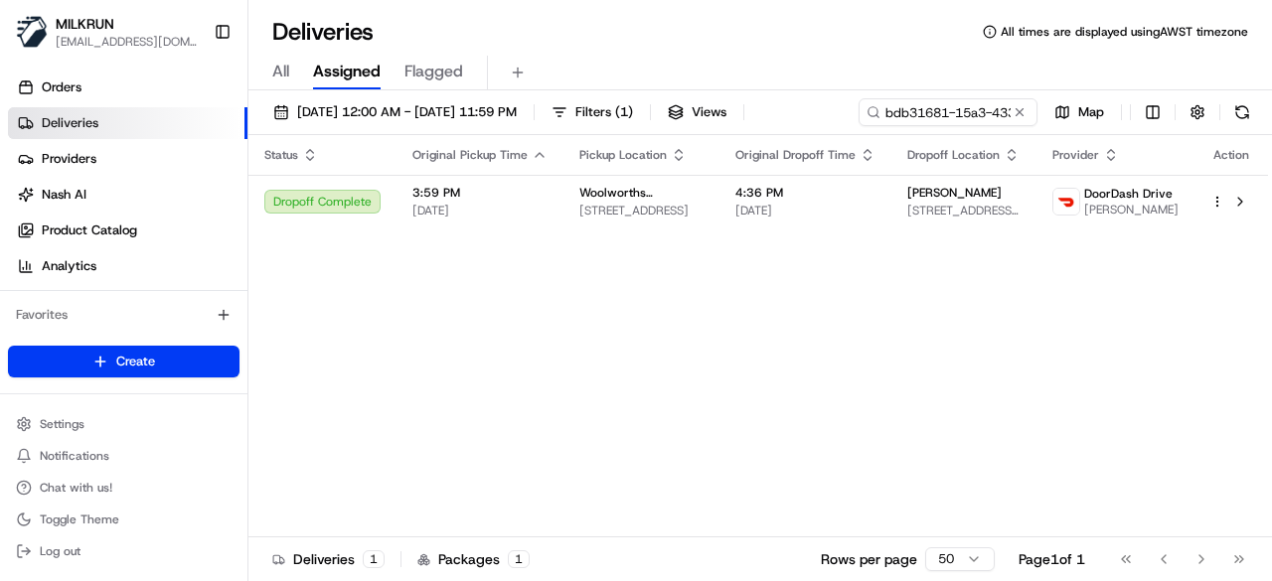
click at [1026, 109] on button at bounding box center [1020, 112] width 20 height 20
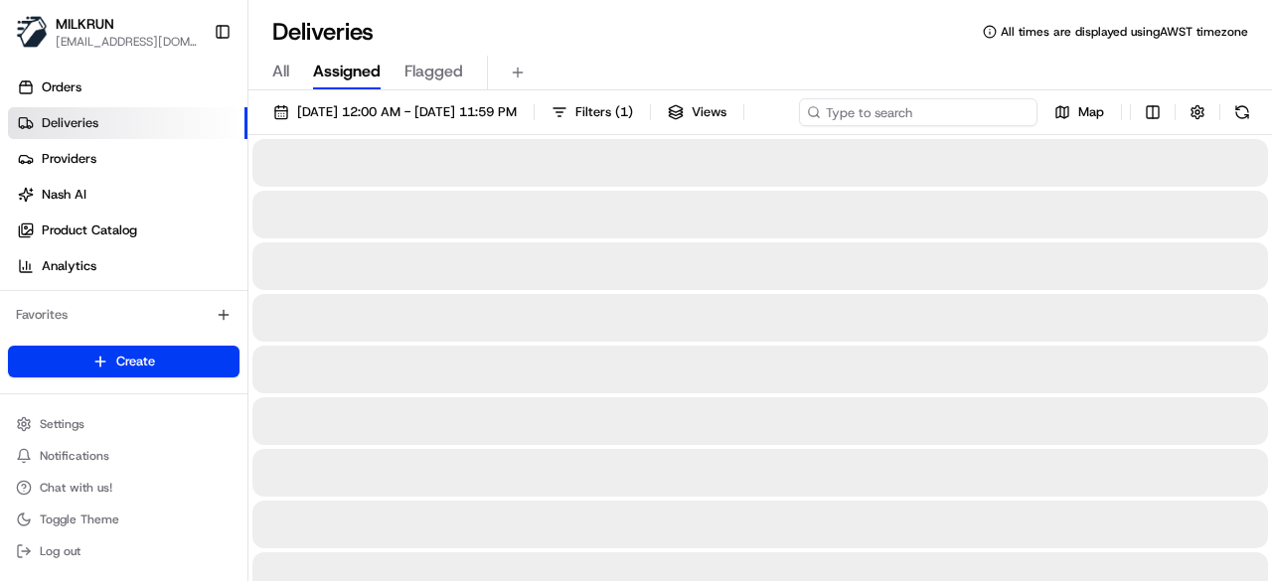
click at [982, 111] on div "11/08/2025 12:00 AM - 11/08/2025 11:59 PM Filters ( 1 ) Views Map" at bounding box center [760, 116] width 1024 height 37
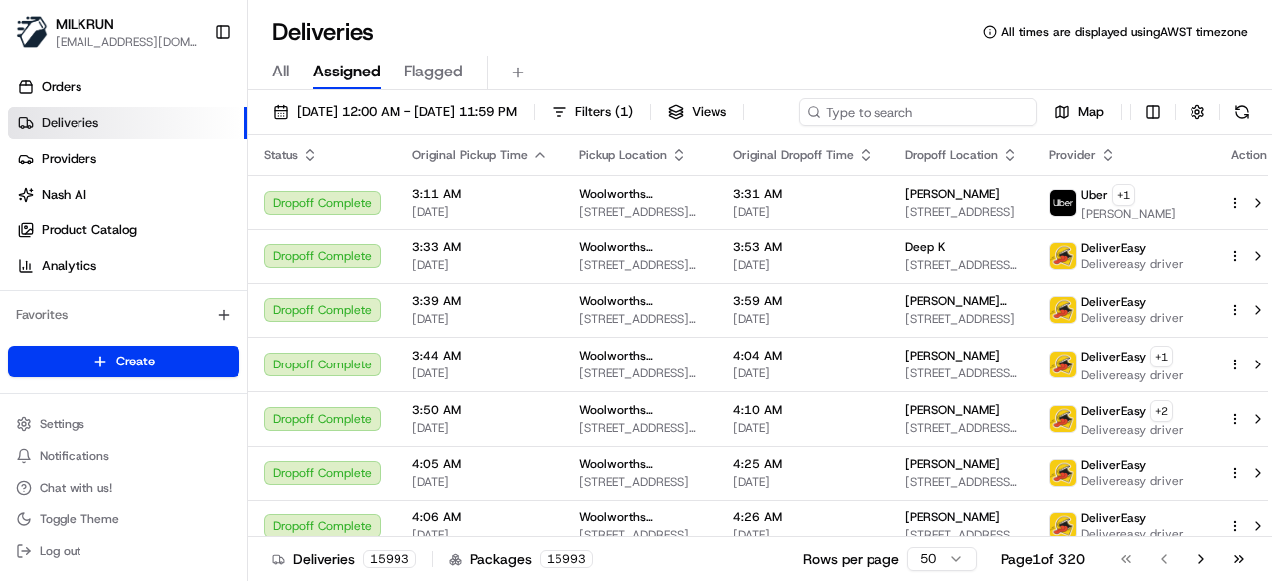
paste input "14f9017d-096a-4afc-950a-84ec298e54e7"
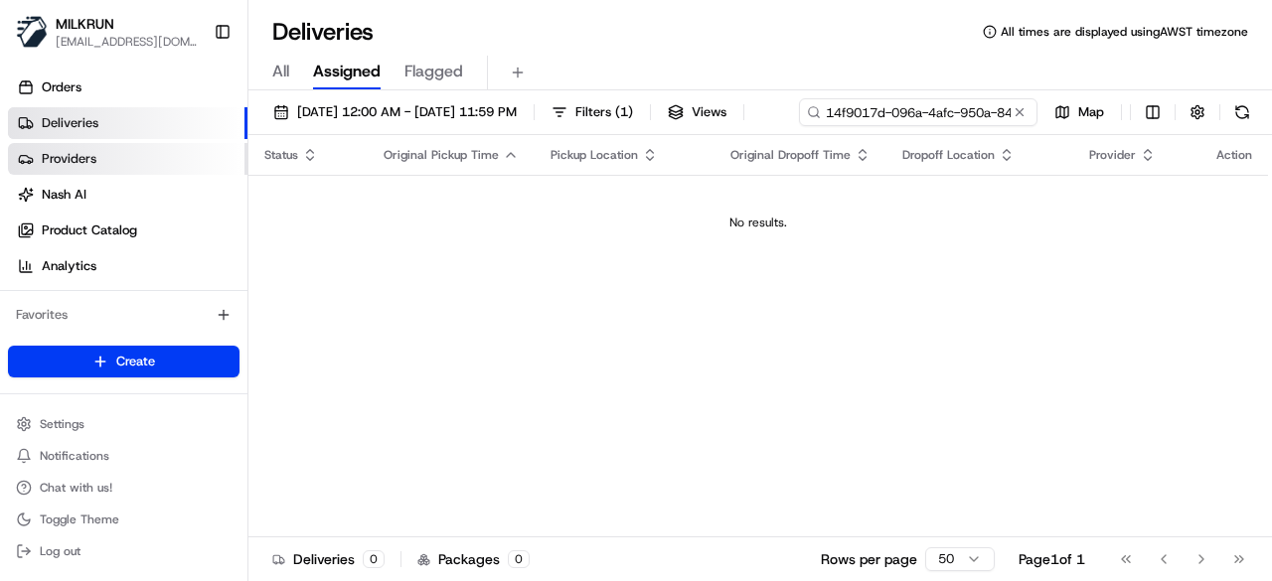
drag, startPoint x: 400, startPoint y: 156, endPoint x: 238, endPoint y: 156, distance: 162.0
click at [199, 160] on div "MILKRUN pmonzon@woolworths.com.au Toggle Sidebar Orders Deliveries Providers Na…" at bounding box center [636, 290] width 1272 height 581
type input "14f9017d-096a-4afc-950a-84ec298e54e7"
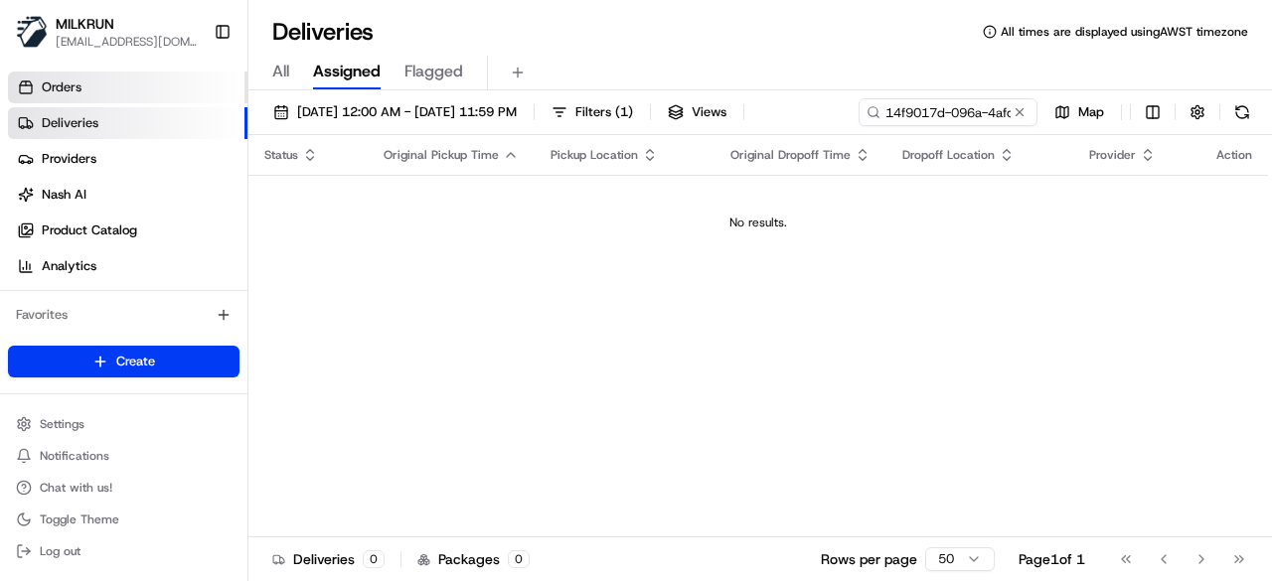
click at [149, 83] on link "Orders" at bounding box center [128, 88] width 240 height 32
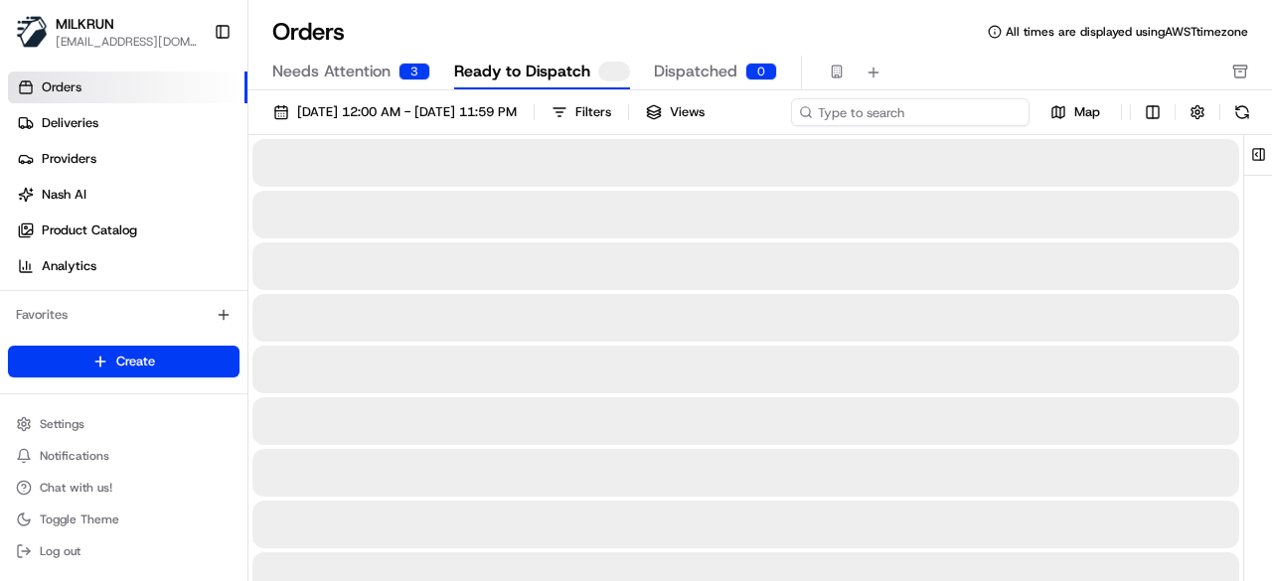
click at [882, 102] on div "01/08/2025 12:00 AM - 31/08/2025 11:59 PM Filters Views Map" at bounding box center [760, 116] width 1024 height 37
paste input "14f9017d-096a-4afc-950a-84ec298e54e7"
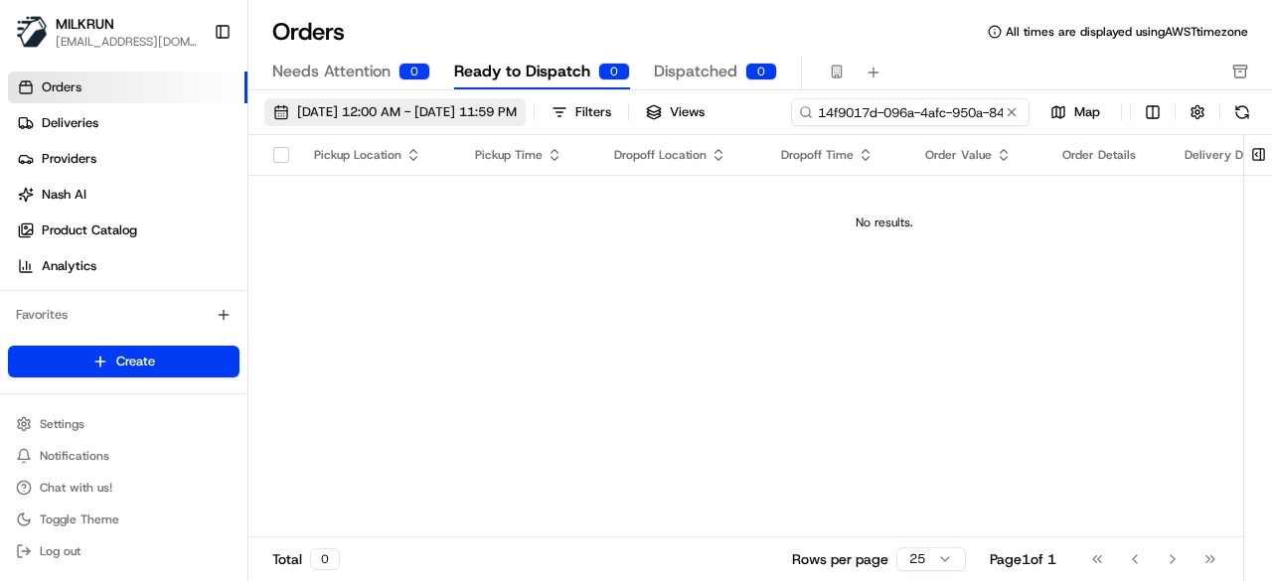
drag, startPoint x: 388, startPoint y: 145, endPoint x: 417, endPoint y: 122, distance: 37.6
click at [791, 126] on input "14f9017d-096a-4afc-950a-84ec298e54e7" at bounding box center [910, 112] width 239 height 28
type input "14f9017d-096a-4afc-950a-84ec298e54e7"
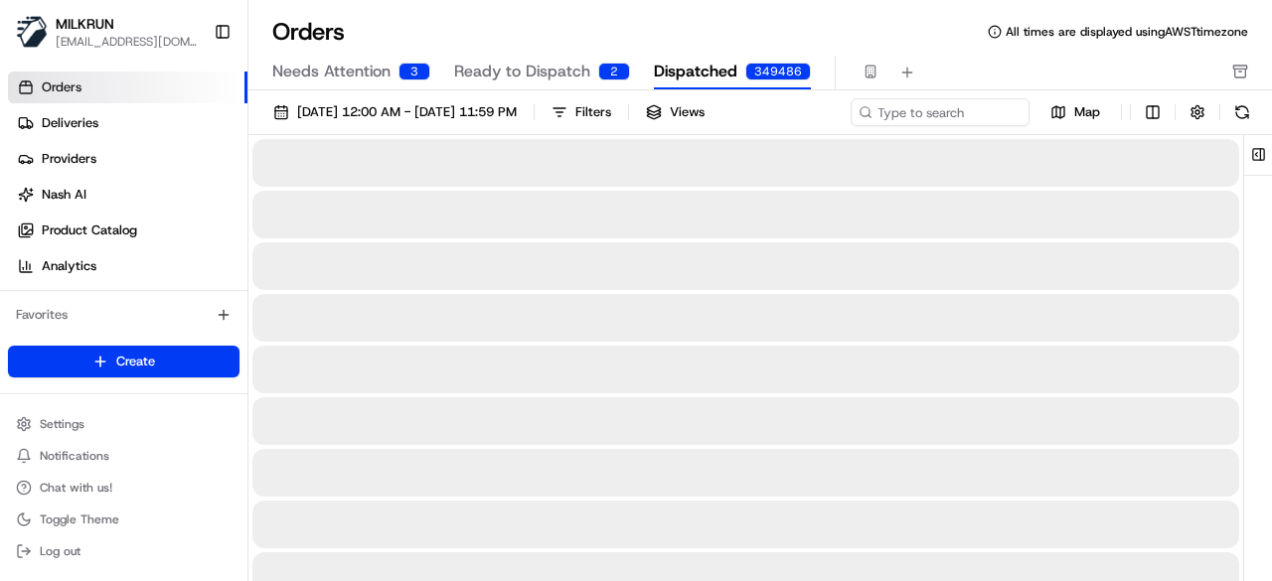
click at [666, 76] on span "Dispatched" at bounding box center [695, 72] width 83 height 24
click at [918, 111] on div "01/08/2025 12:00 AM - 31/08/2025 11:59 PM Filters Views Map" at bounding box center [760, 116] width 1024 height 37
paste input "14f9017d-096a-4afc-950a-84ec298e54e7"
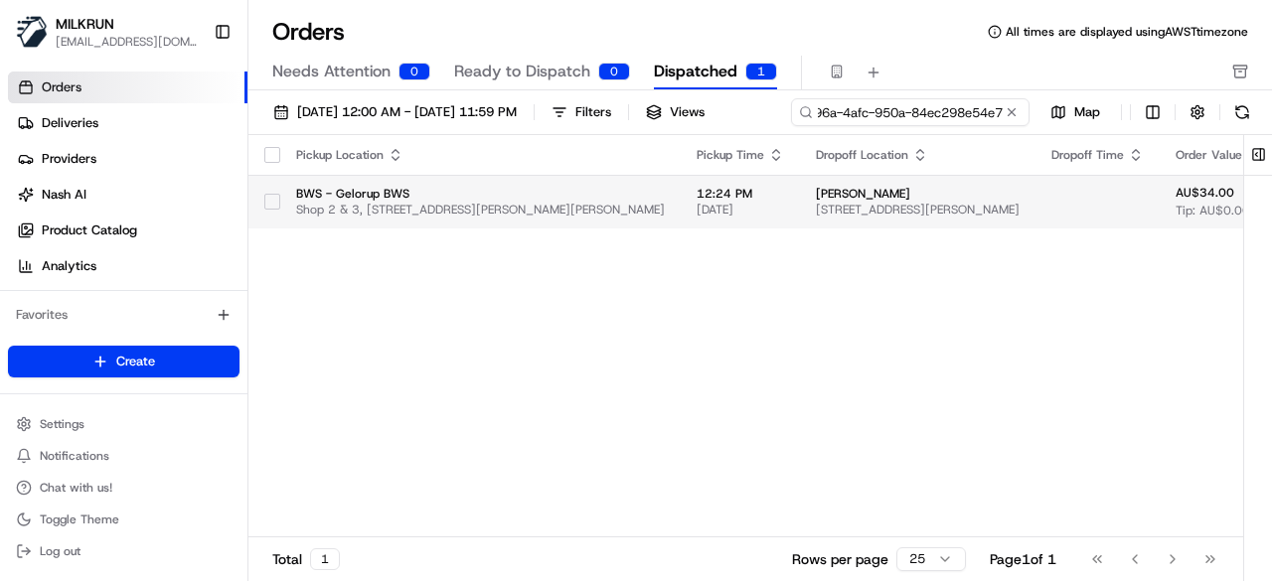
type input "14f9017d-096a-4afc-950a-84ec298e54e7"
click at [1020, 220] on td "Jessica Thomas 30 Atkins Rd, Dalyellup, WA 6230, AU" at bounding box center [918, 202] width 236 height 54
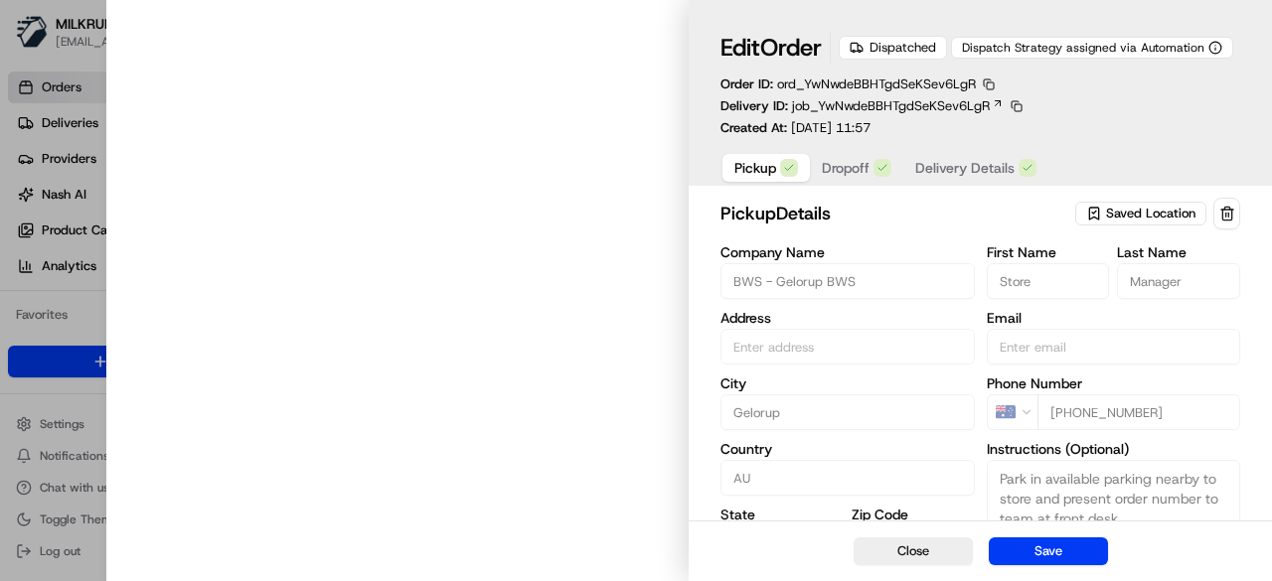
type input "Shop 2 & 3, 79 Bussell Hwy, Cnr Loretta St, Gelorup, WA 6230, AU"
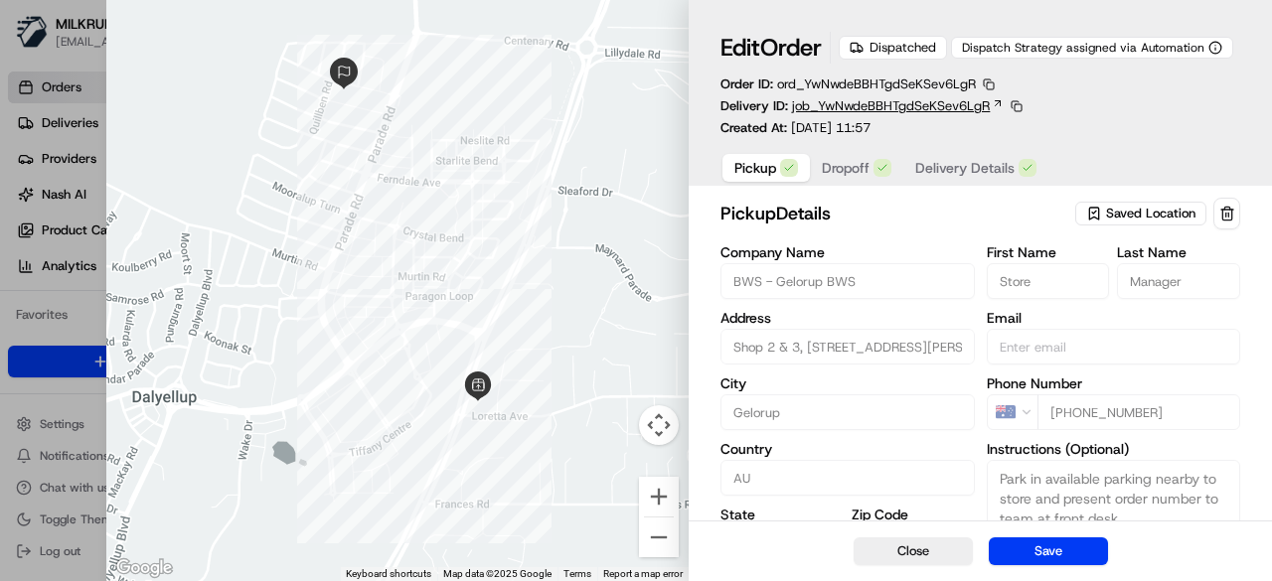
click at [867, 112] on span "job_YwNwdeBBHTgdSeKSev6LgR" at bounding box center [891, 106] width 198 height 18
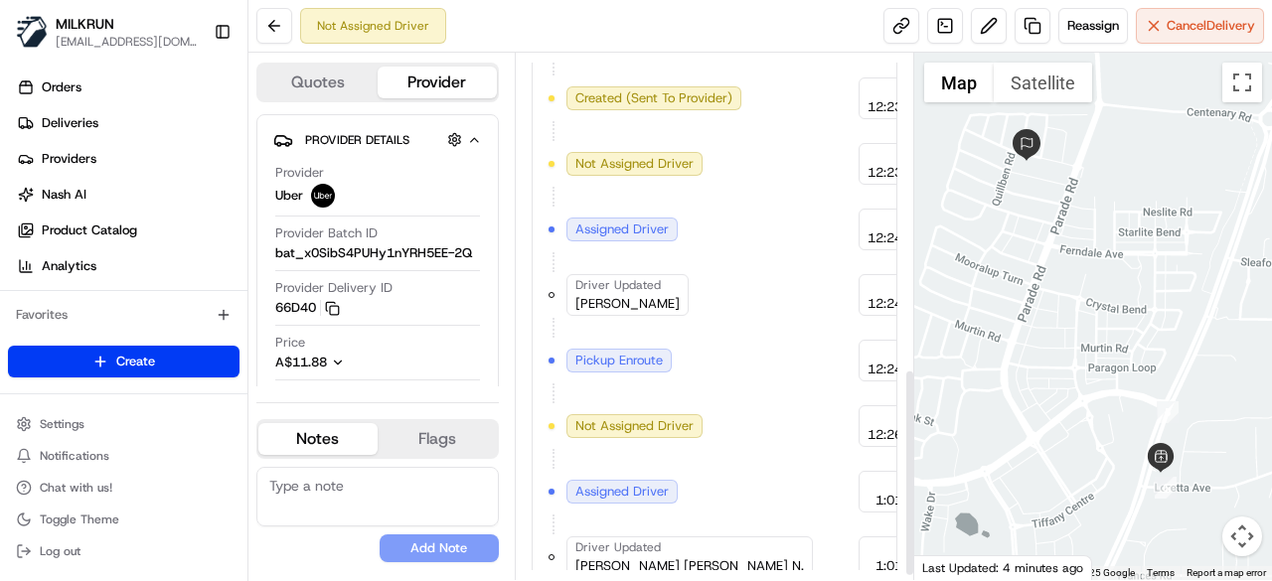
scroll to position [809, 0]
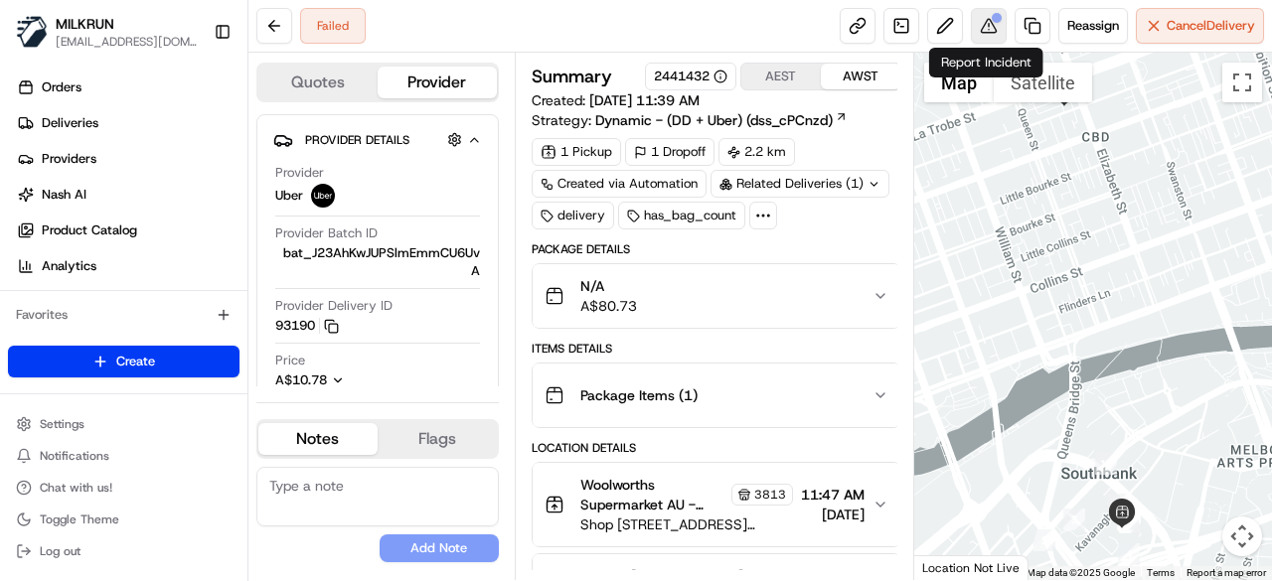
click at [1001, 20] on button at bounding box center [989, 26] width 36 height 36
click at [991, 33] on button at bounding box center [989, 26] width 36 height 36
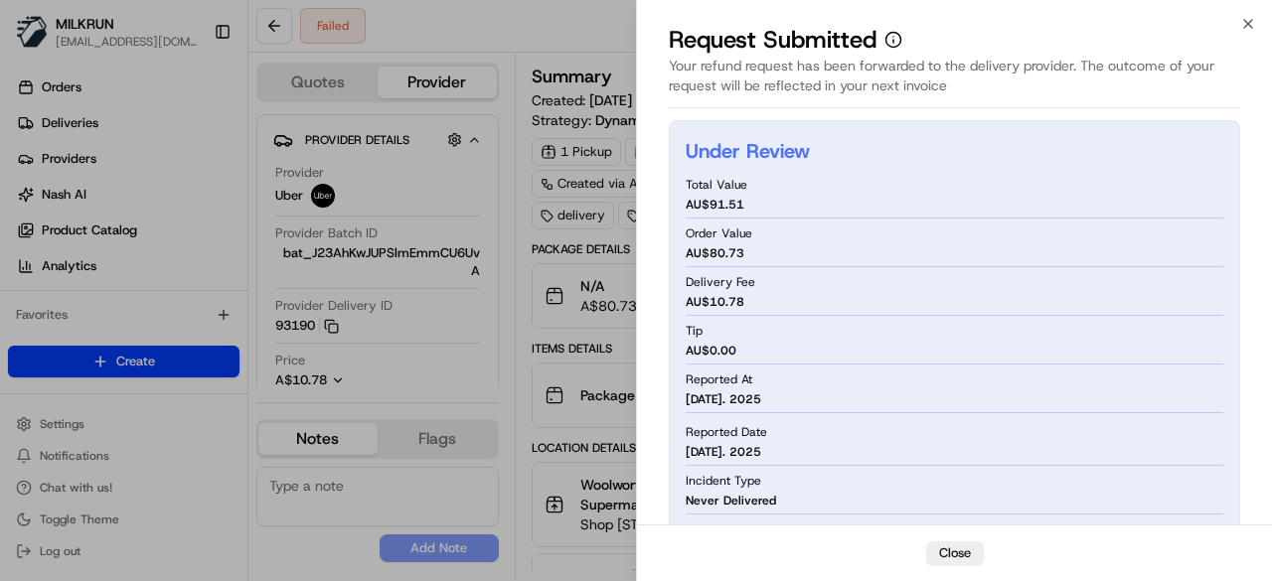
click at [986, 31] on body "MILKRUN [EMAIL_ADDRESS][DOMAIN_NAME] Toggle Sidebar Orders Deliveries Providers…" at bounding box center [636, 290] width 1272 height 581
